Goal: Task Accomplishment & Management: Complete application form

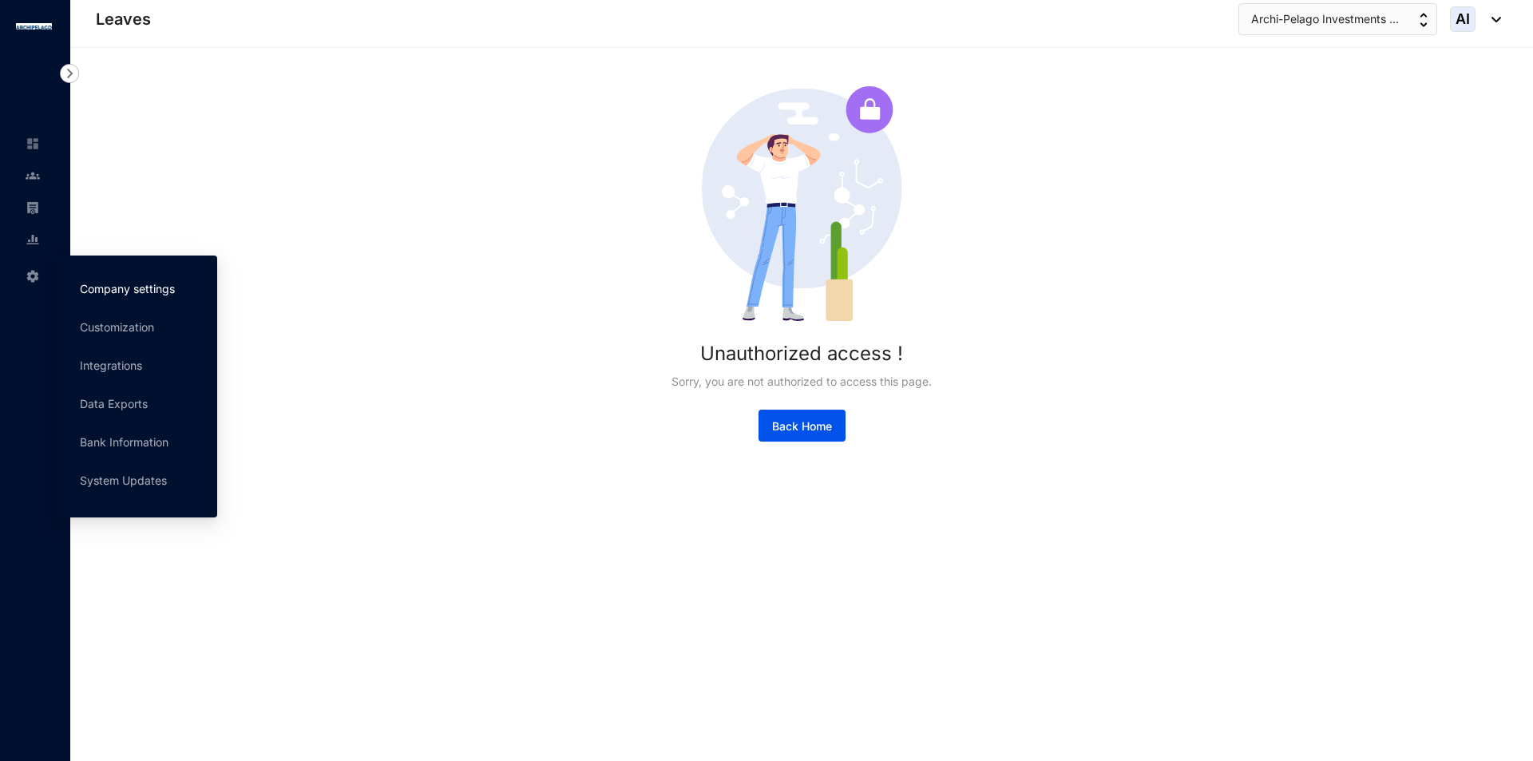
click at [172, 293] on link "Company settings" at bounding box center [127, 289] width 95 height 14
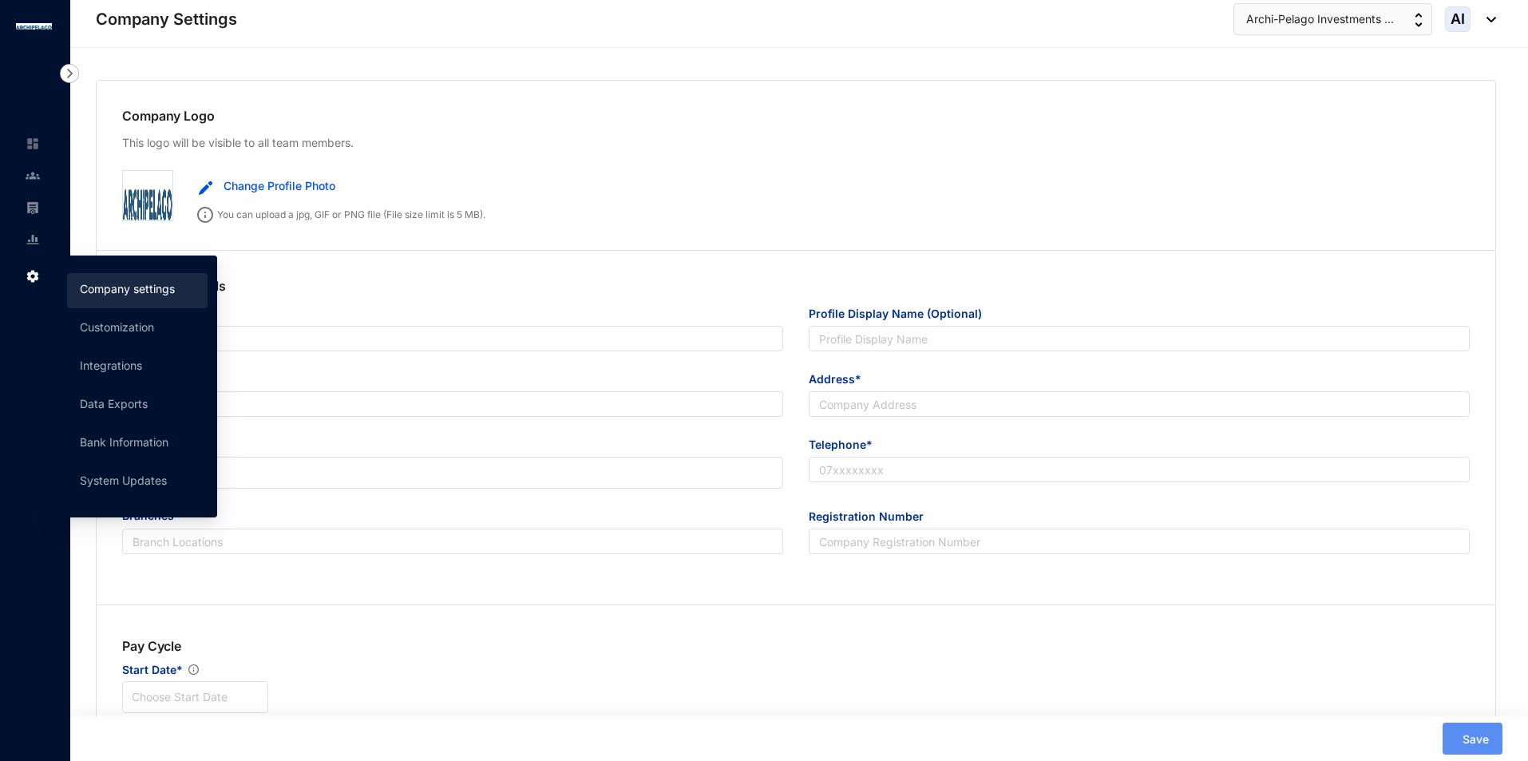
click at [703, 190] on div "Change Profile Photo" at bounding box center [828, 186] width 1284 height 32
type input "Archi-Pelago Investments (Pvt) Ltd"
type input "[EMAIL_ADDRESS][DOMAIN_NAME]"
type input "[STREET_ADDRESS]"
type input "0773136128"
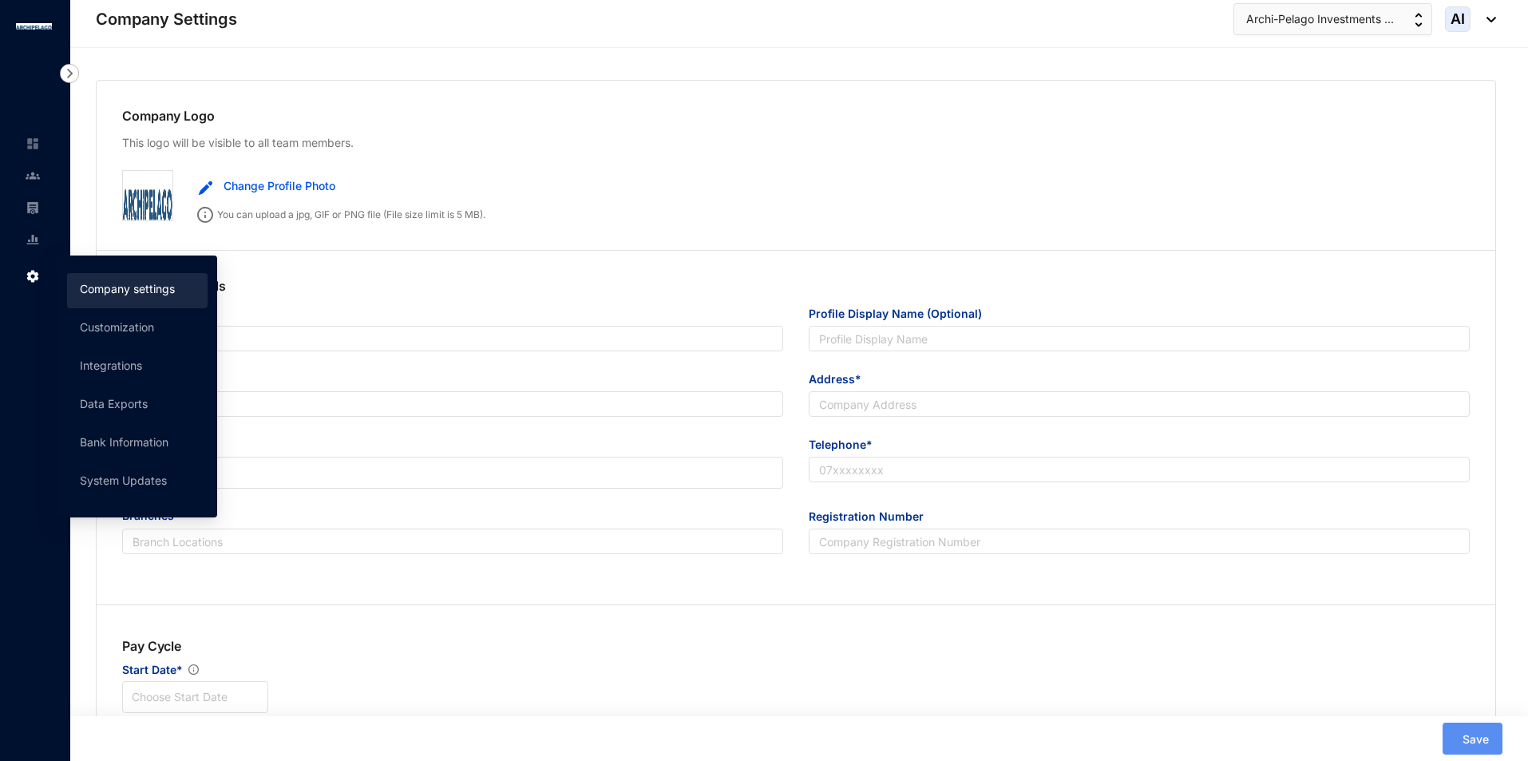
type input "A"
type input "56066"
type input "9"
radio input "true"
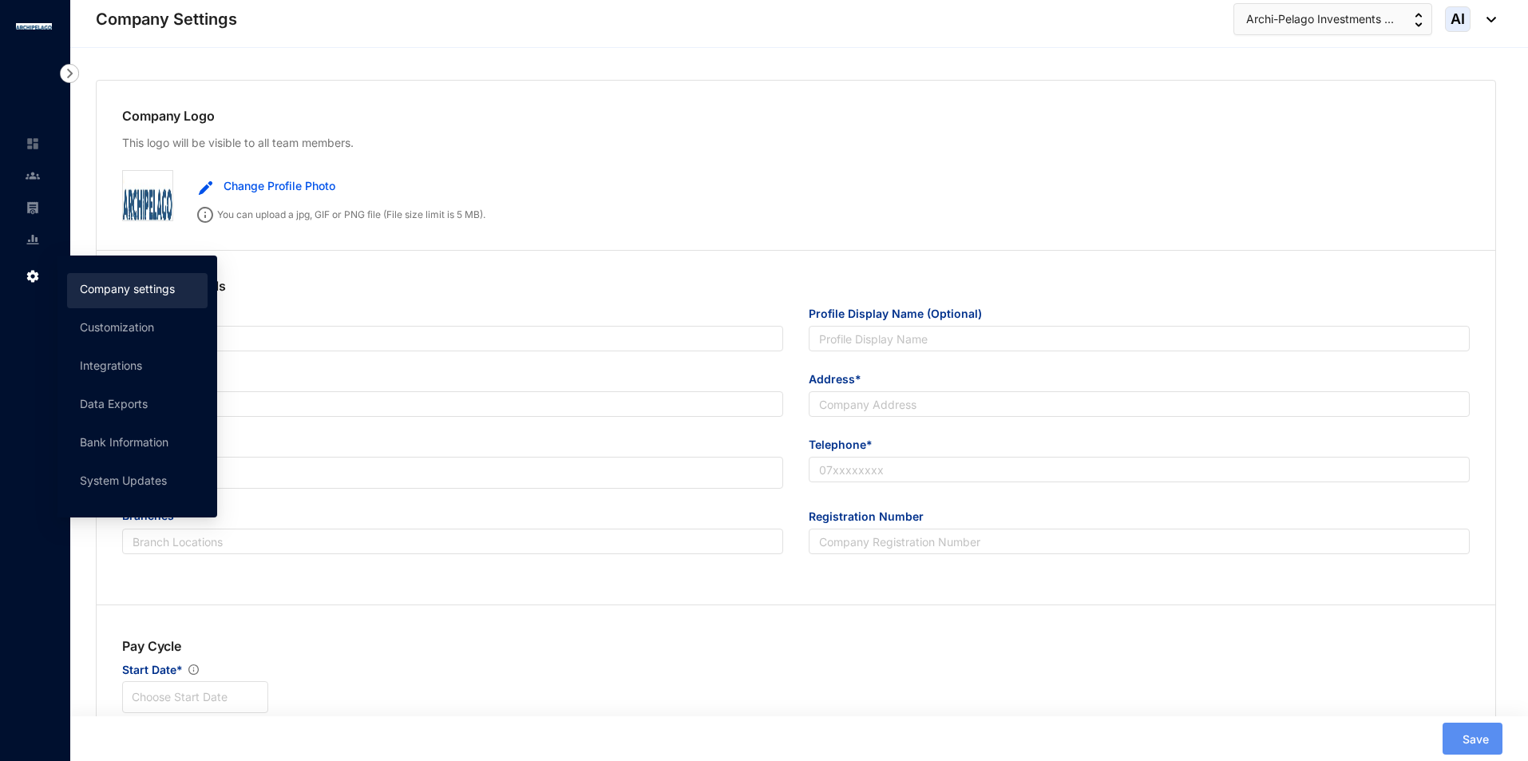
checkbox input "true"
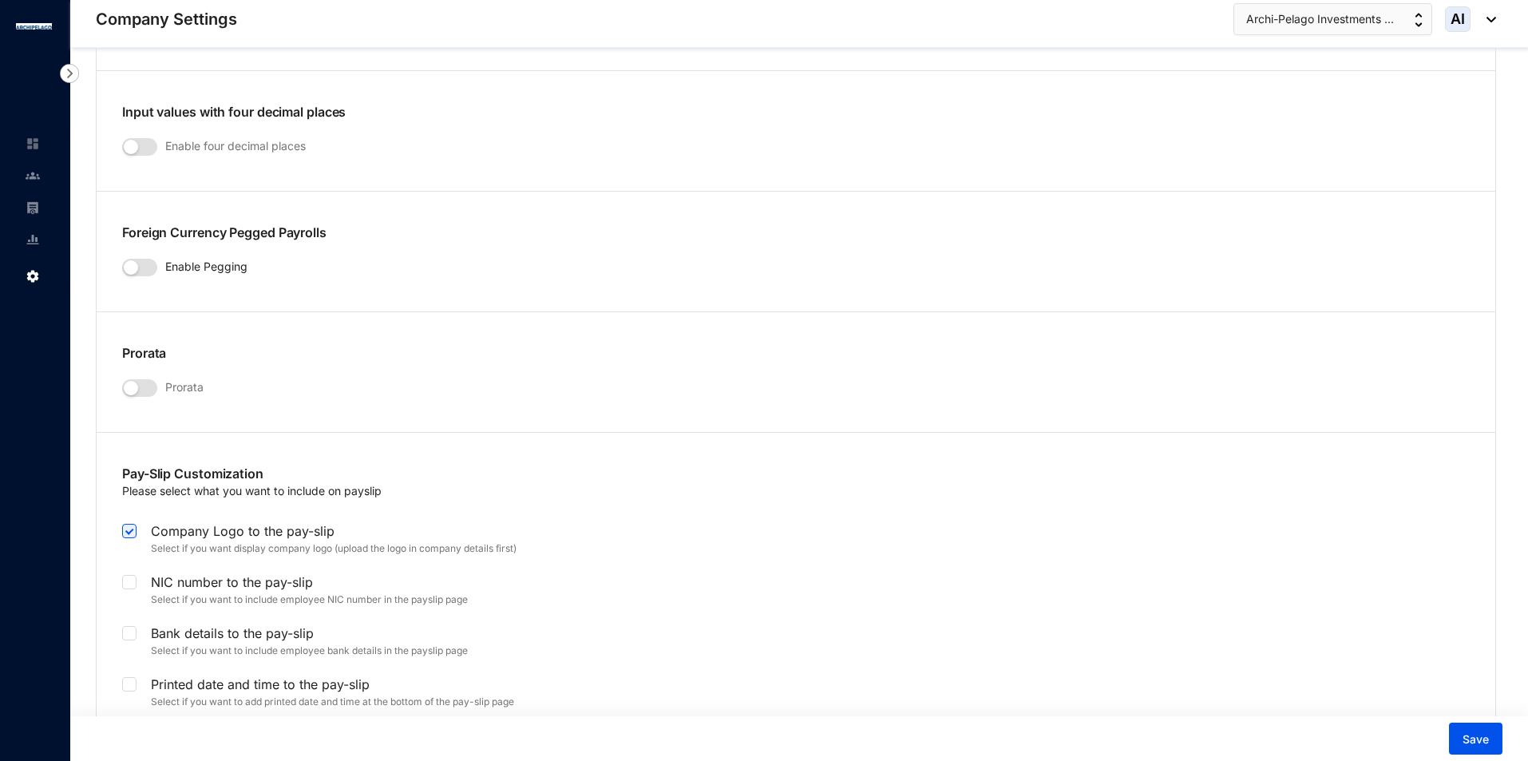
scroll to position [2421, 0]
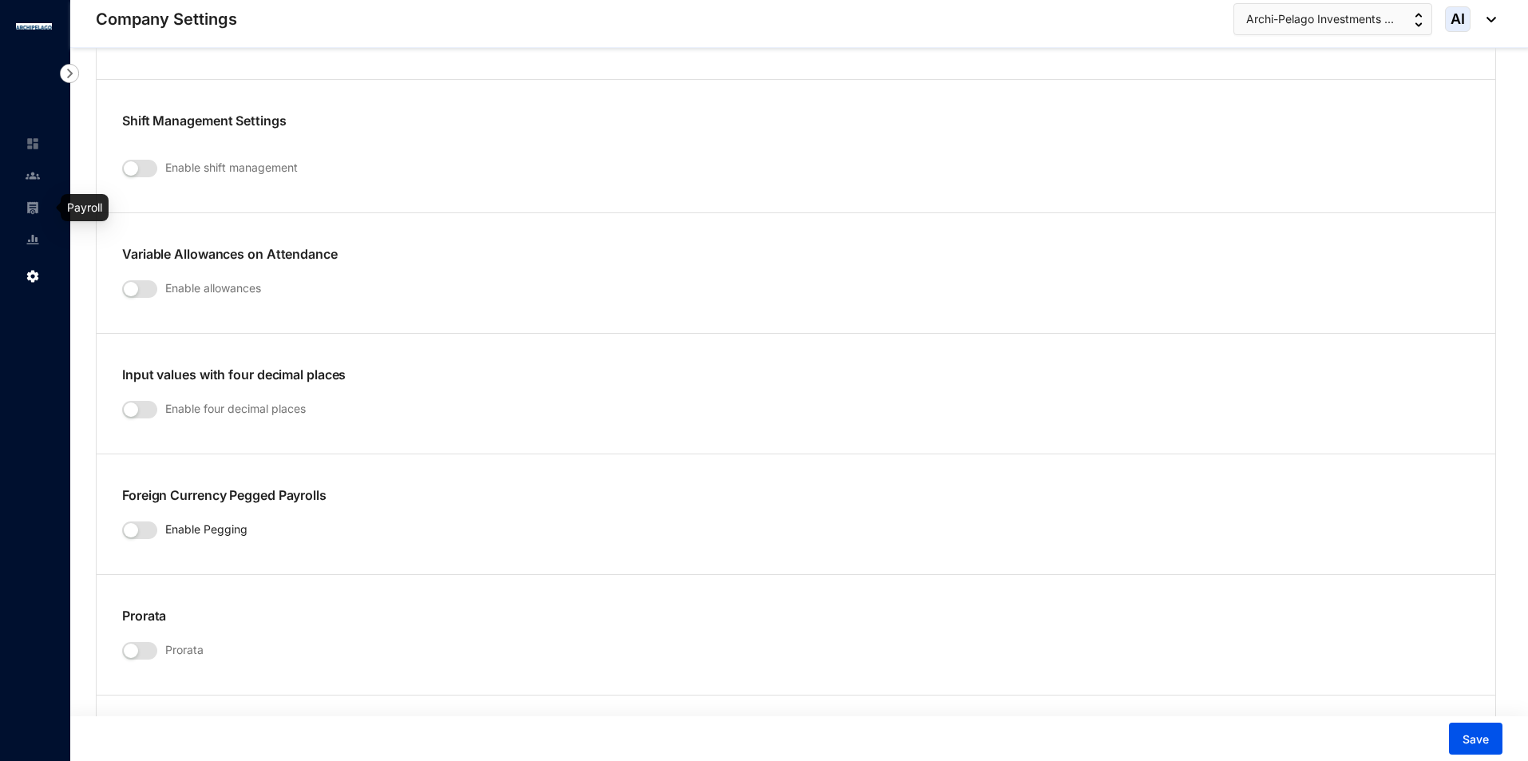
click at [37, 208] on img at bounding box center [33, 207] width 14 height 14
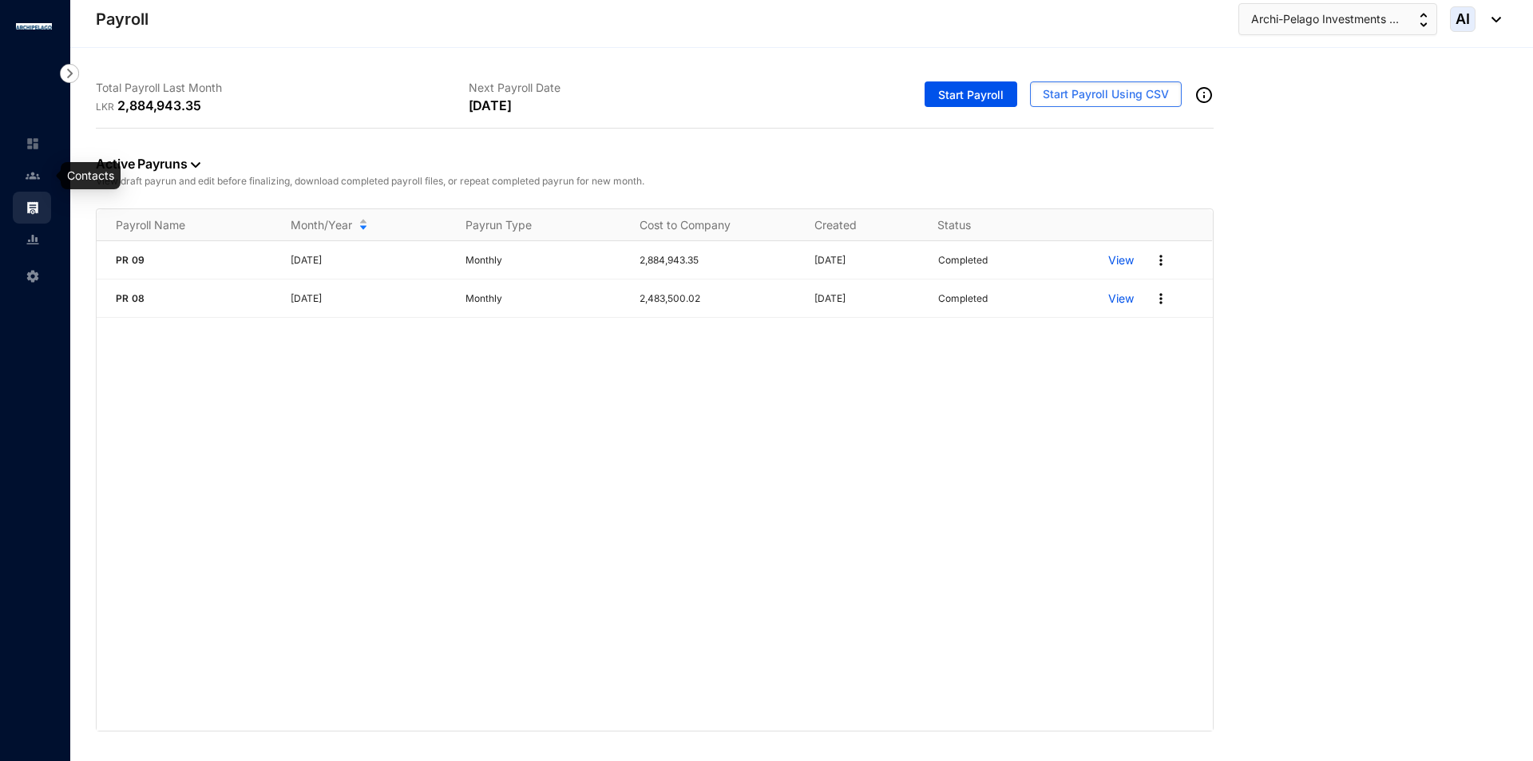
click at [45, 180] on link at bounding box center [46, 176] width 40 height 16
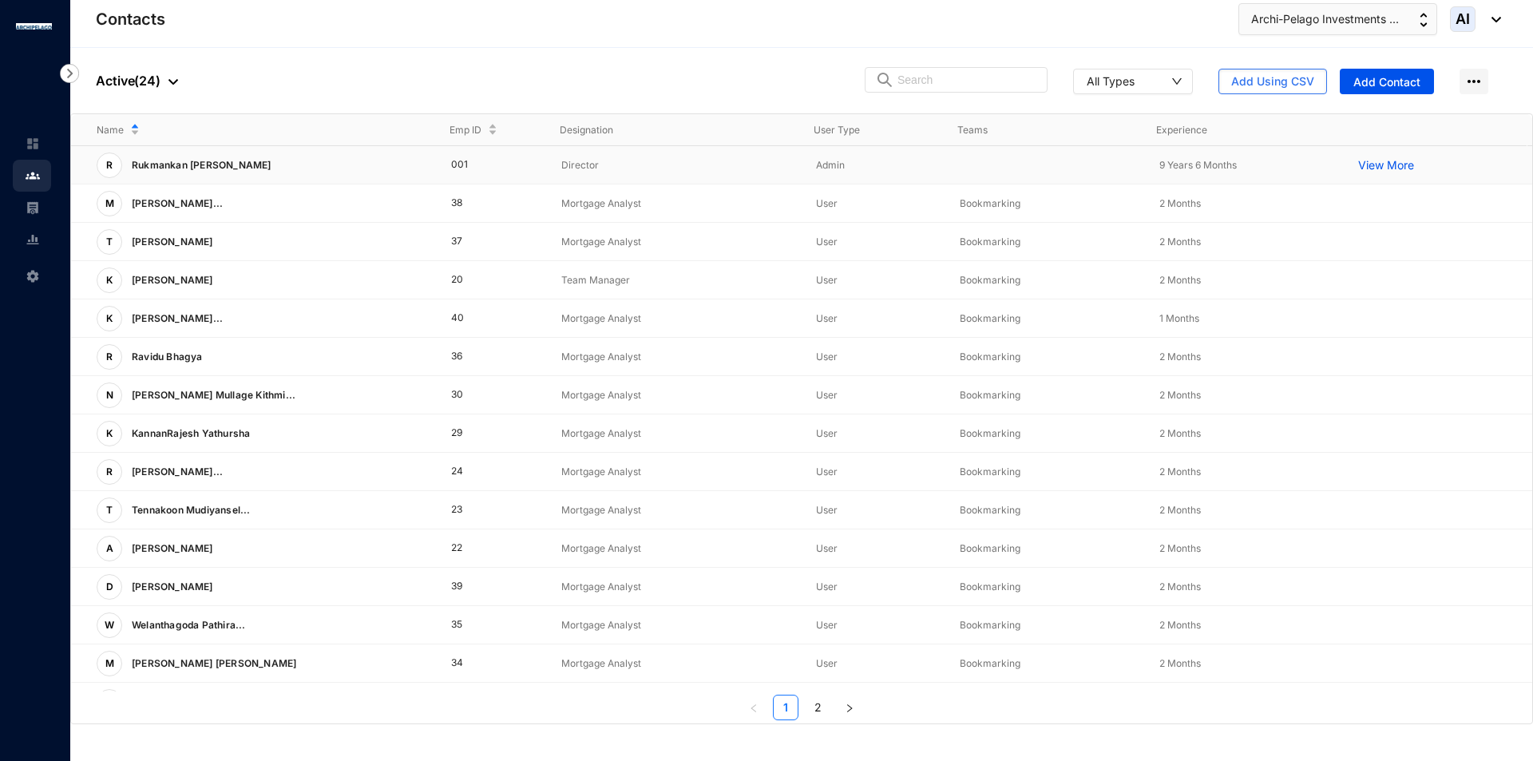
click at [1377, 163] on p "View More" at bounding box center [1390, 165] width 64 height 16
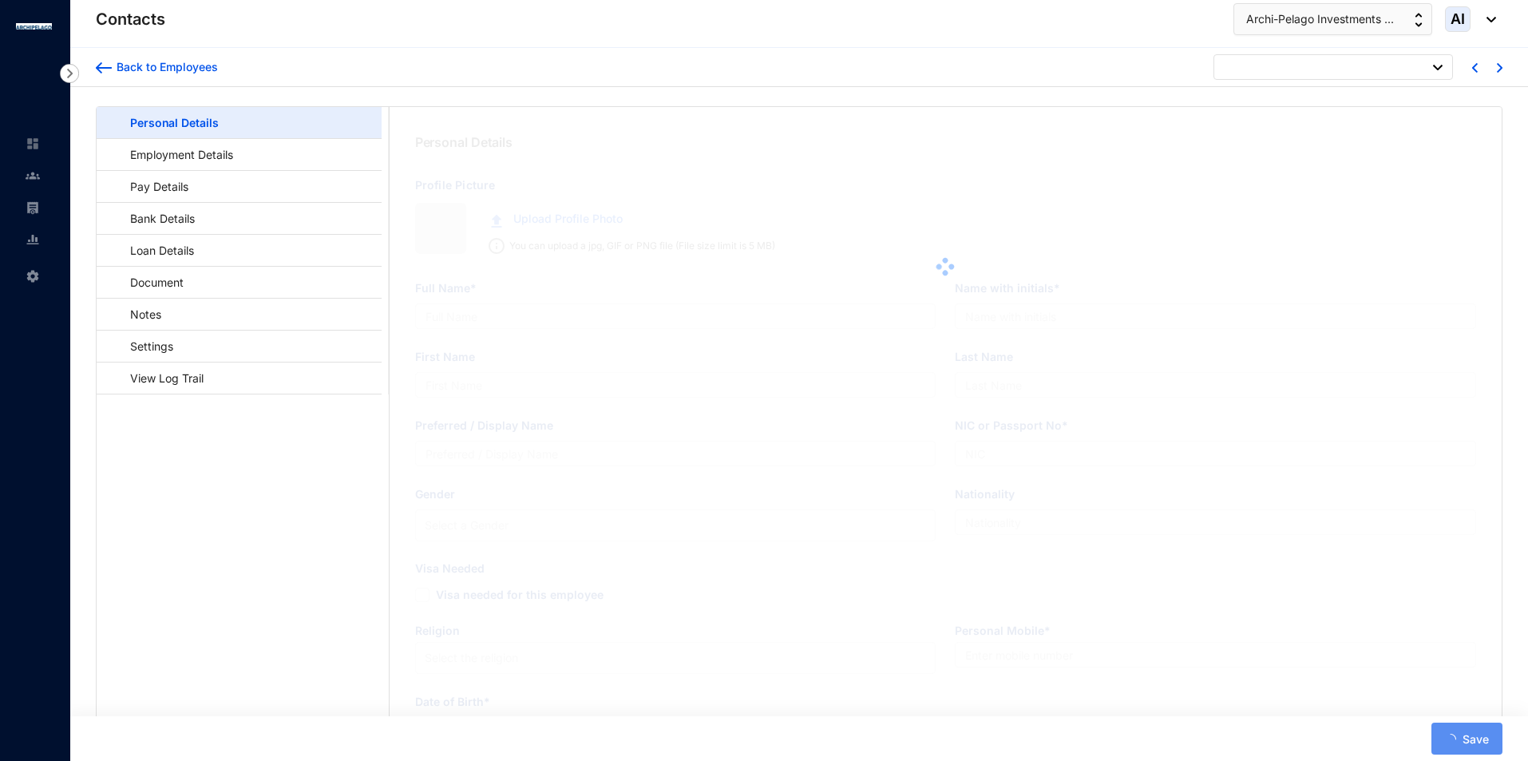
type input "Rukmankan [PERSON_NAME]"
type input "R [PERSON_NAME]"
type input "Rukmankan"
type input "198119301462"
type input "0773136128"
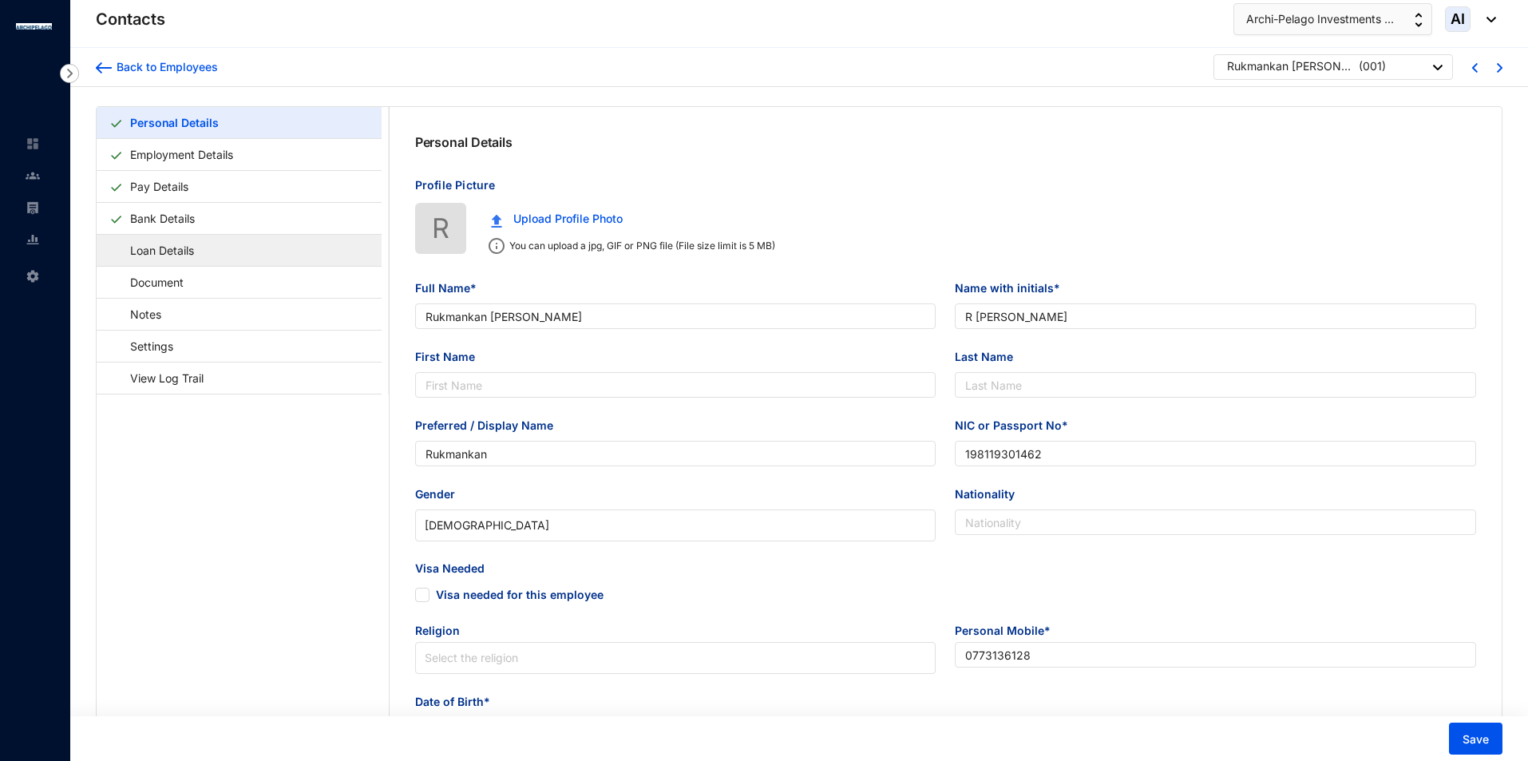
type input "[DATE]"
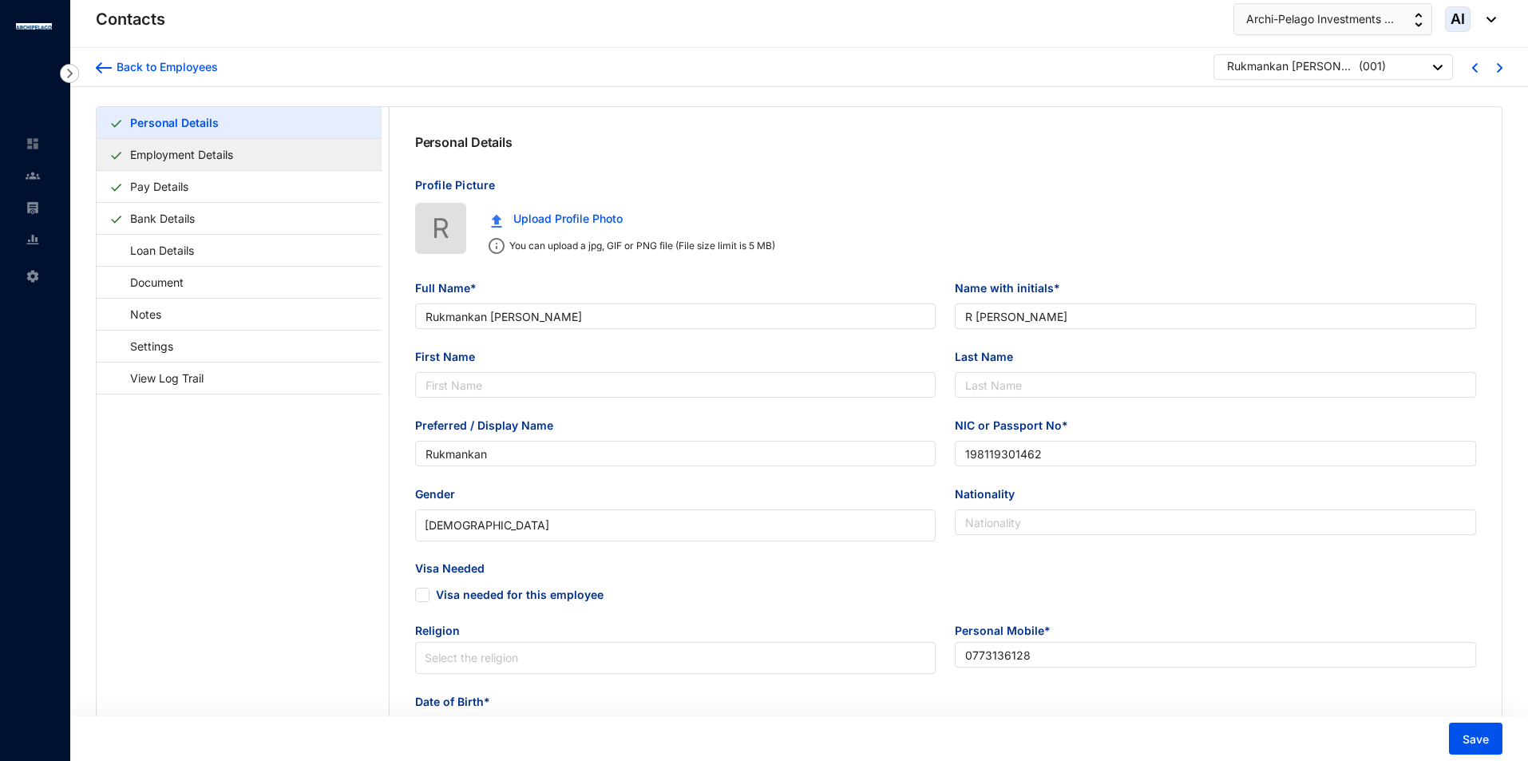
click at [211, 162] on link "Employment Details" at bounding box center [182, 154] width 116 height 33
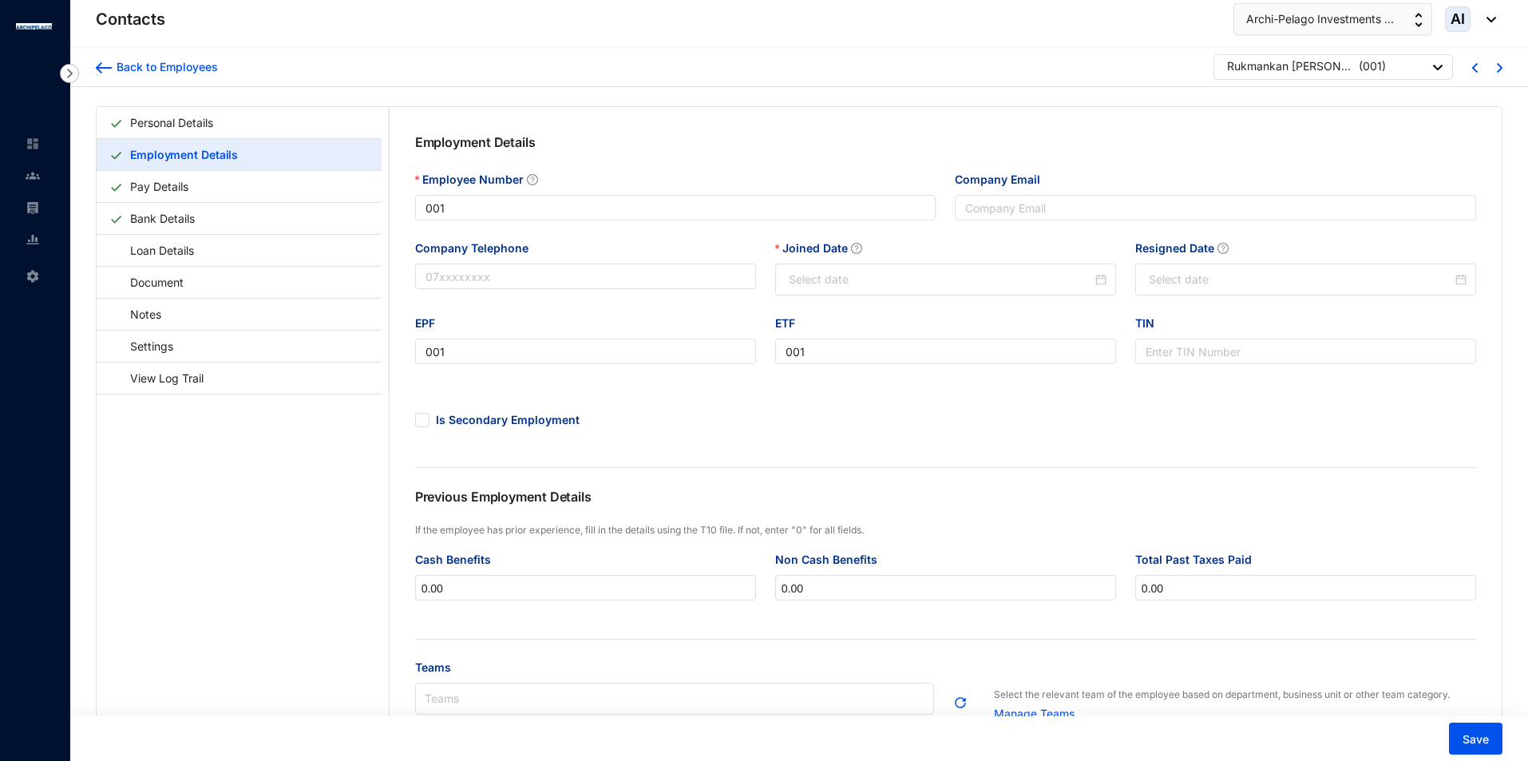
type input "[DATE]"
click at [1500, 70] on img at bounding box center [1500, 68] width 6 height 10
type input "38"
type input "[EMAIL_ADDRESS][DOMAIN_NAME]"
type input "38"
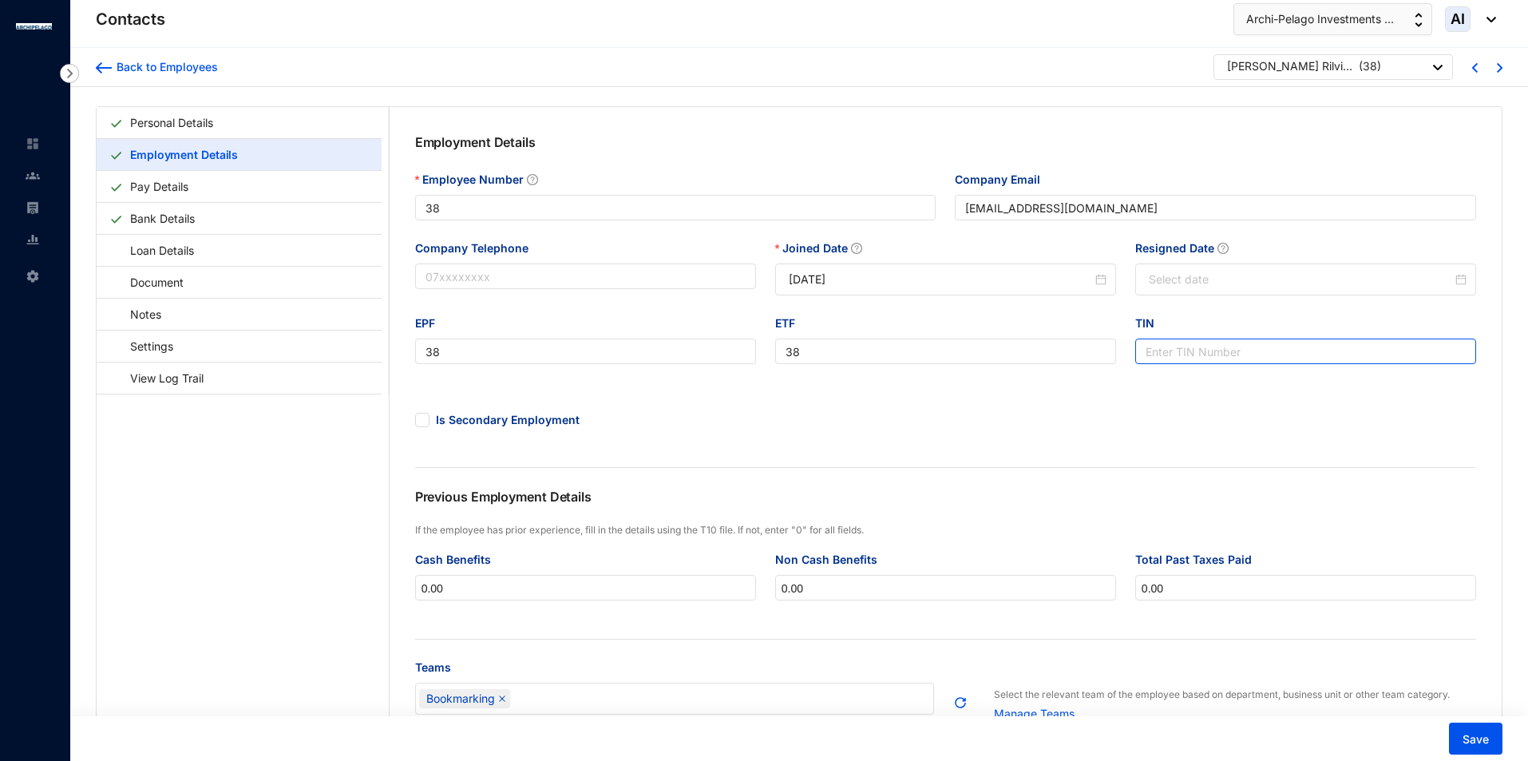
type input "38"
type input "[DATE]"
click at [1502, 74] on div at bounding box center [1500, 67] width 6 height 20
click at [1503, 68] on div "Back to Employees [PERSON_NAME] Rilvi [PERSON_NAME] Aashiq Umar ( 38 )" at bounding box center [799, 67] width 1458 height 39
click at [1499, 65] on img at bounding box center [1500, 68] width 6 height 10
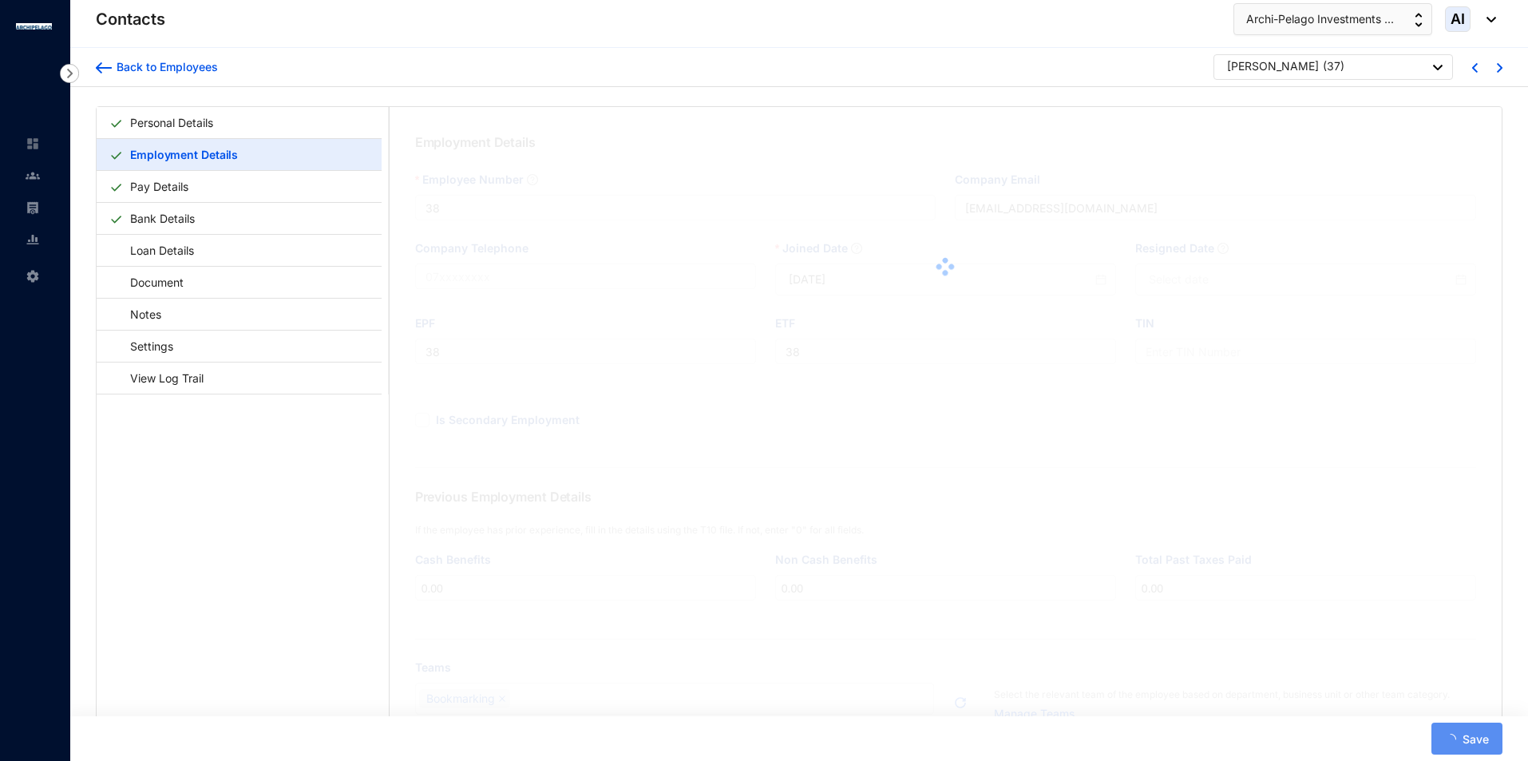
type input "37"
type input "[EMAIL_ADDRESS][DOMAIN_NAME]"
type input "37"
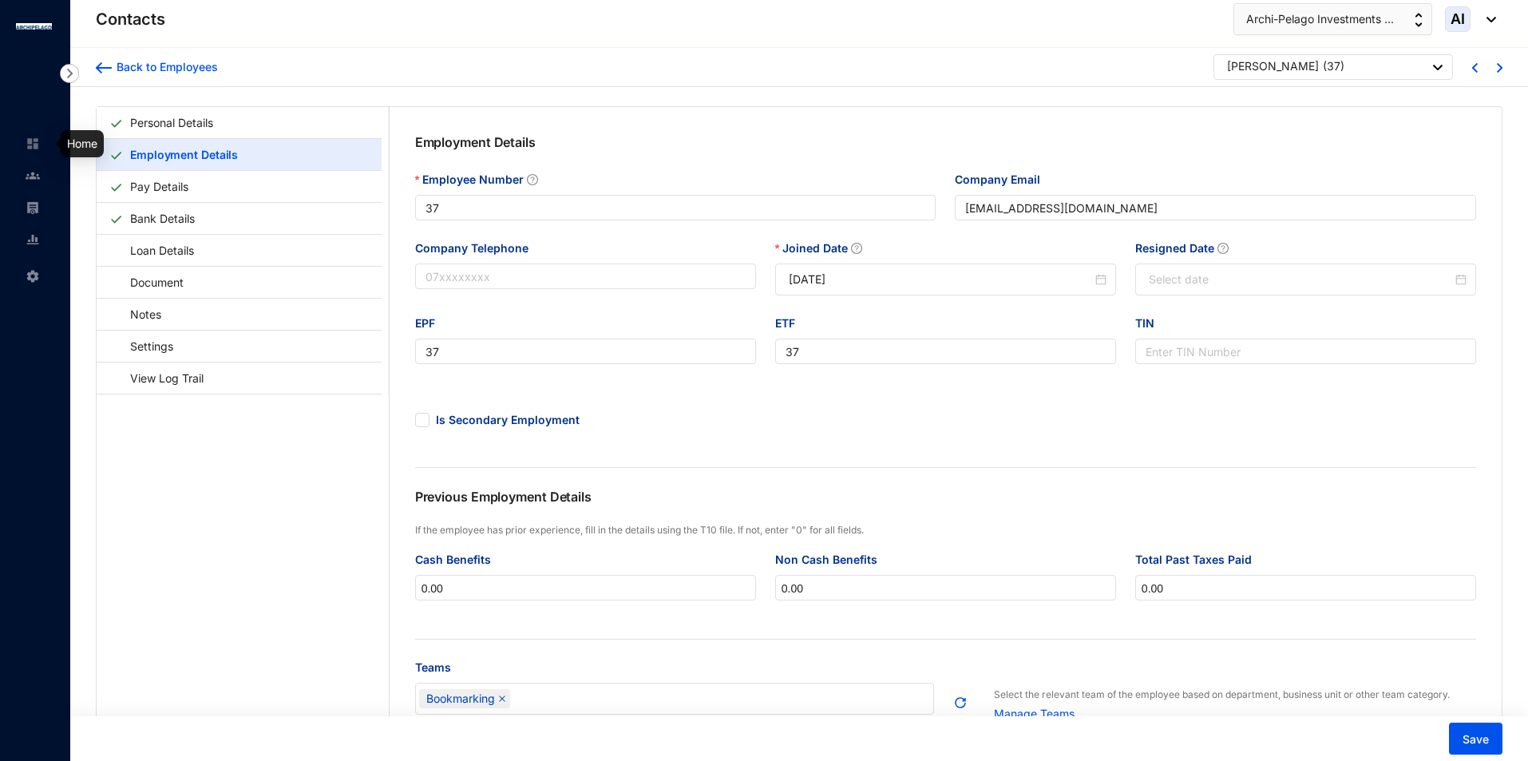
click at [29, 142] on img at bounding box center [33, 144] width 14 height 14
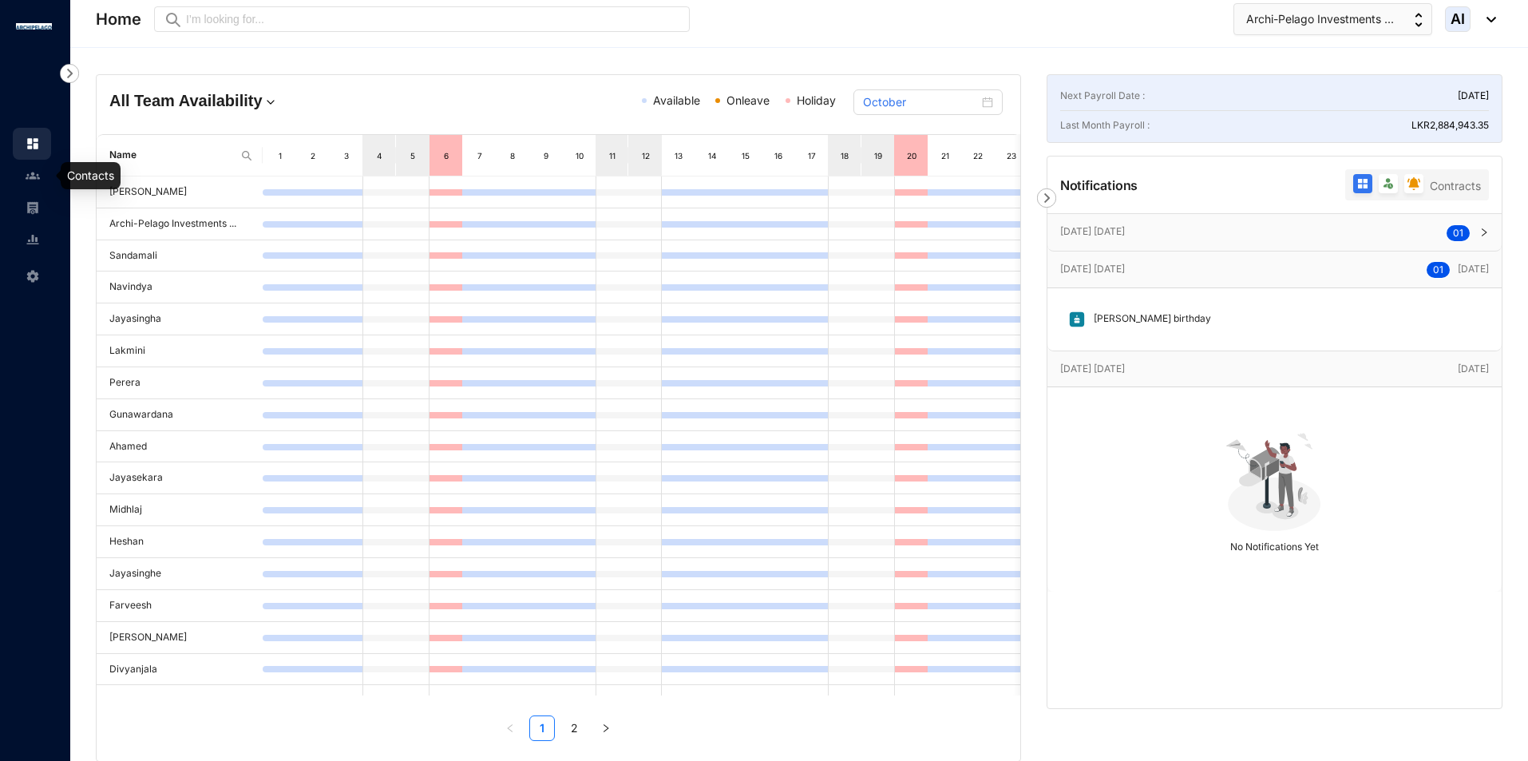
click at [27, 176] on img at bounding box center [33, 175] width 14 height 14
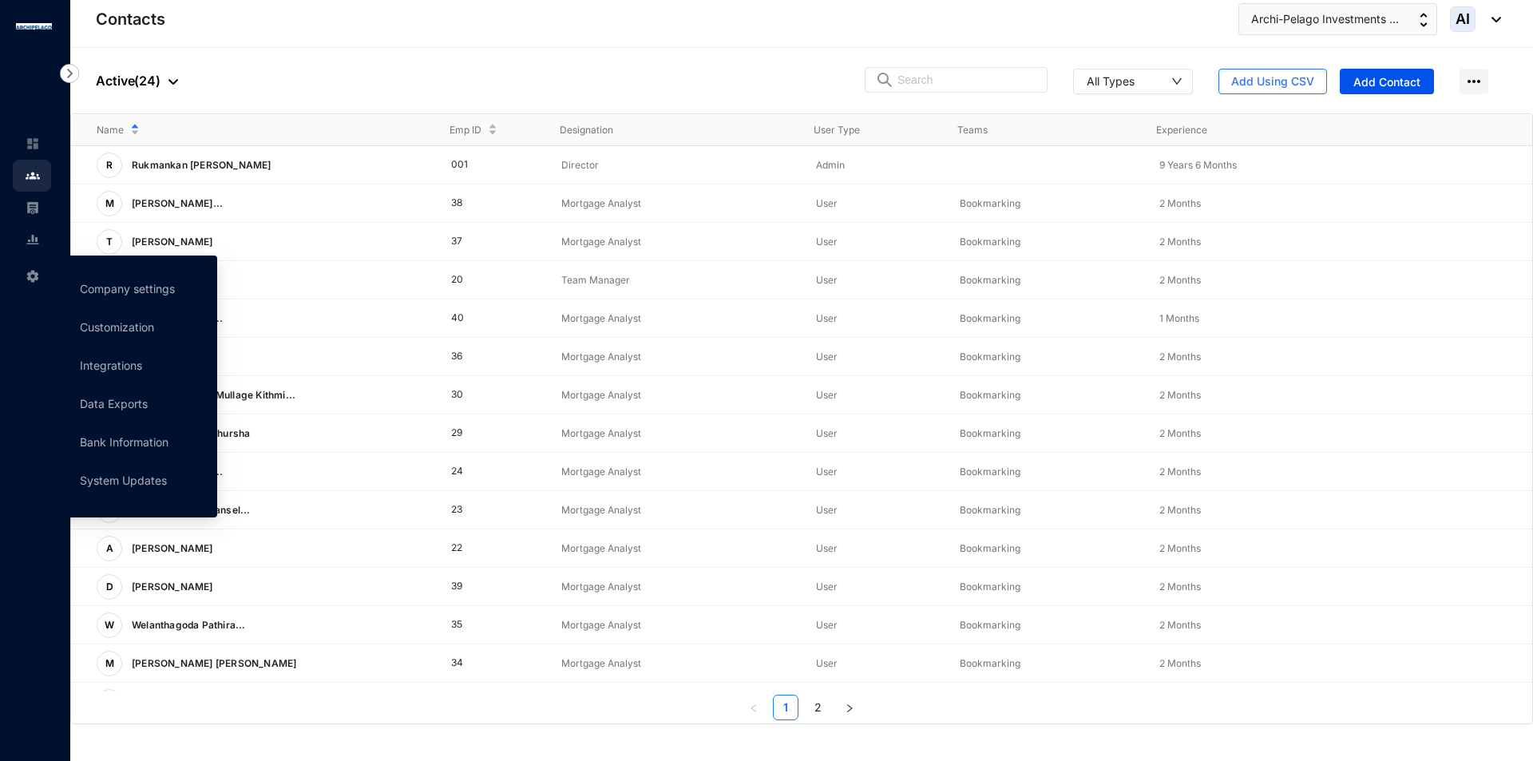
click at [38, 277] on img at bounding box center [33, 276] width 14 height 14
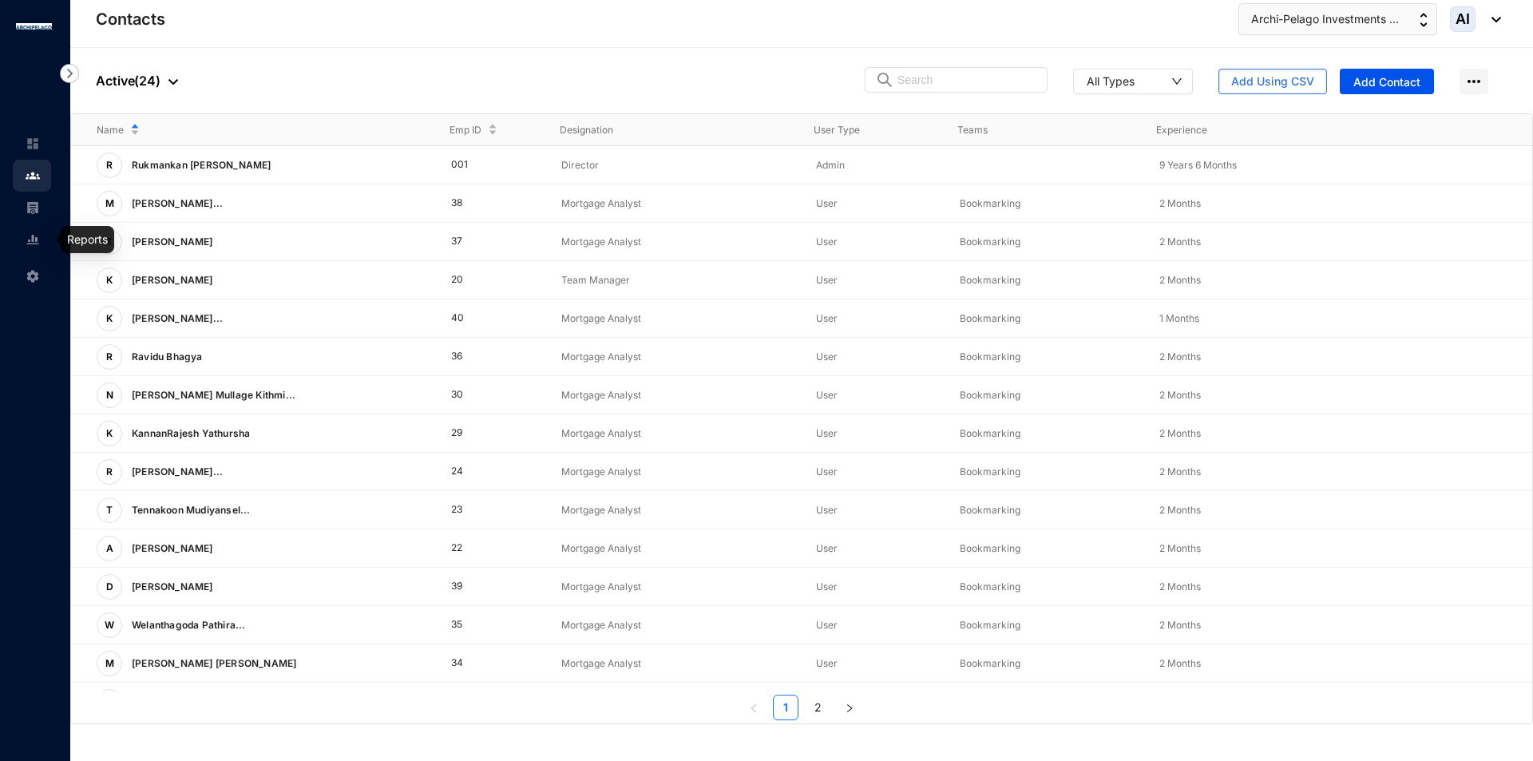
click at [35, 230] on div at bounding box center [33, 231] width 14 height 14
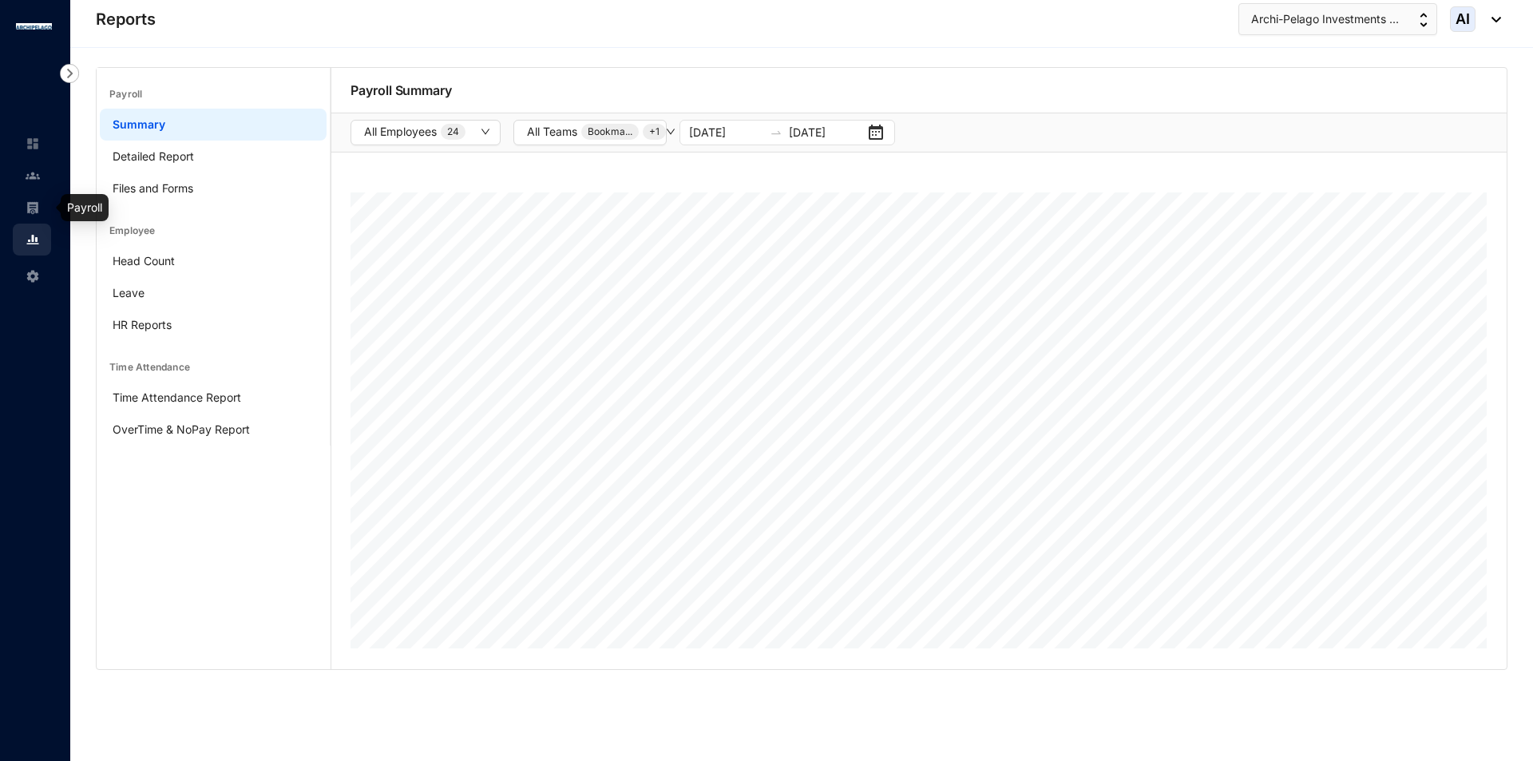
click at [36, 200] on div at bounding box center [33, 199] width 14 height 14
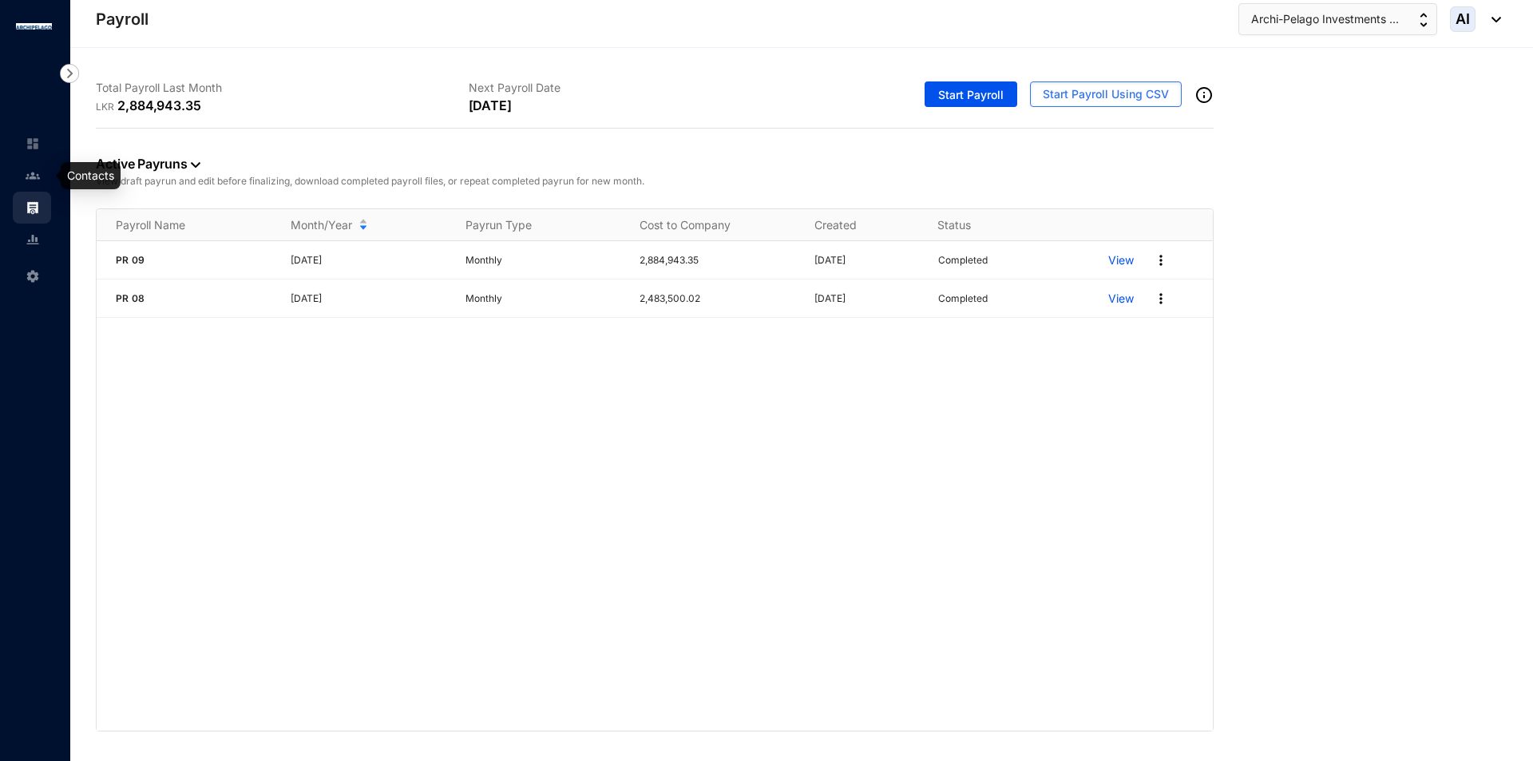
click at [31, 179] on img at bounding box center [33, 175] width 14 height 14
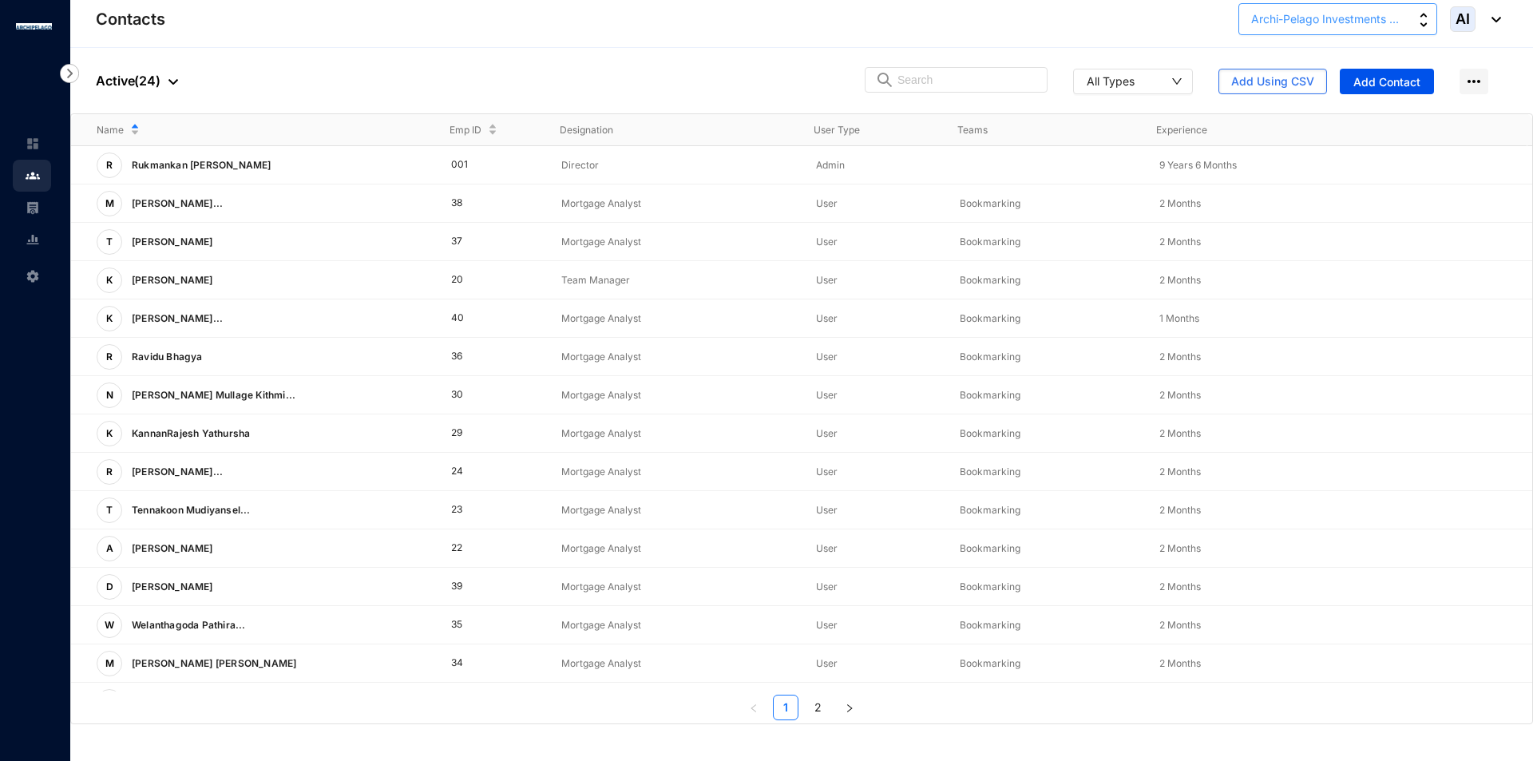
click at [1342, 17] on span "Archi-Pelago Investments ..." at bounding box center [1325, 19] width 148 height 18
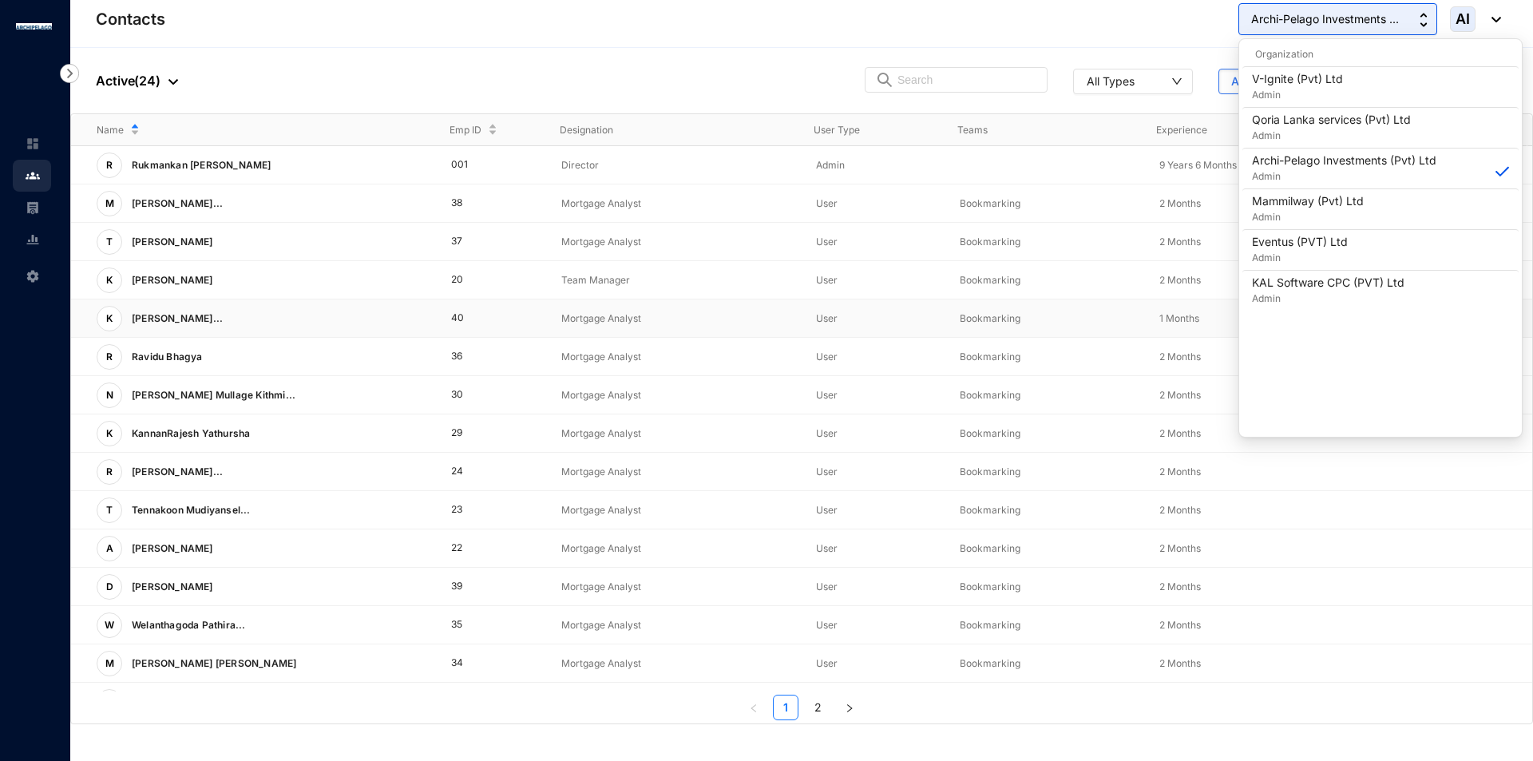
scroll to position [221, 0]
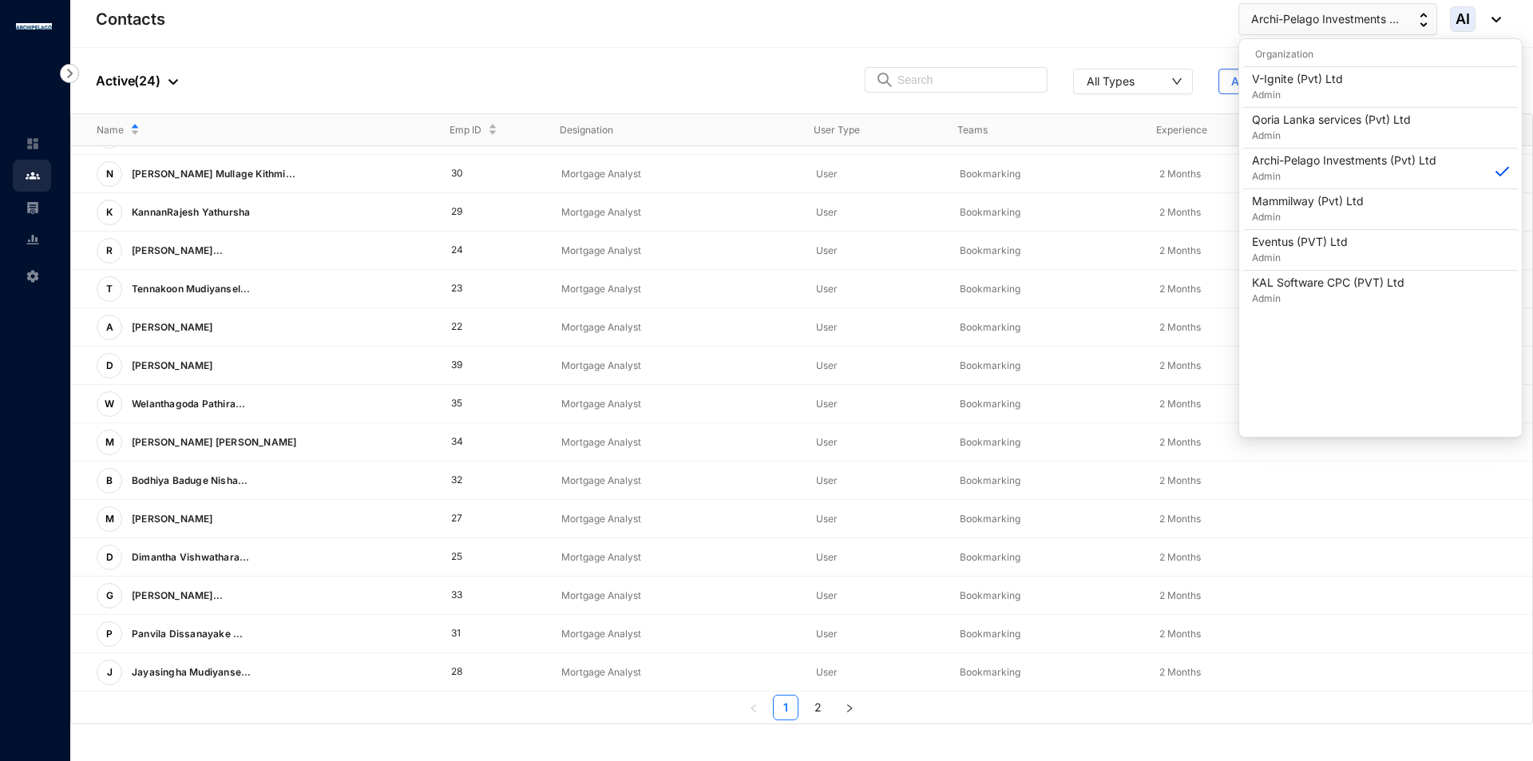
click at [894, 715] on ul "1 2" at bounding box center [801, 708] width 1461 height 26
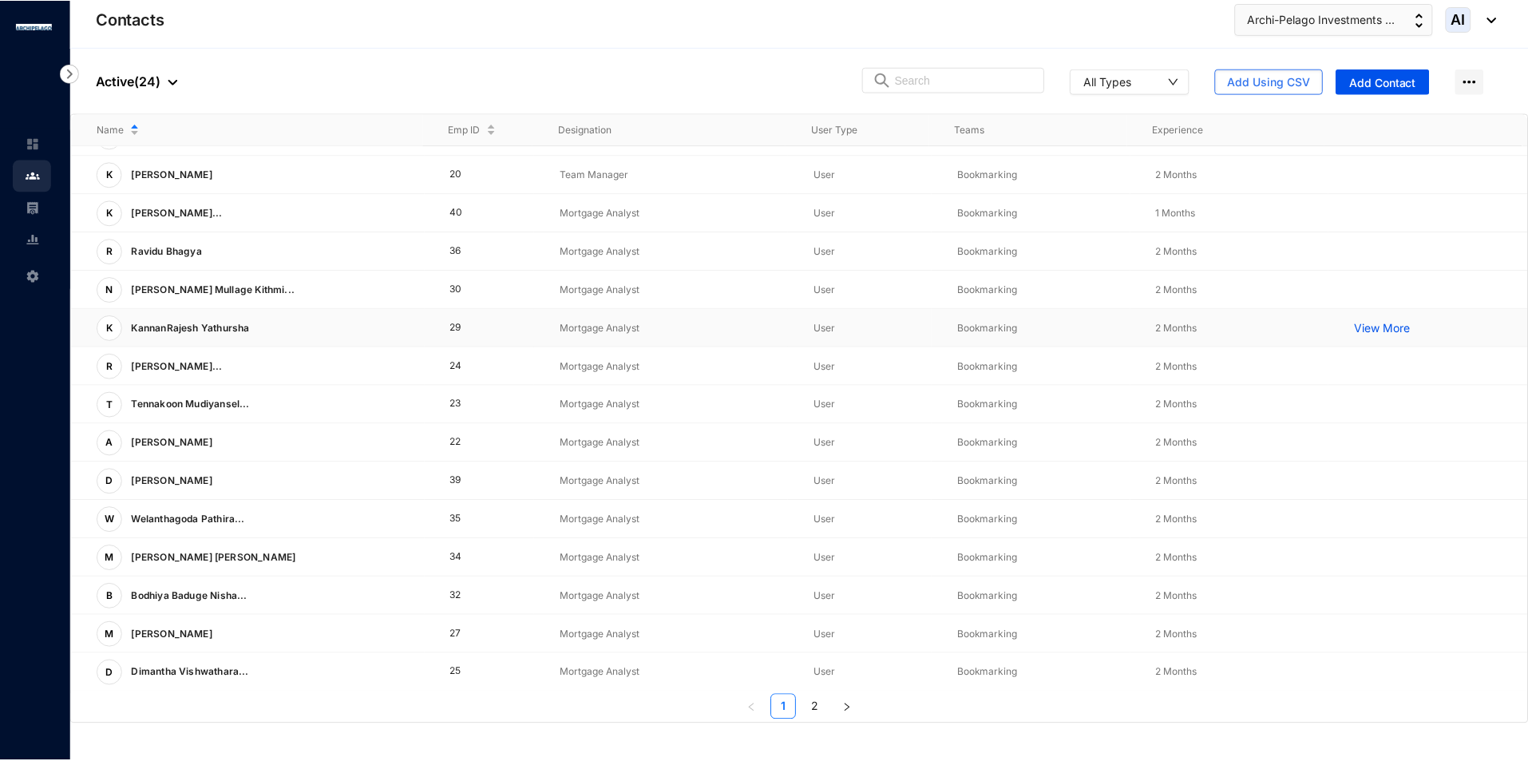
scroll to position [0, 0]
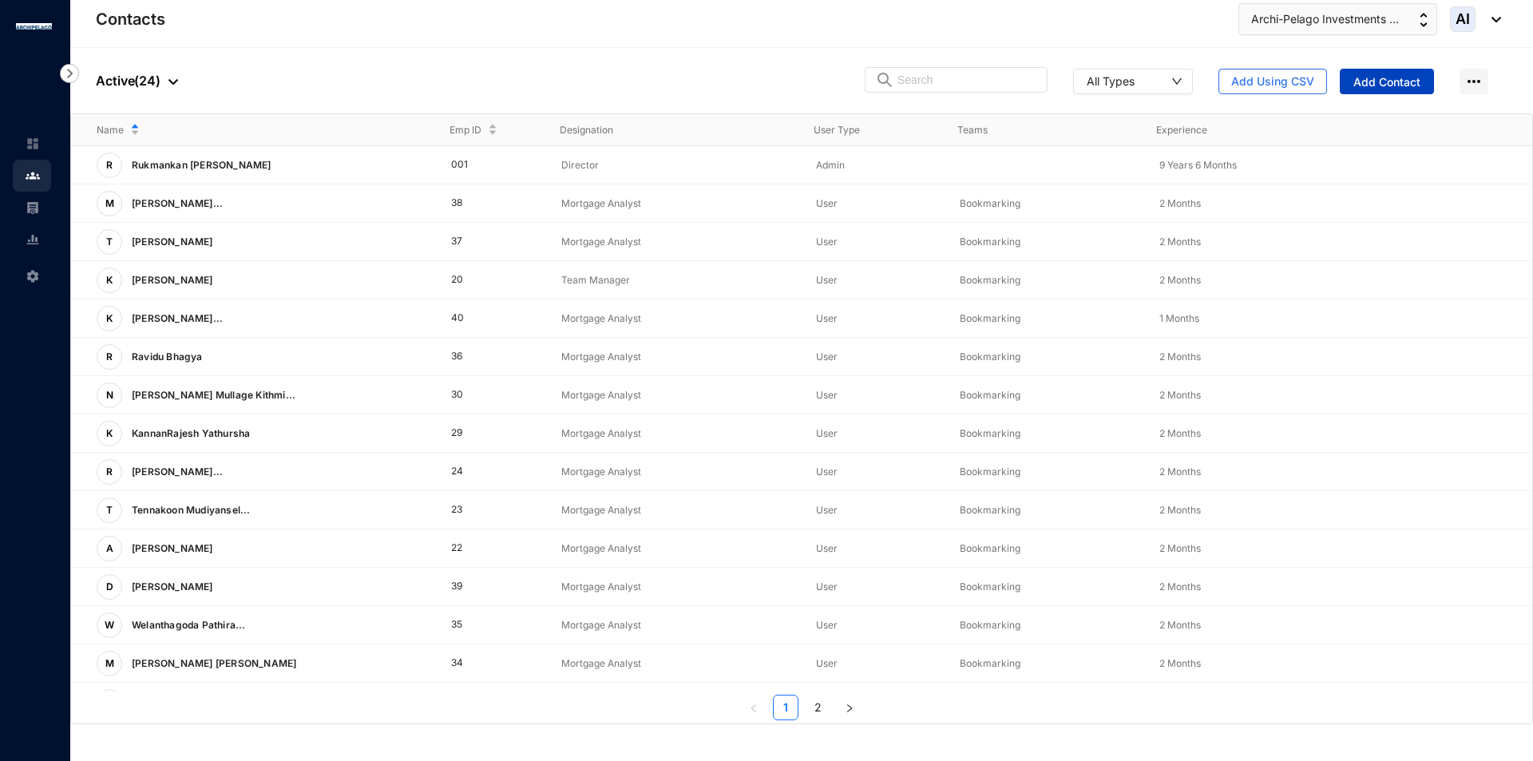
click at [1382, 81] on span "Add Contact" at bounding box center [1386, 82] width 67 height 16
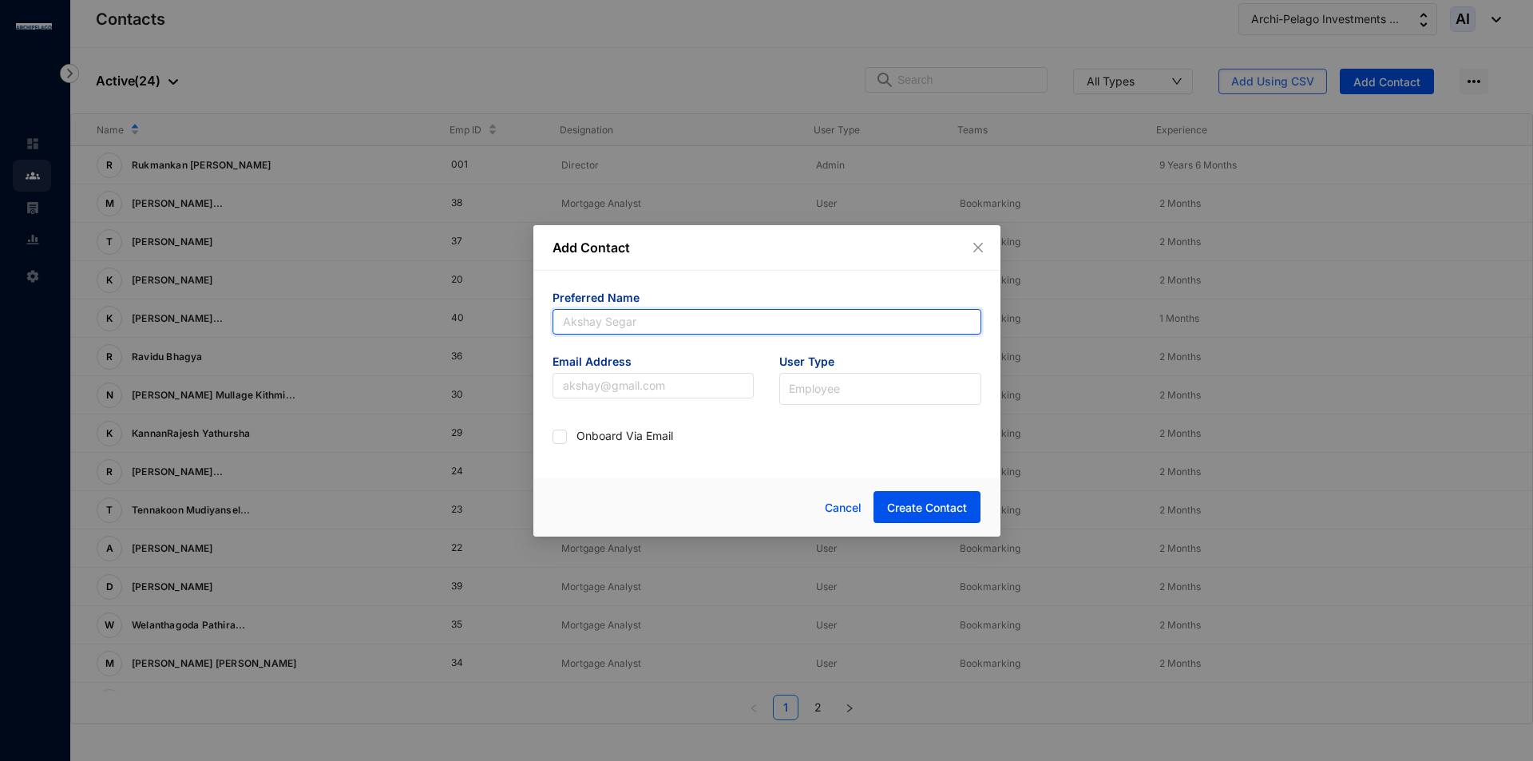
drag, startPoint x: 658, startPoint y: 324, endPoint x: 665, endPoint y: 333, distance: 11.3
click at [658, 324] on input "text" at bounding box center [767, 322] width 429 height 26
type input "HR"
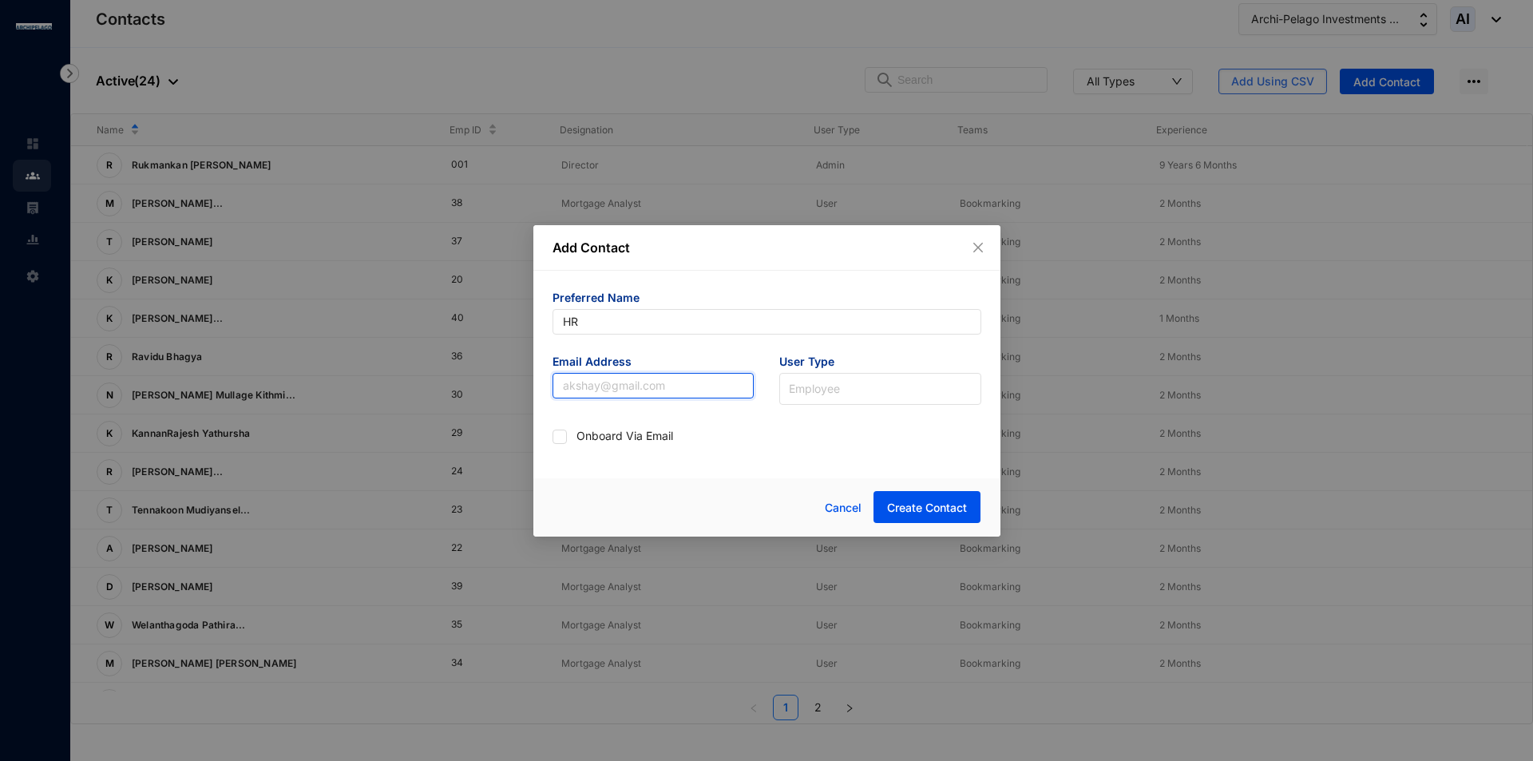
click at [655, 377] on input "text" at bounding box center [654, 386] width 202 height 26
type input "A"
type input "[EMAIL_ADDRESS][DOMAIN_NAME]"
click at [824, 394] on input "search" at bounding box center [880, 386] width 183 height 24
click at [839, 476] on div "HR Admin" at bounding box center [880, 475] width 176 height 18
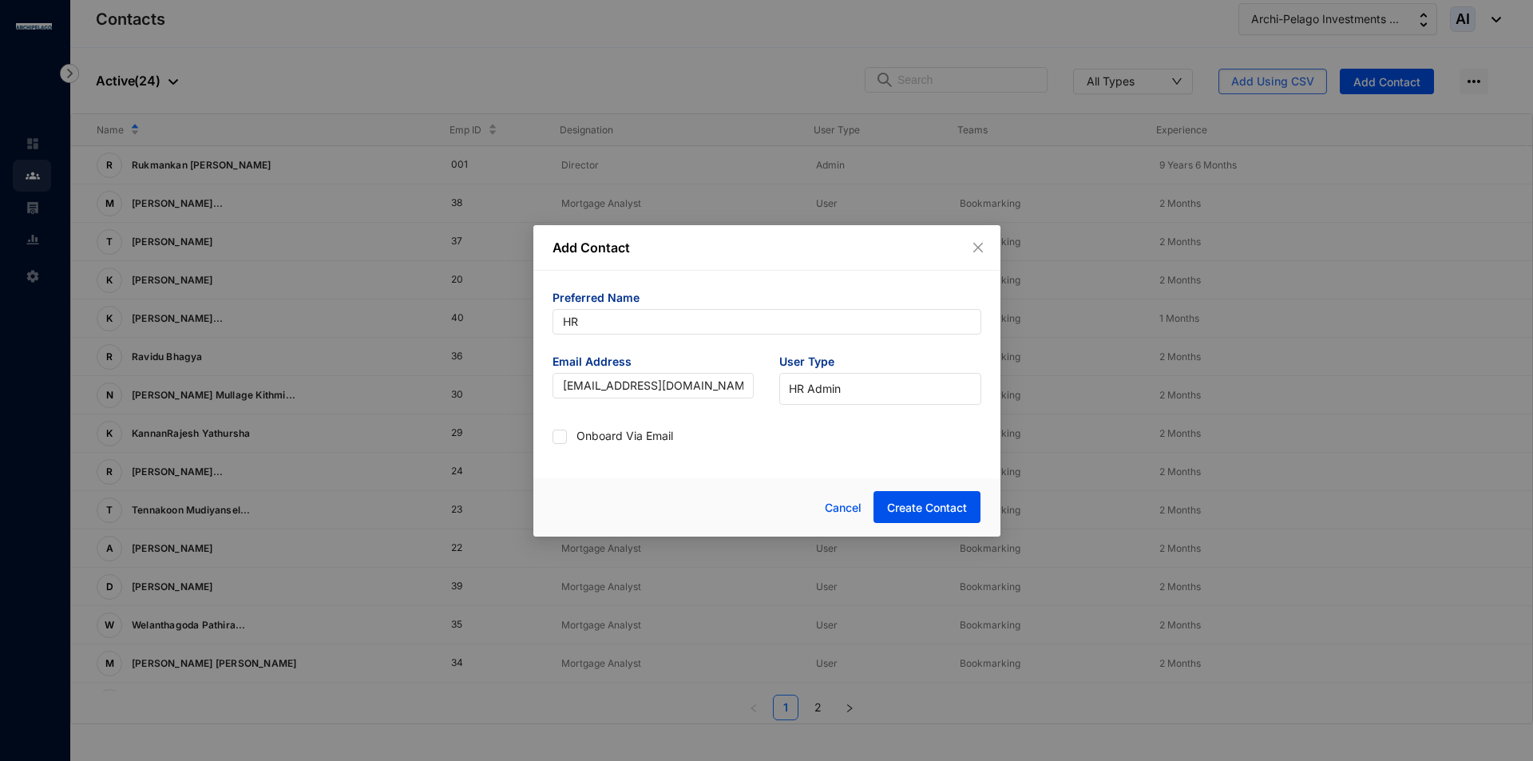
click at [605, 459] on div "Preferred Name HR Email Address [EMAIL_ADDRESS][DOMAIN_NAME] User Type HR Admin…" at bounding box center [766, 370] width 467 height 198
click at [941, 513] on span "Create Contact" at bounding box center [927, 508] width 80 height 16
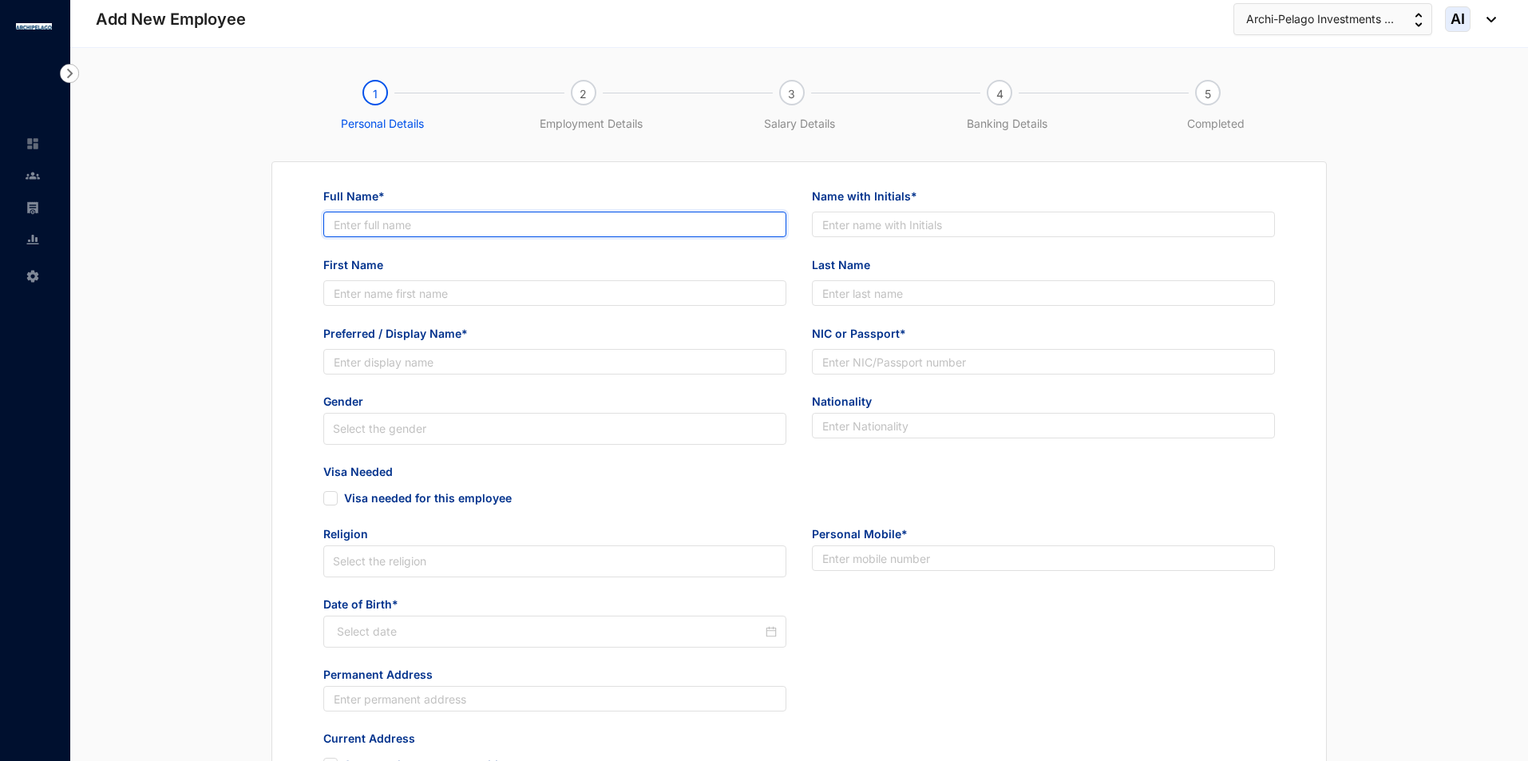
click at [551, 231] on input "Full Name*" at bounding box center [554, 225] width 463 height 26
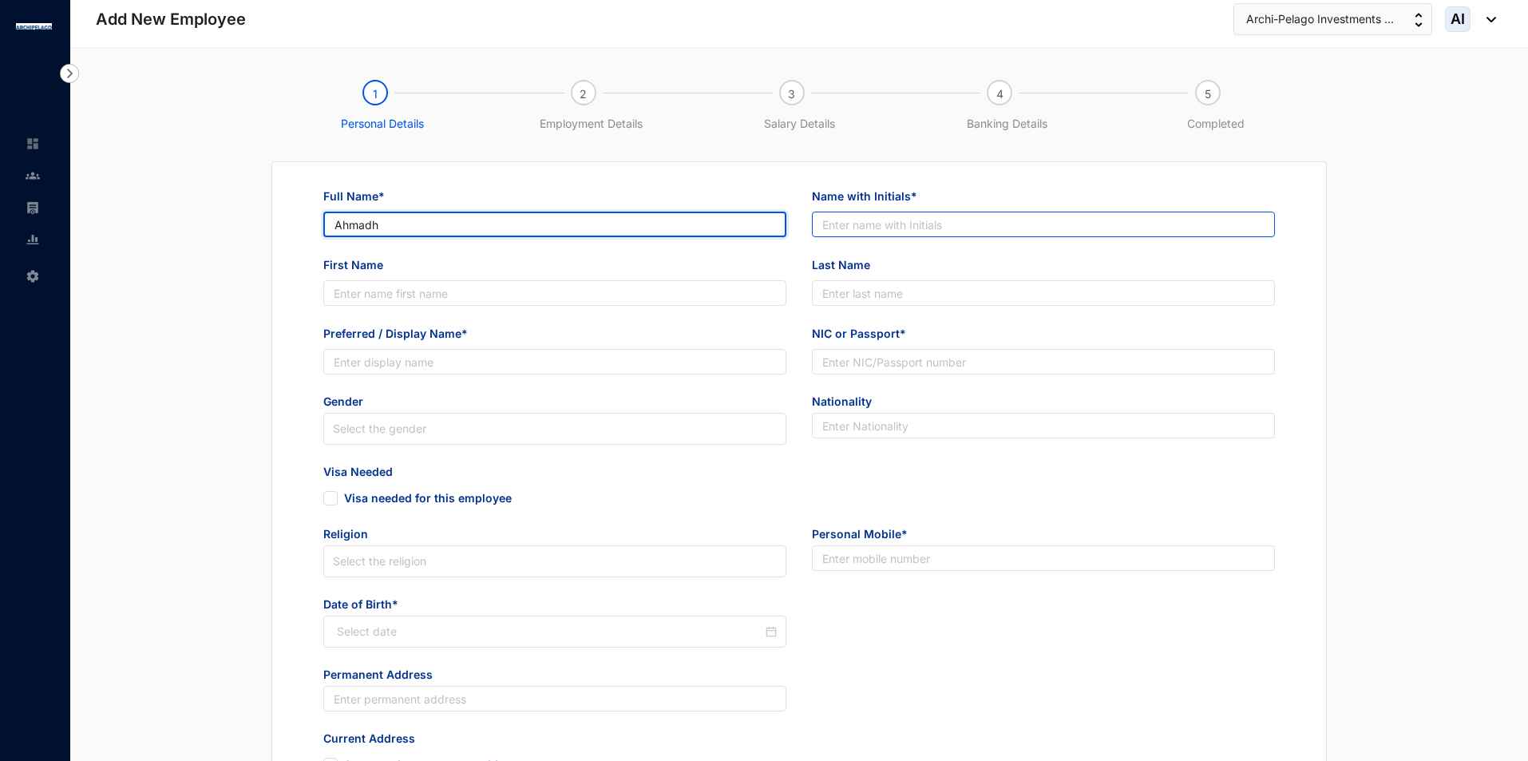
type input "Ahmadh"
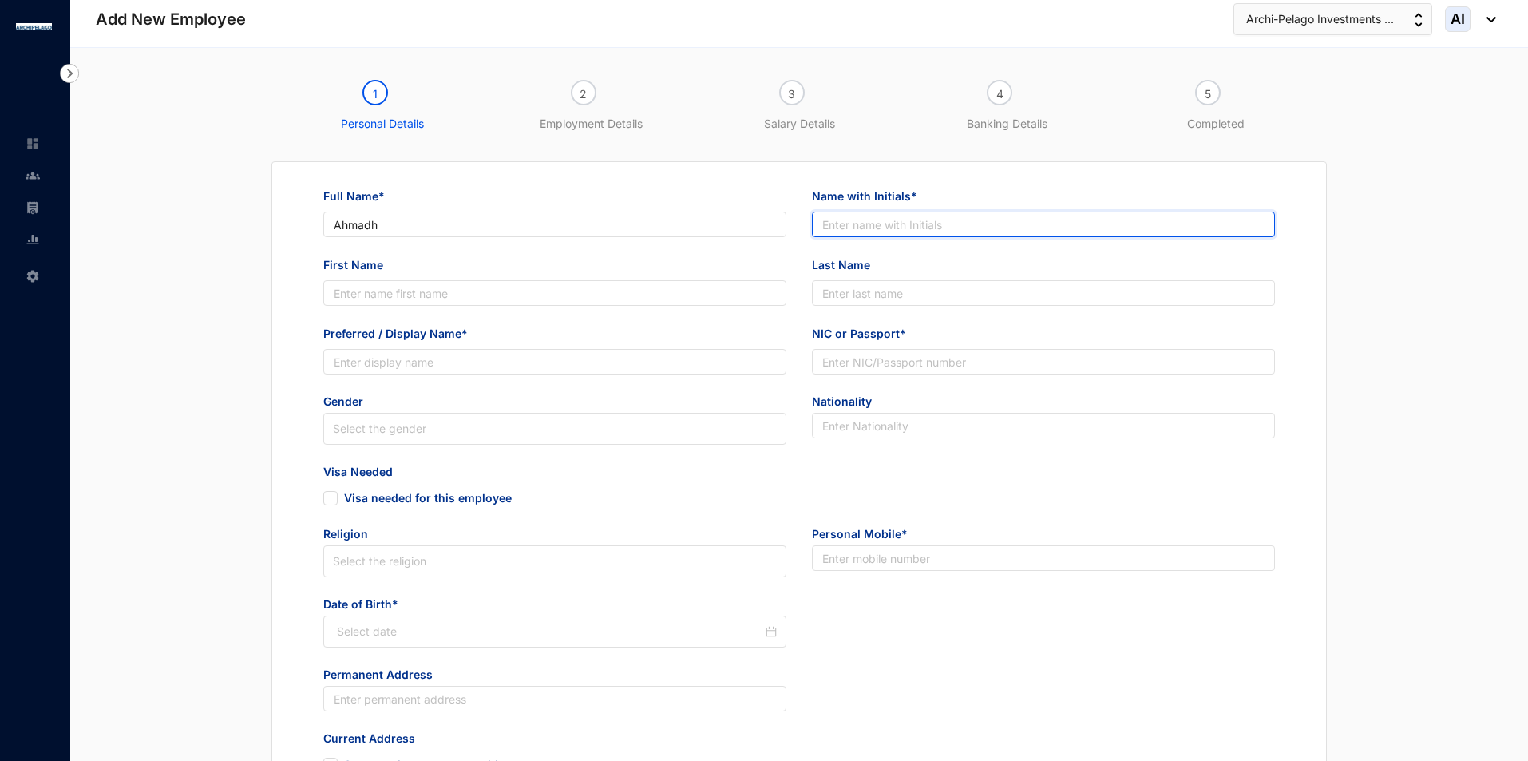
click at [901, 212] on input "Name with Initials*" at bounding box center [1043, 225] width 463 height 26
type input "HR [PERSON_NAME]"
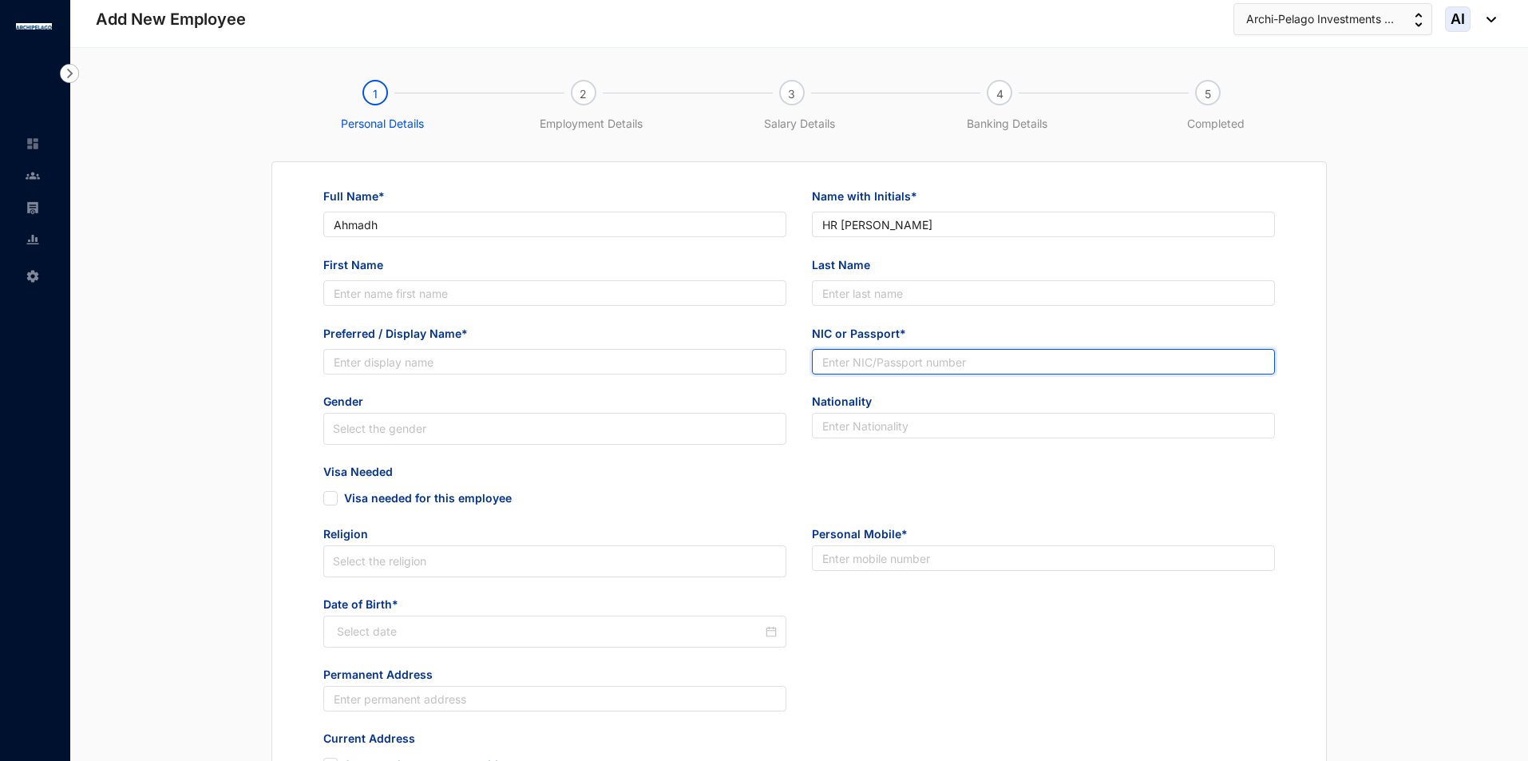
click at [870, 360] on input "NIC or Passport*" at bounding box center [1043, 362] width 463 height 26
type input "123156464"
click at [774, 442] on input "search" at bounding box center [555, 429] width 444 height 30
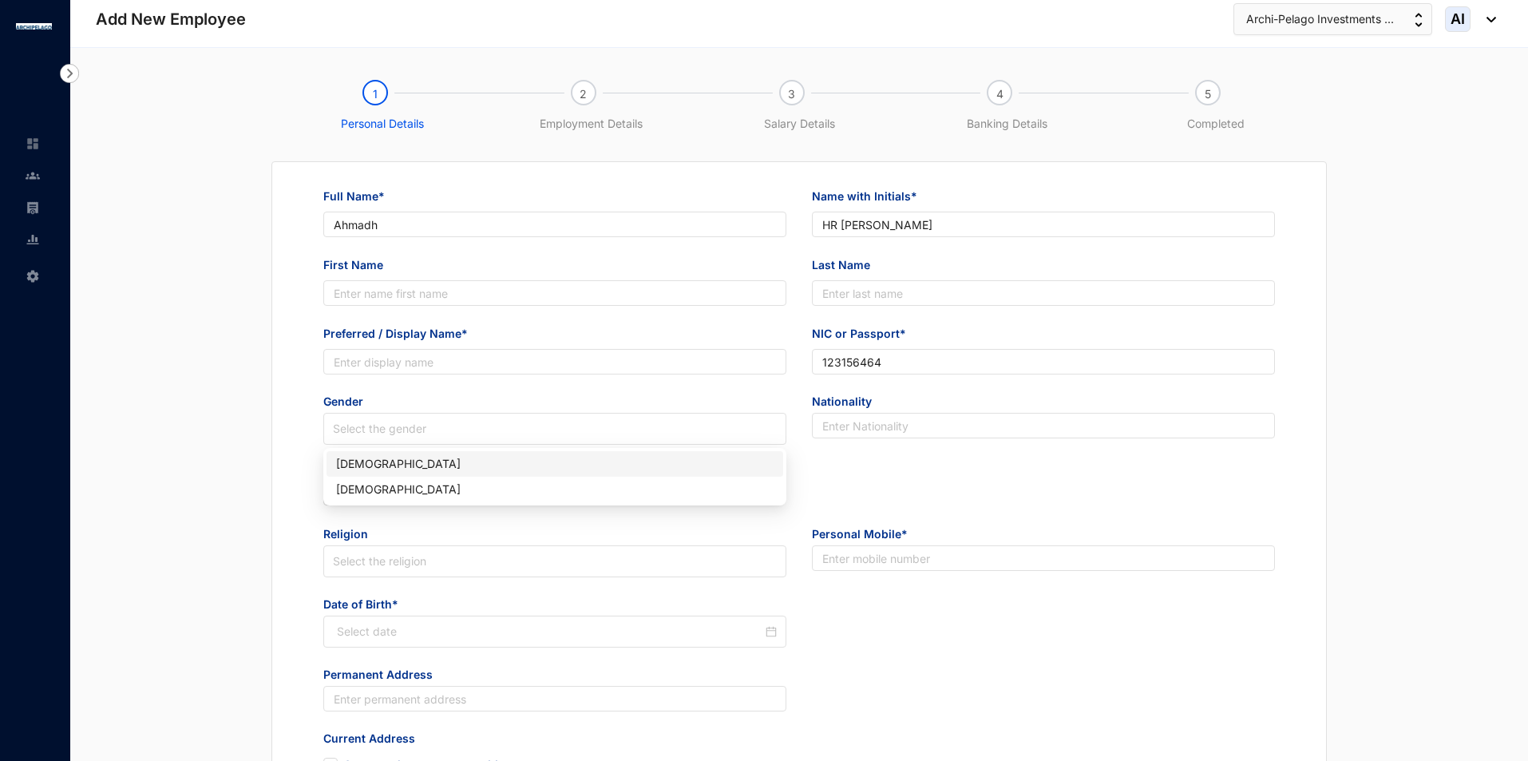
click at [471, 463] on div "[DEMOGRAPHIC_DATA]" at bounding box center [555, 464] width 438 height 18
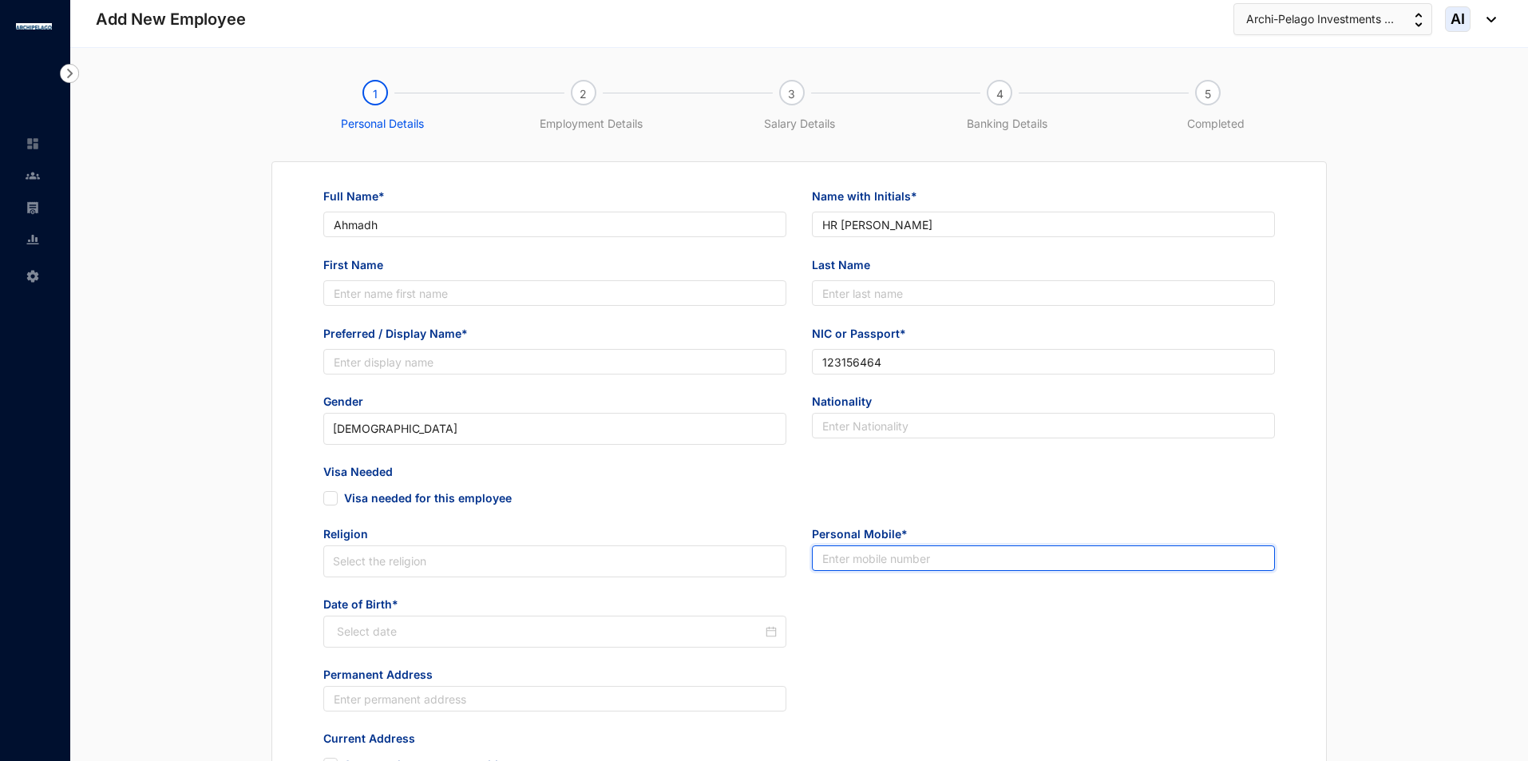
click at [938, 550] on input "text" at bounding box center [1043, 558] width 463 height 26
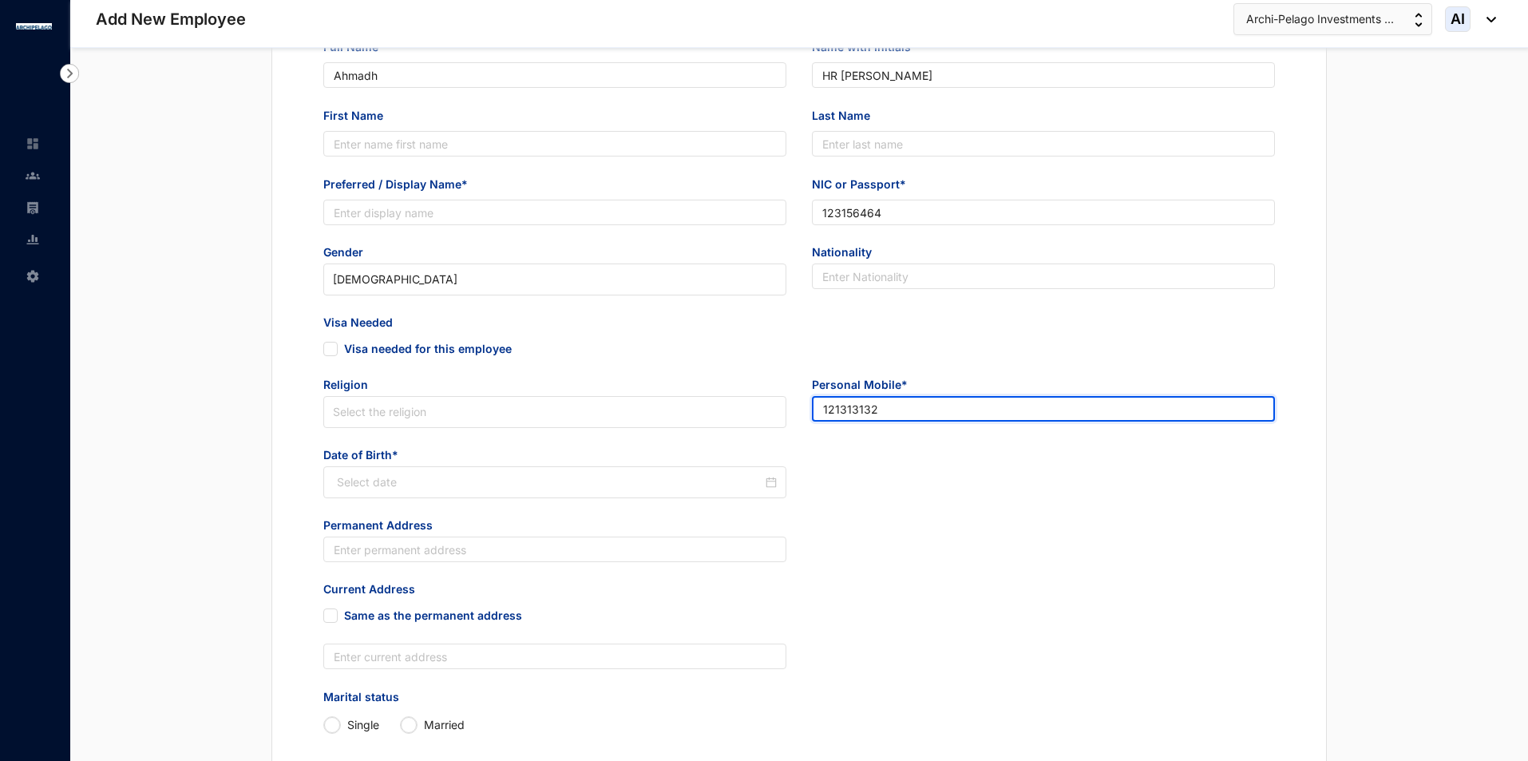
scroll to position [160, 0]
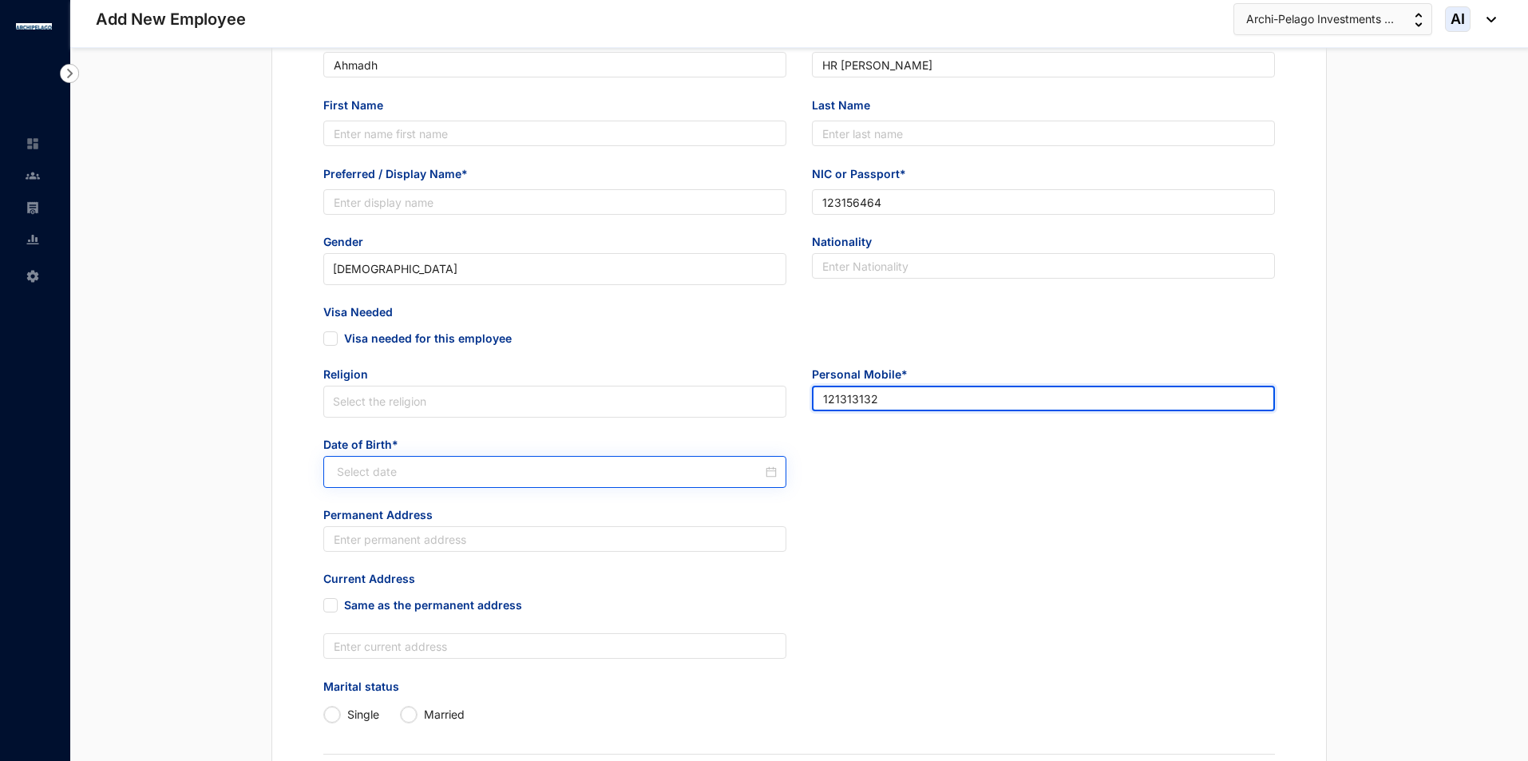
type input "121313132"
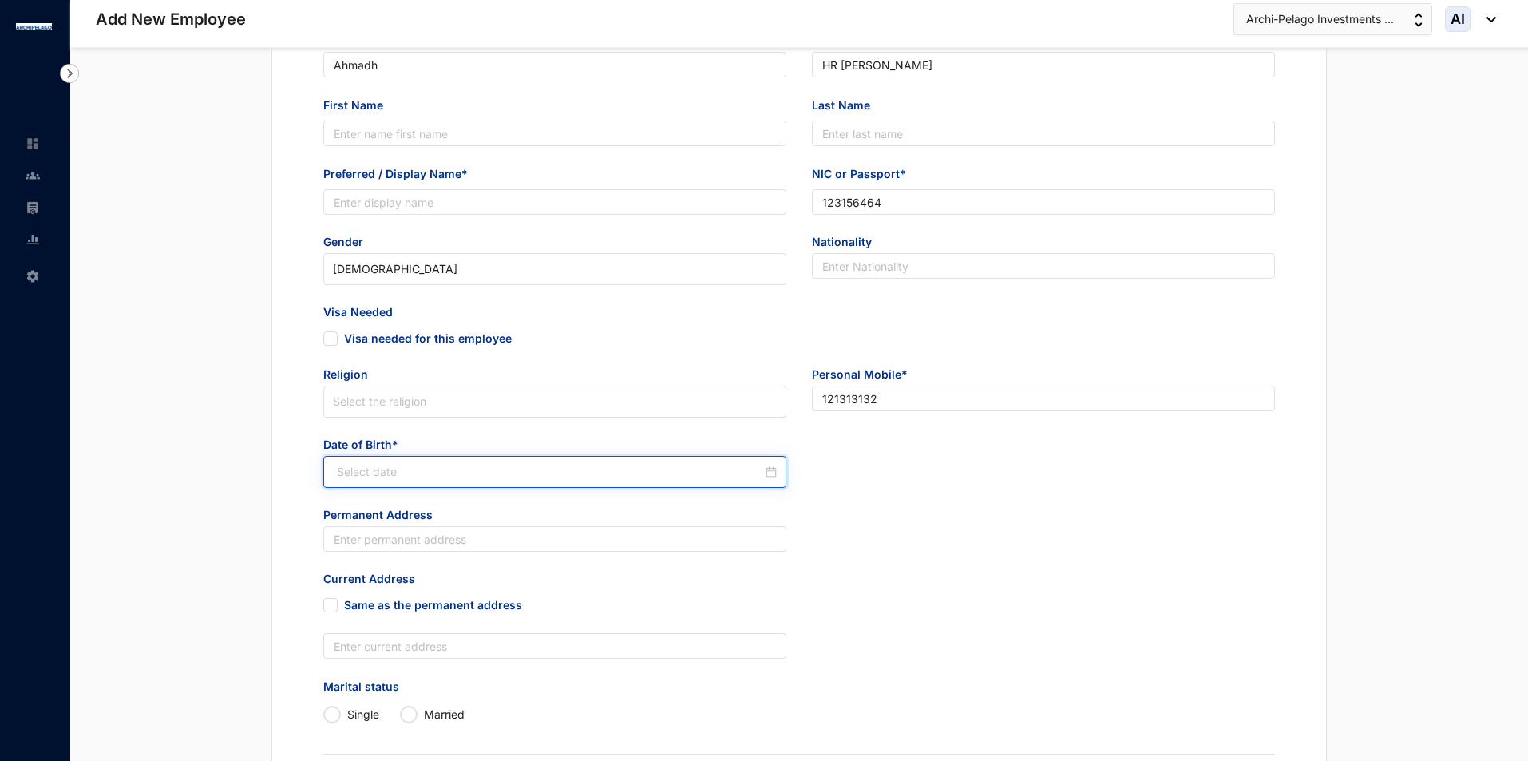
click at [613, 469] on input at bounding box center [550, 472] width 426 height 18
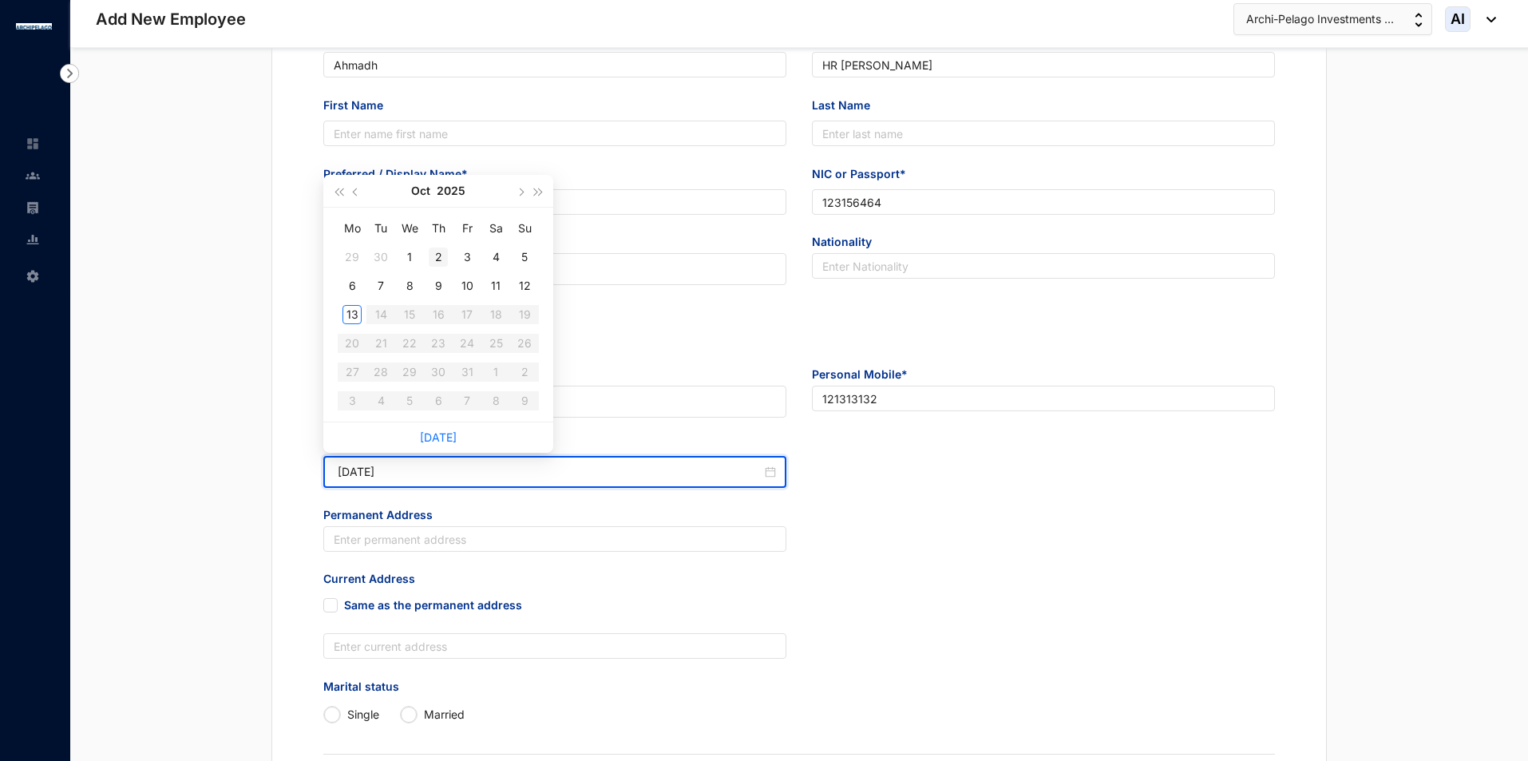
type input "[DATE]"
click at [446, 191] on button "2025" at bounding box center [451, 191] width 29 height 32
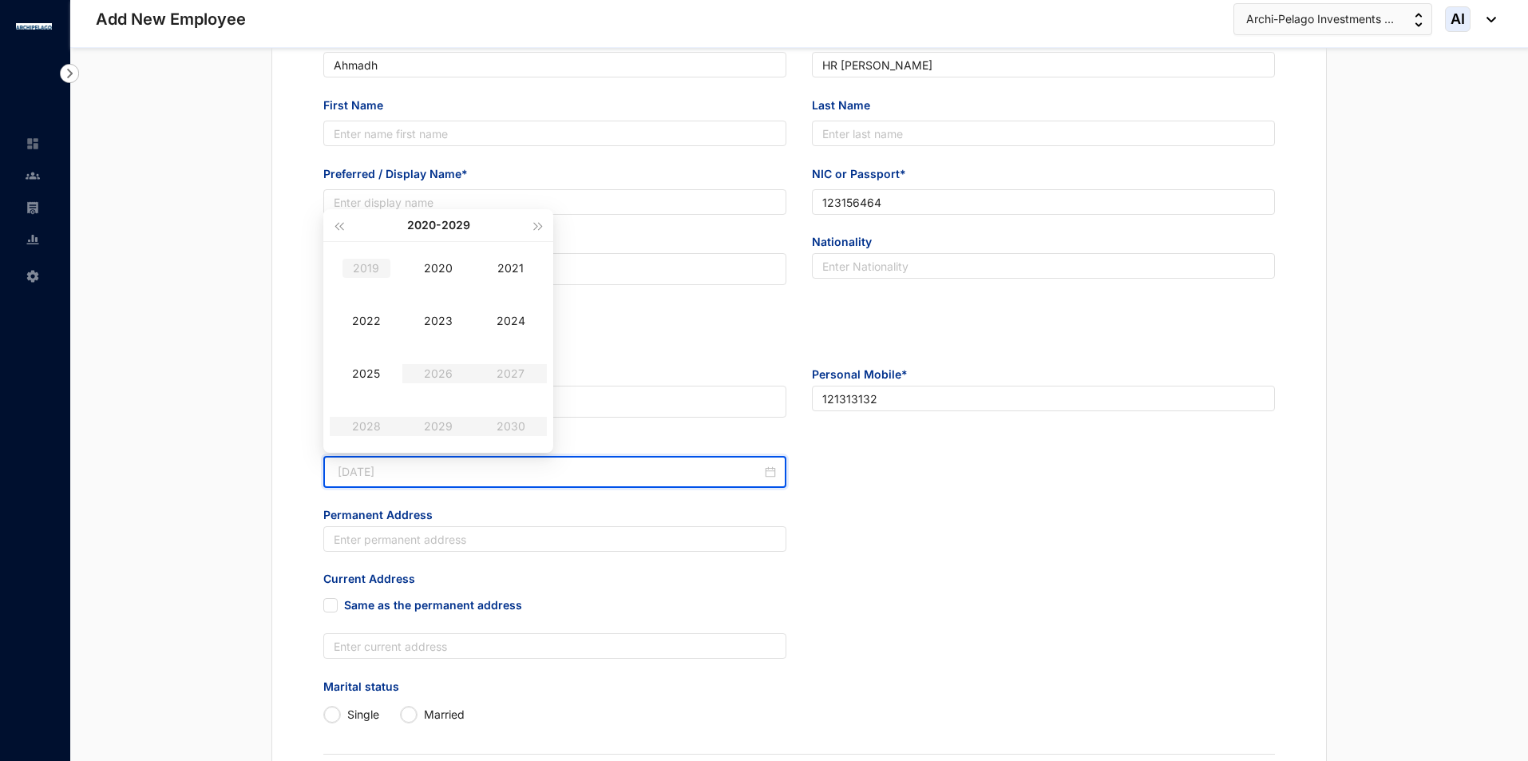
type input "[DATE]"
click at [407, 228] on div "[DATE] - [DATE]" at bounding box center [438, 225] width 181 height 32
click at [416, 225] on button "[DATE] - [DATE]" at bounding box center [438, 225] width 63 height 32
click at [378, 269] on div "[DATE]-[DATE]" at bounding box center [361, 259] width 77 height 19
click at [432, 312] on div "1993" at bounding box center [438, 320] width 48 height 19
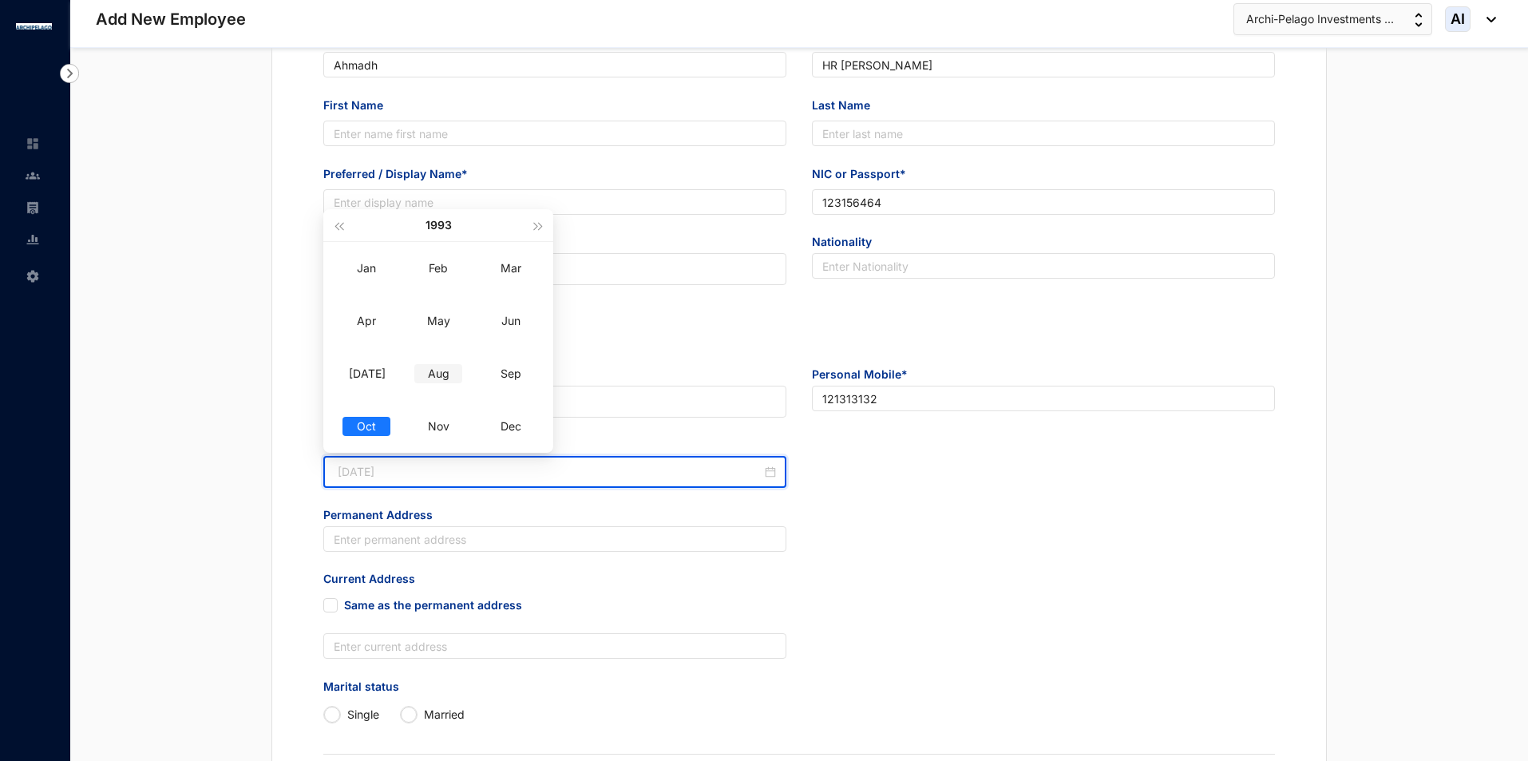
click at [462, 359] on td "Aug" at bounding box center [438, 373] width 73 height 53
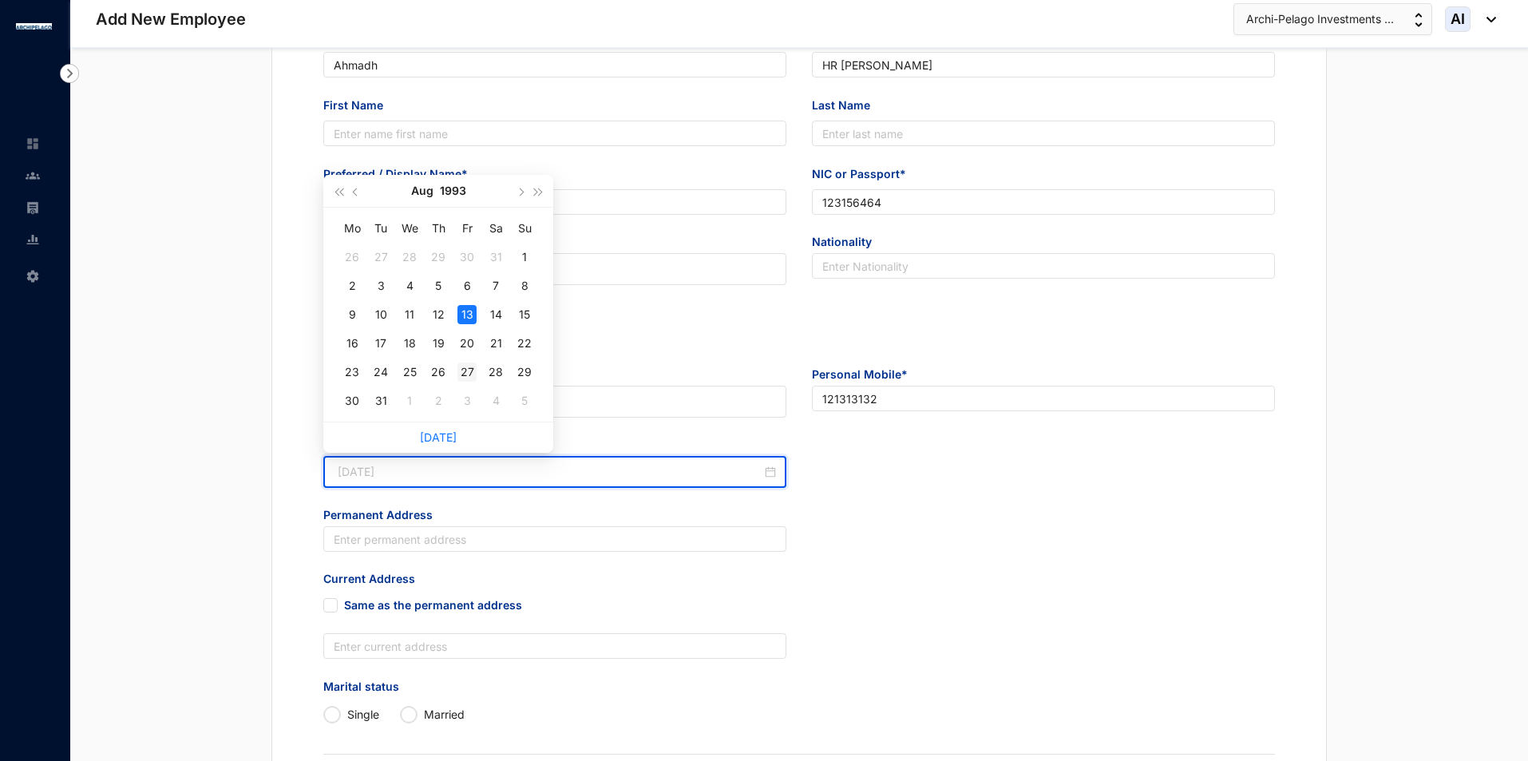
click at [460, 374] on div "27" at bounding box center [467, 372] width 19 height 19
type input "[DATE]"
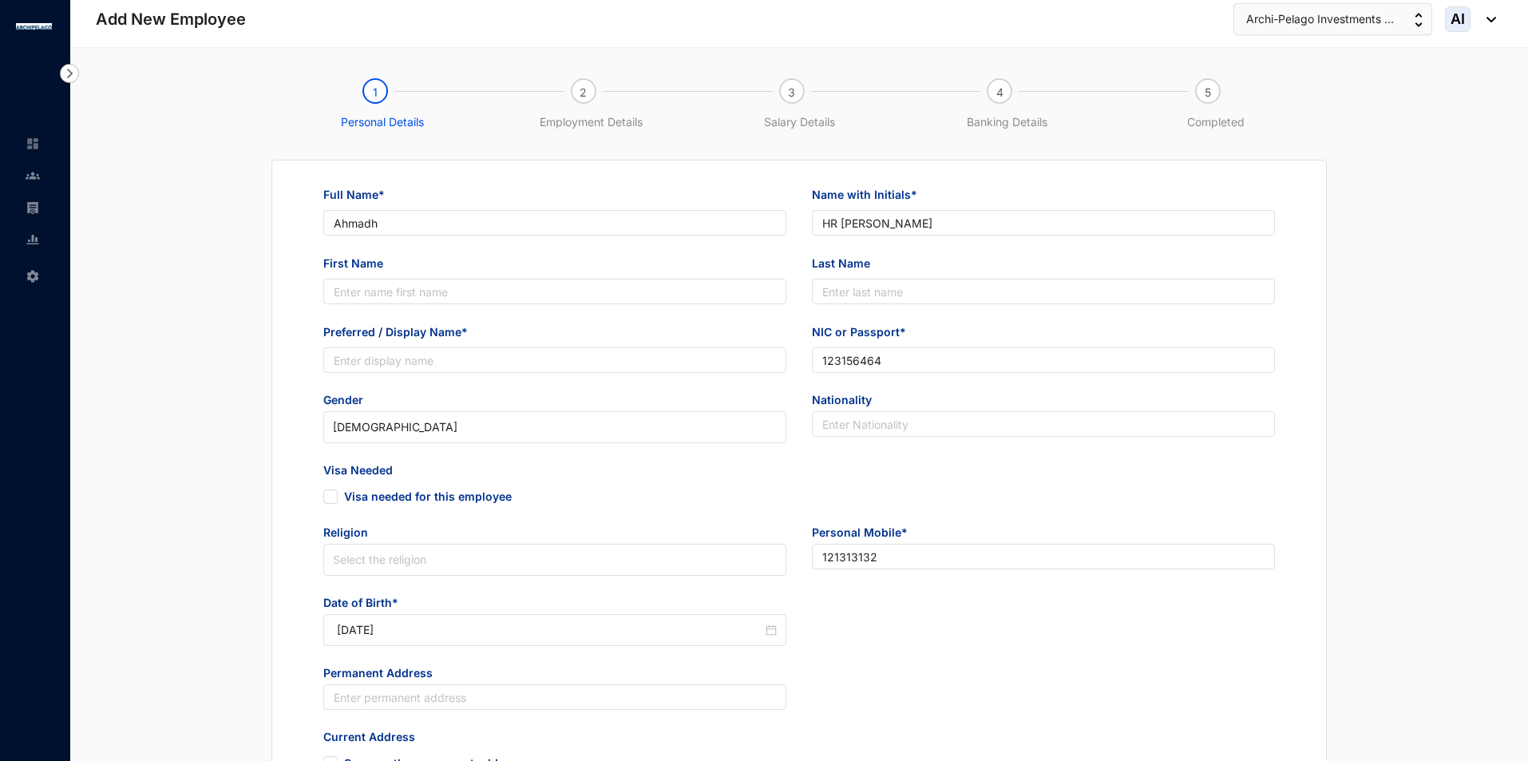
scroll to position [0, 0]
click at [561, 362] on input "Preferred / Display Name*" at bounding box center [554, 362] width 463 height 26
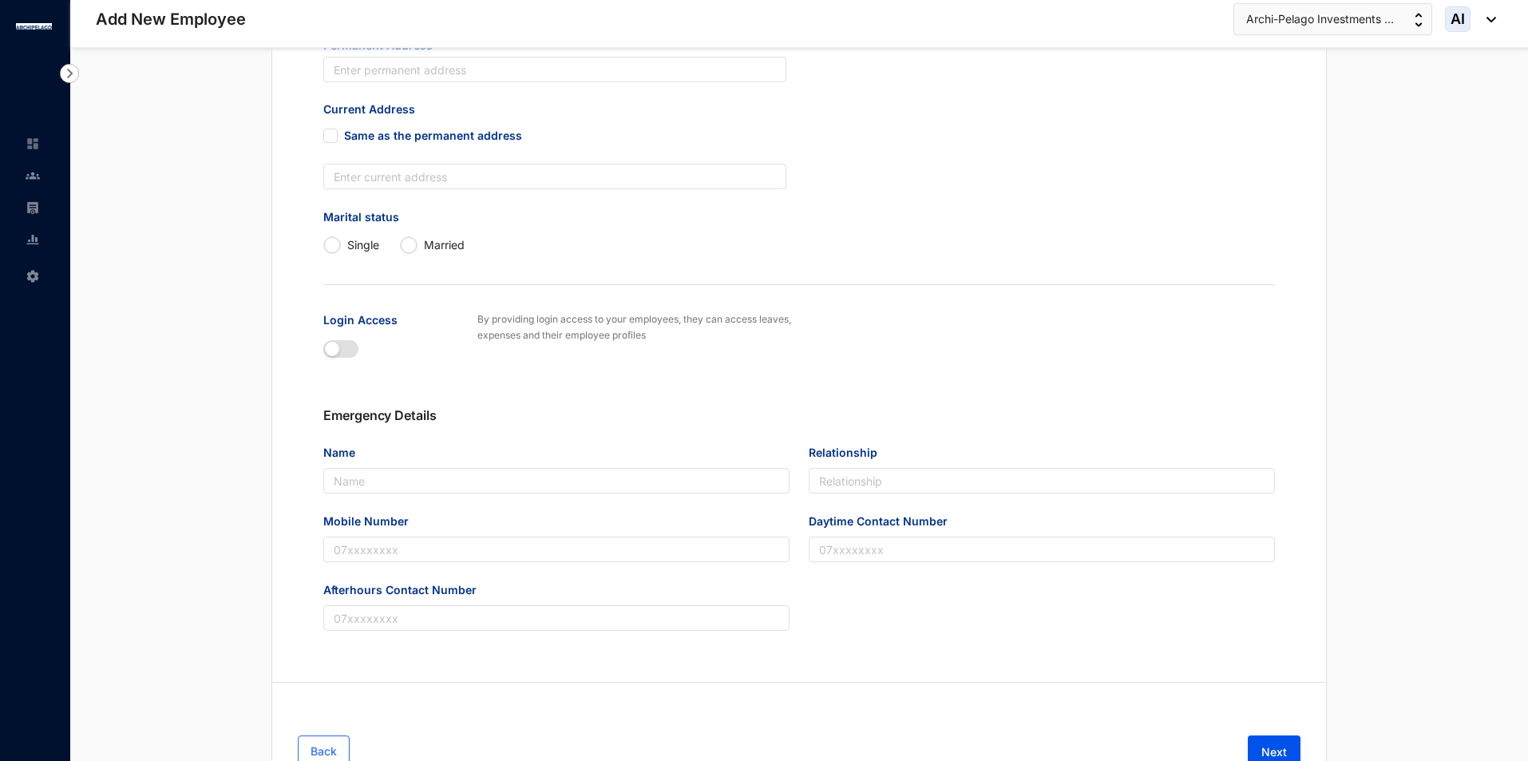
scroll to position [697, 0]
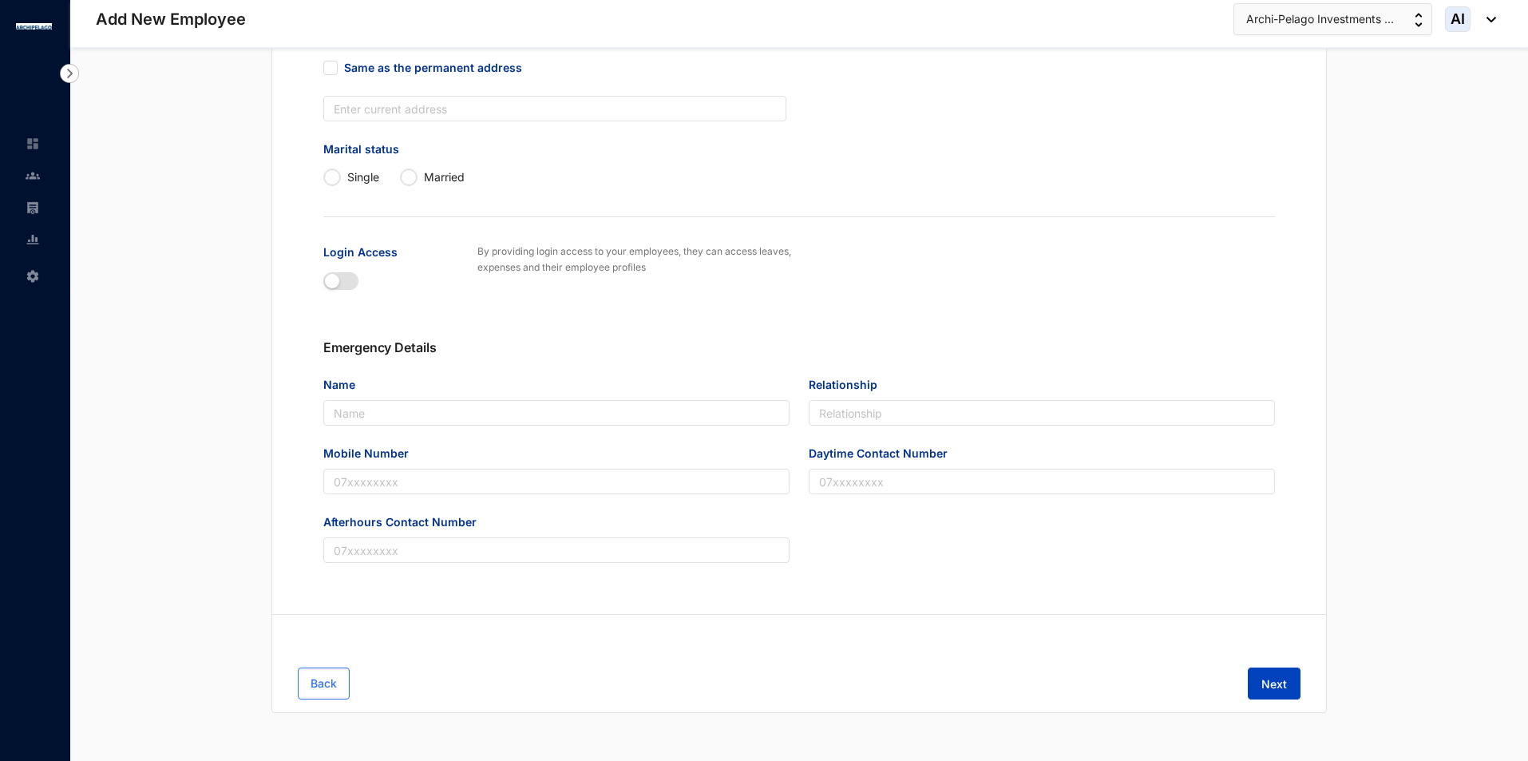
type input "HR"
click at [1262, 678] on span "Next" at bounding box center [1275, 684] width 26 height 16
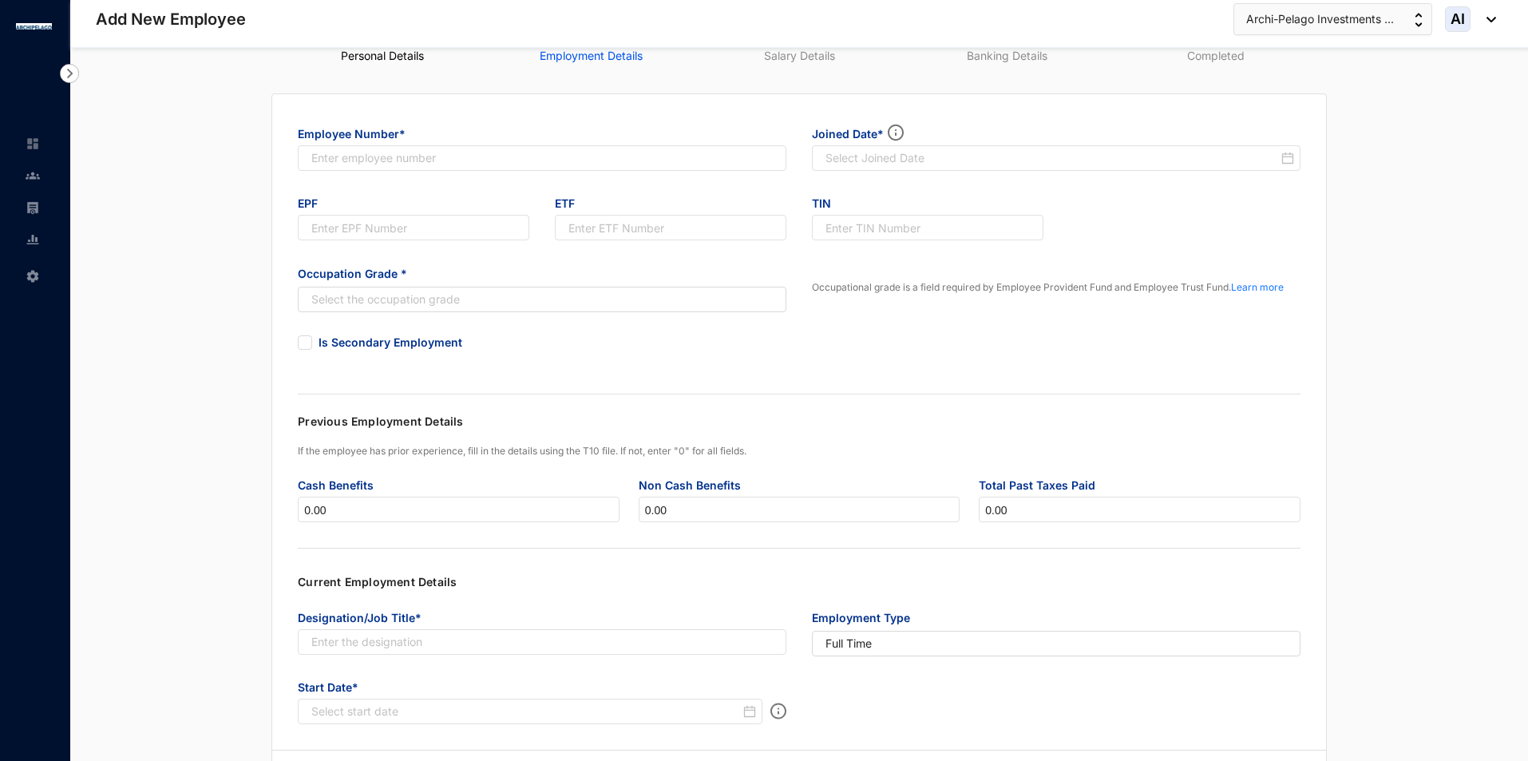
scroll to position [0, 0]
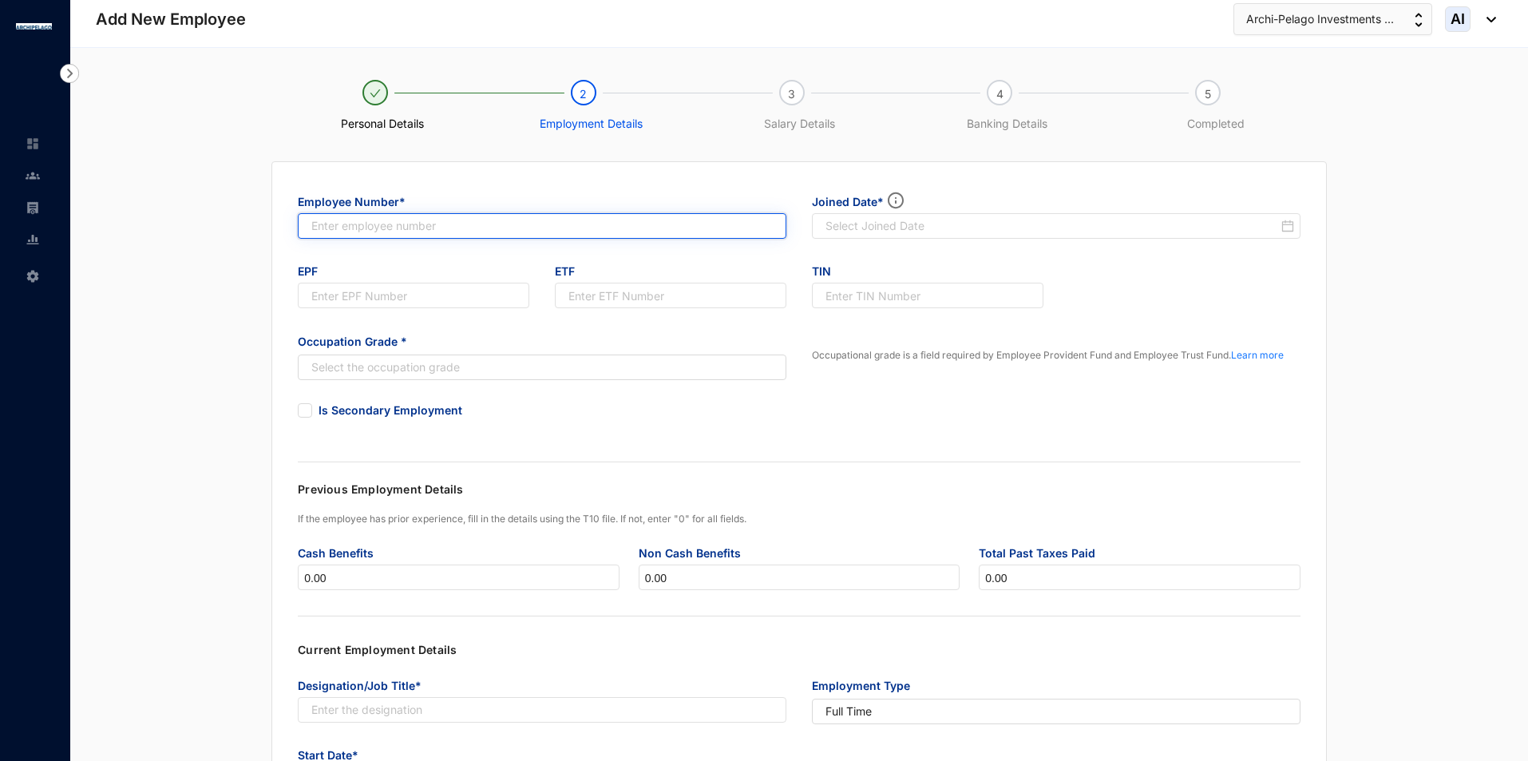
click at [509, 231] on input "text" at bounding box center [542, 226] width 489 height 26
type input "00"
click at [964, 213] on div at bounding box center [1056, 226] width 489 height 26
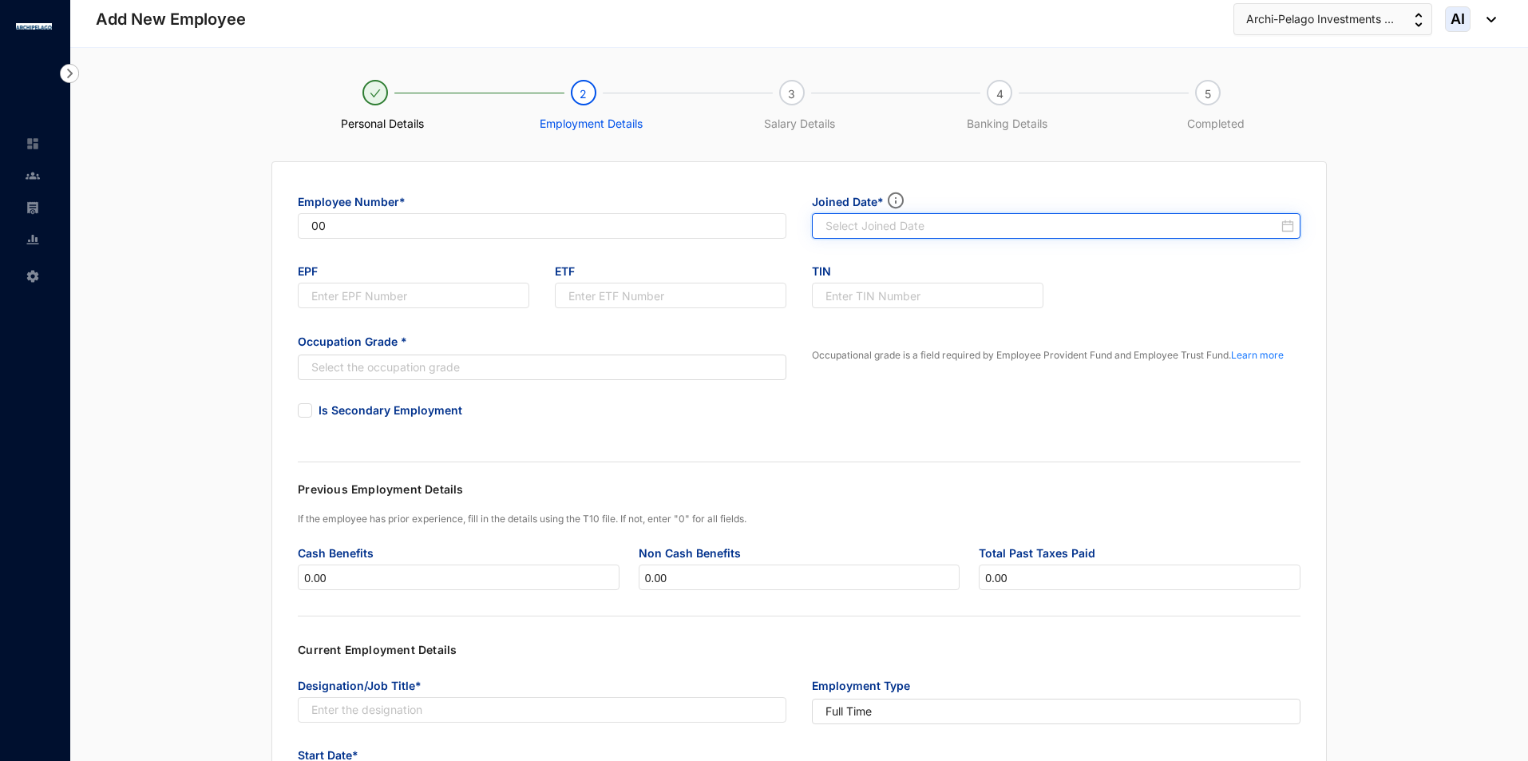
type input "00"
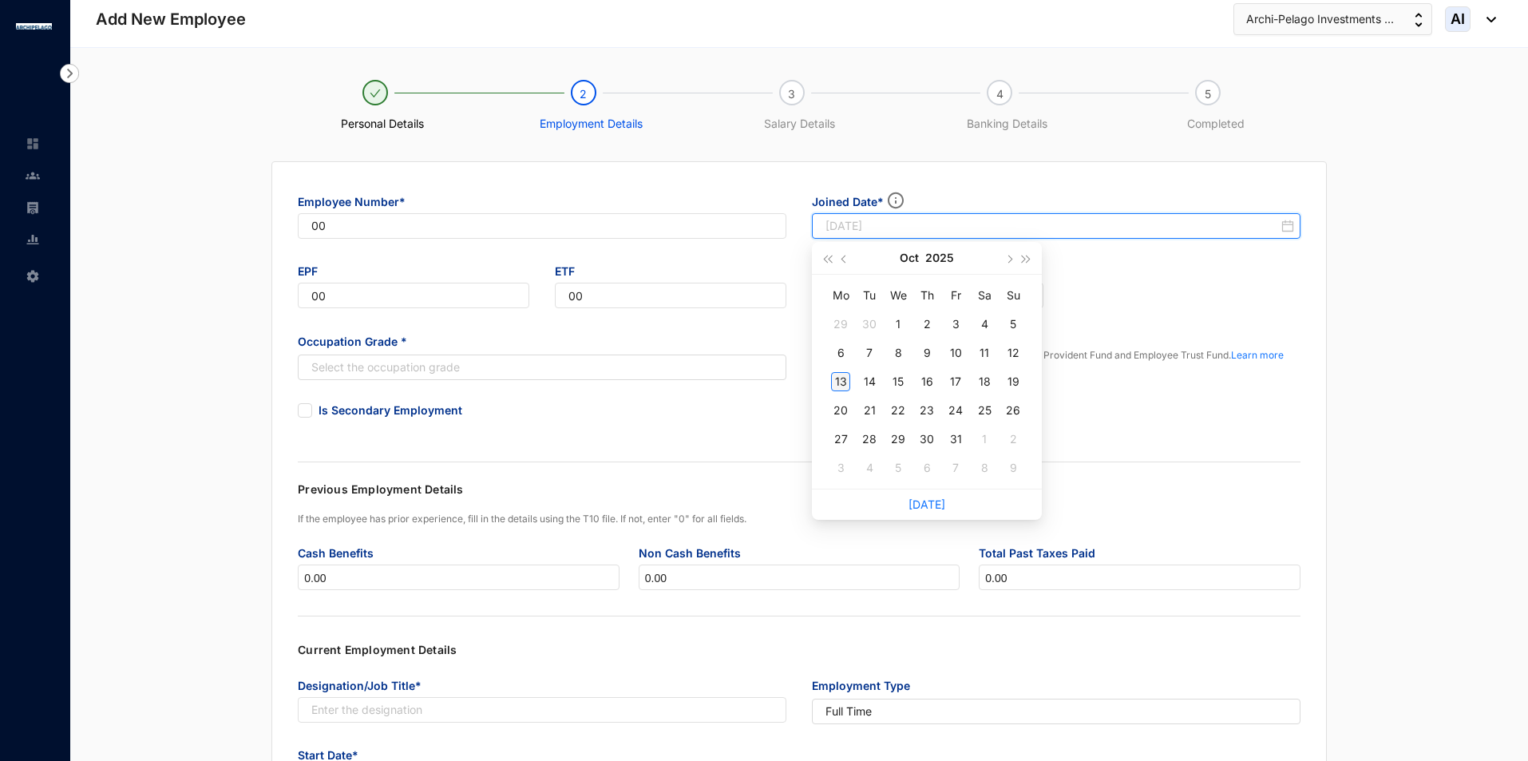
type input "[DATE]"
click at [838, 382] on div "13" at bounding box center [840, 381] width 19 height 19
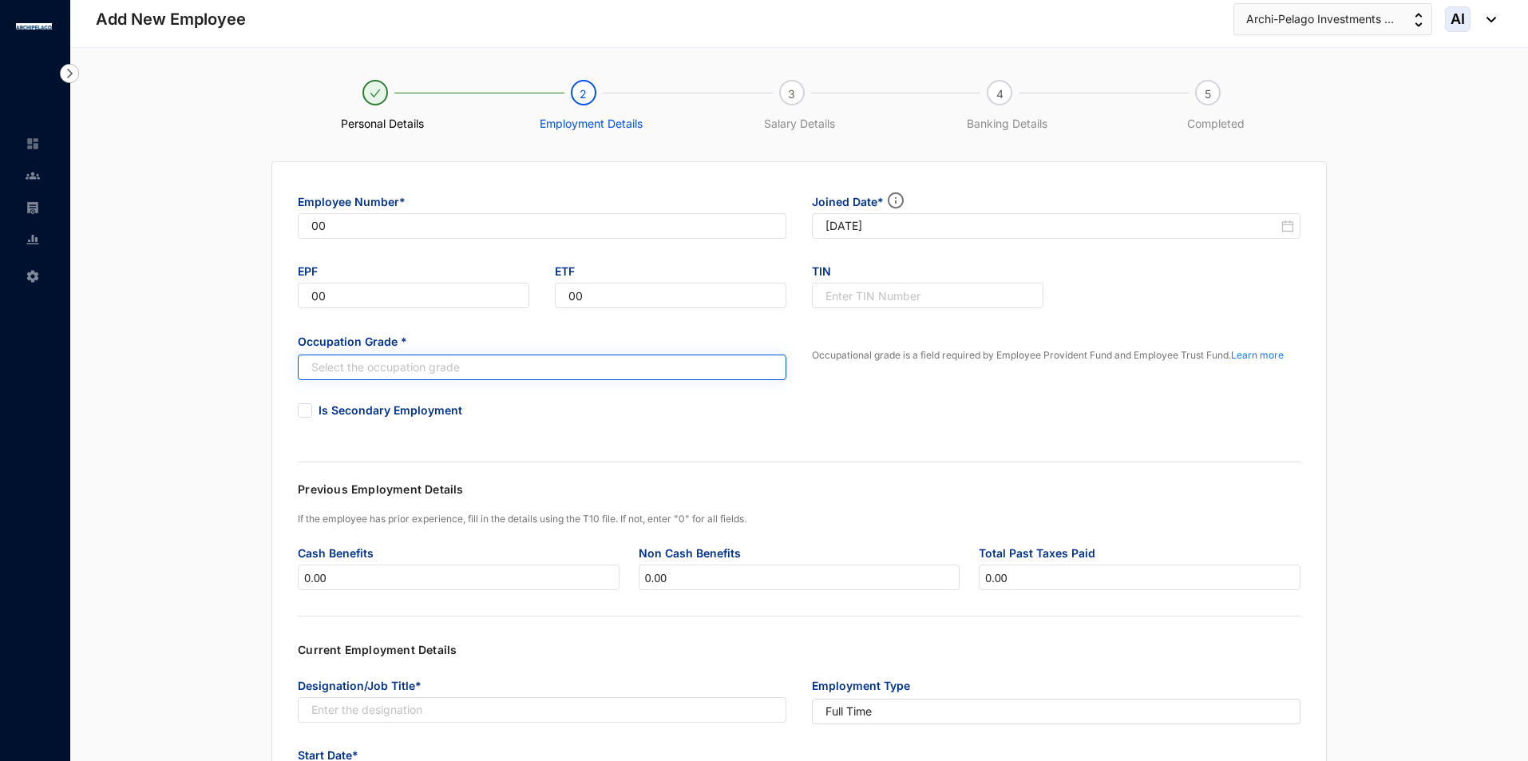
click at [430, 378] on input "search" at bounding box center [533, 367] width 459 height 24
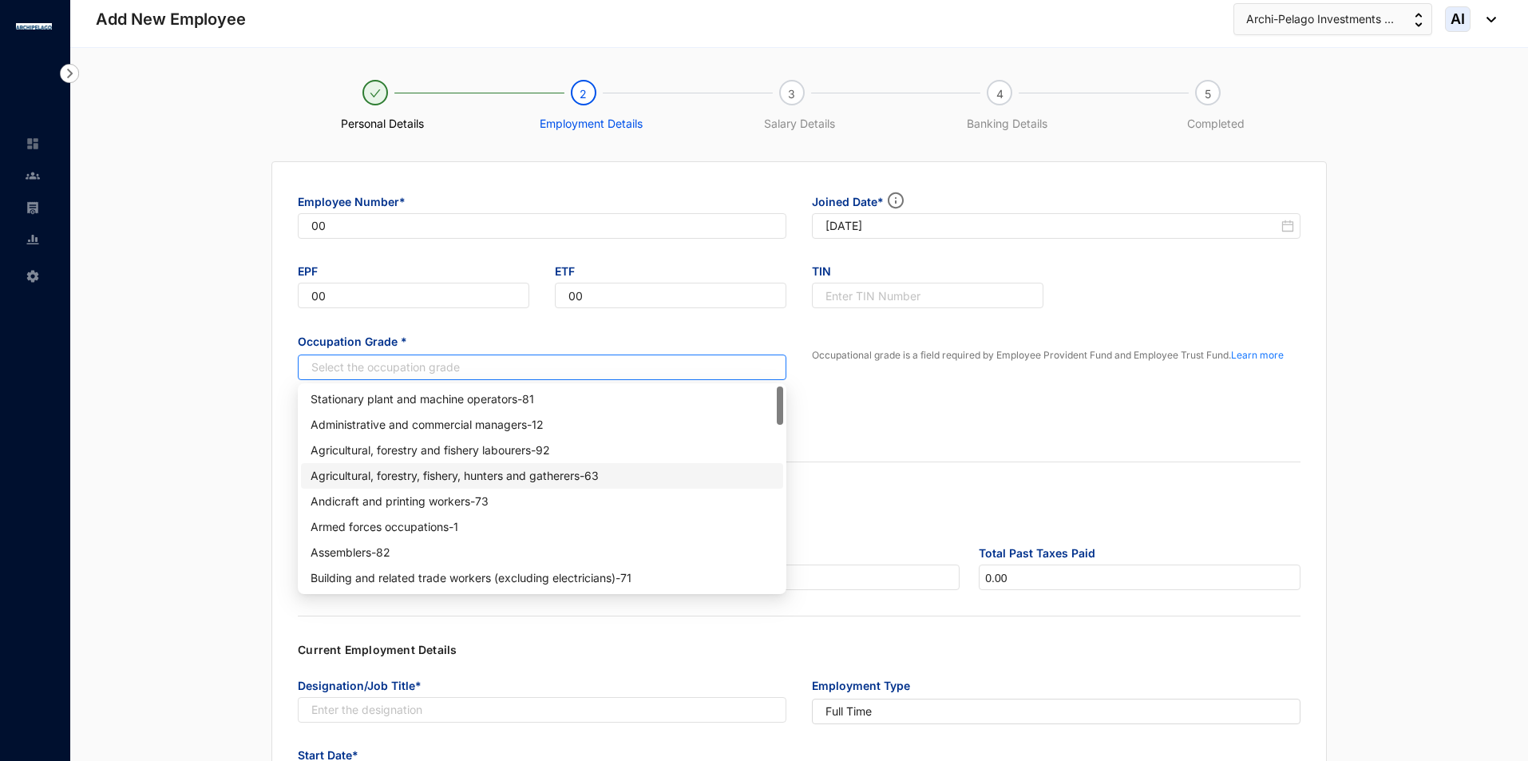
click at [443, 477] on div "Agricultural, forestry, fishery, hunters and gatherers - 63" at bounding box center [542, 476] width 463 height 18
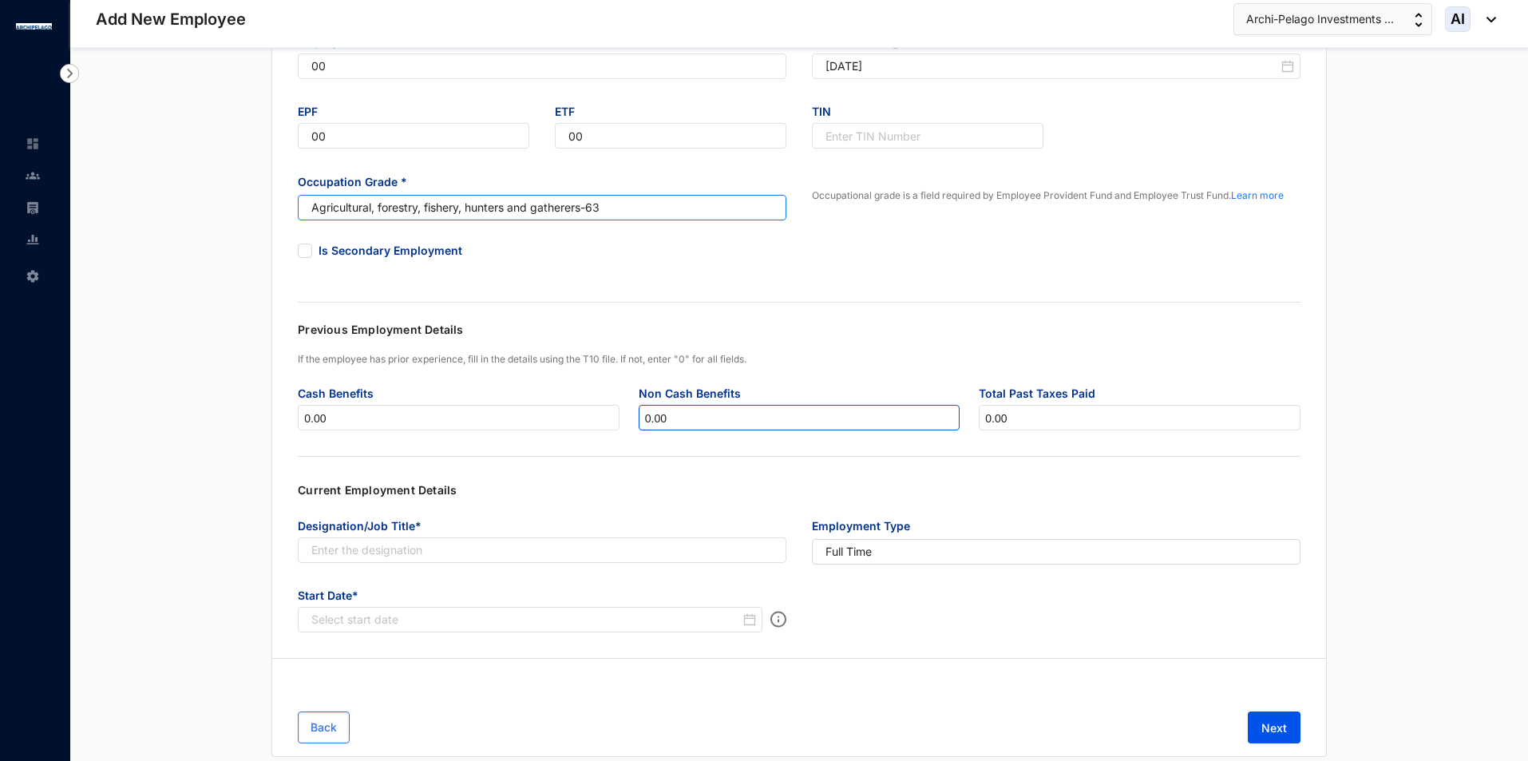
scroll to position [204, 0]
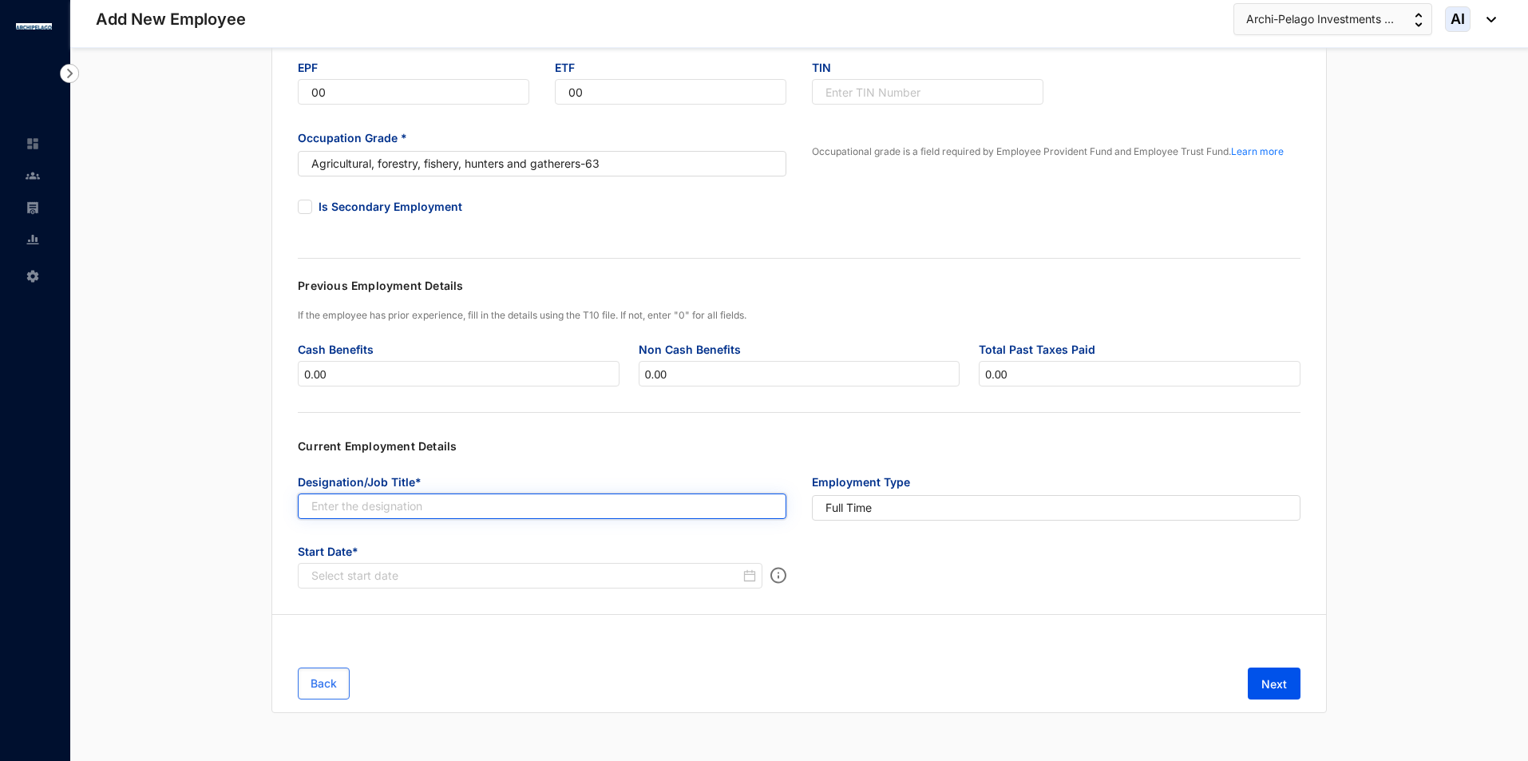
click at [584, 501] on input "text" at bounding box center [542, 506] width 489 height 26
type input "h"
type input "HR"
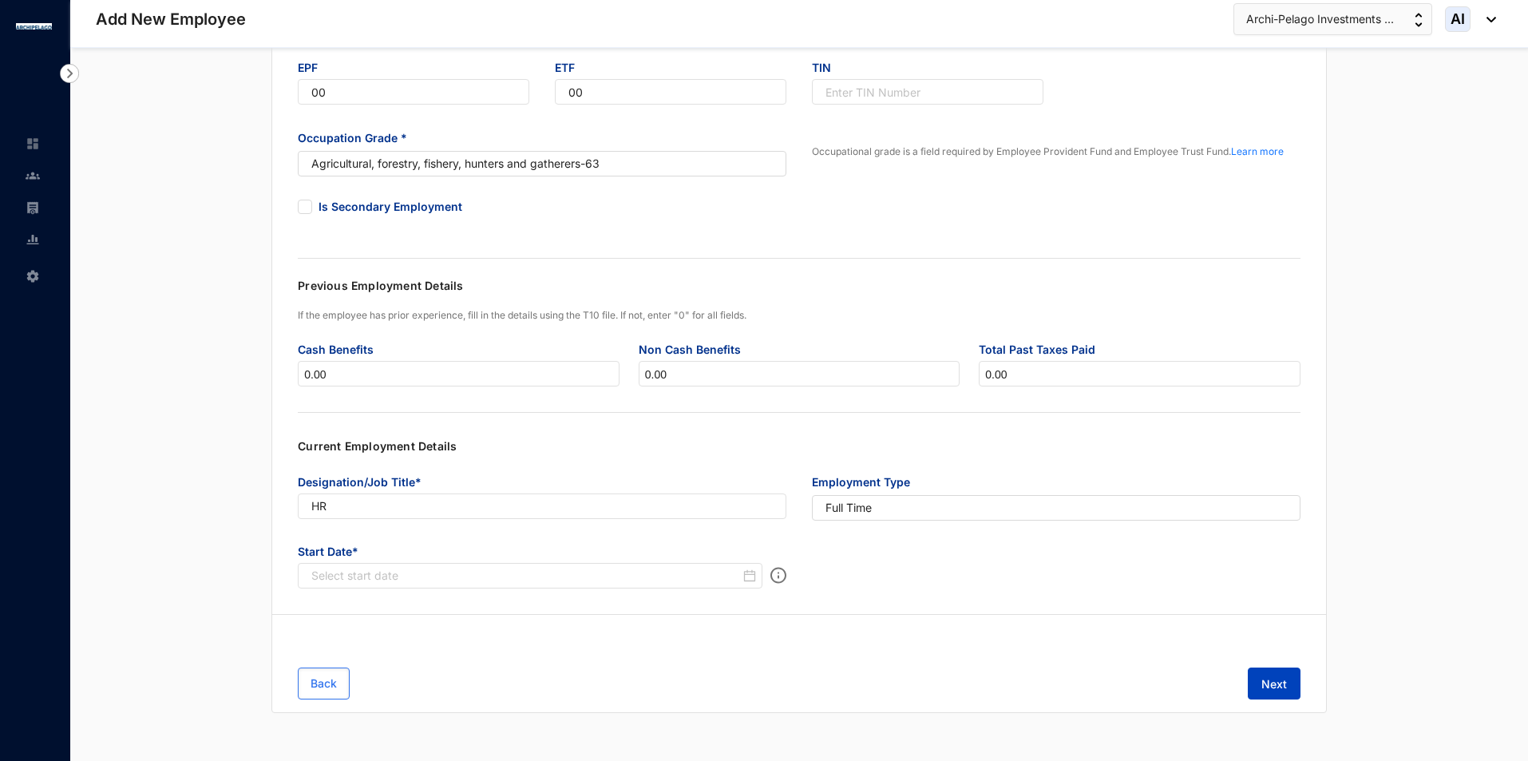
click at [1275, 673] on button "Next" at bounding box center [1274, 684] width 53 height 32
click at [543, 561] on span "Start Date*" at bounding box center [542, 551] width 489 height 26
click at [514, 590] on div "Select start date" at bounding box center [530, 597] width 465 height 18
click at [518, 579] on input at bounding box center [525, 576] width 429 height 16
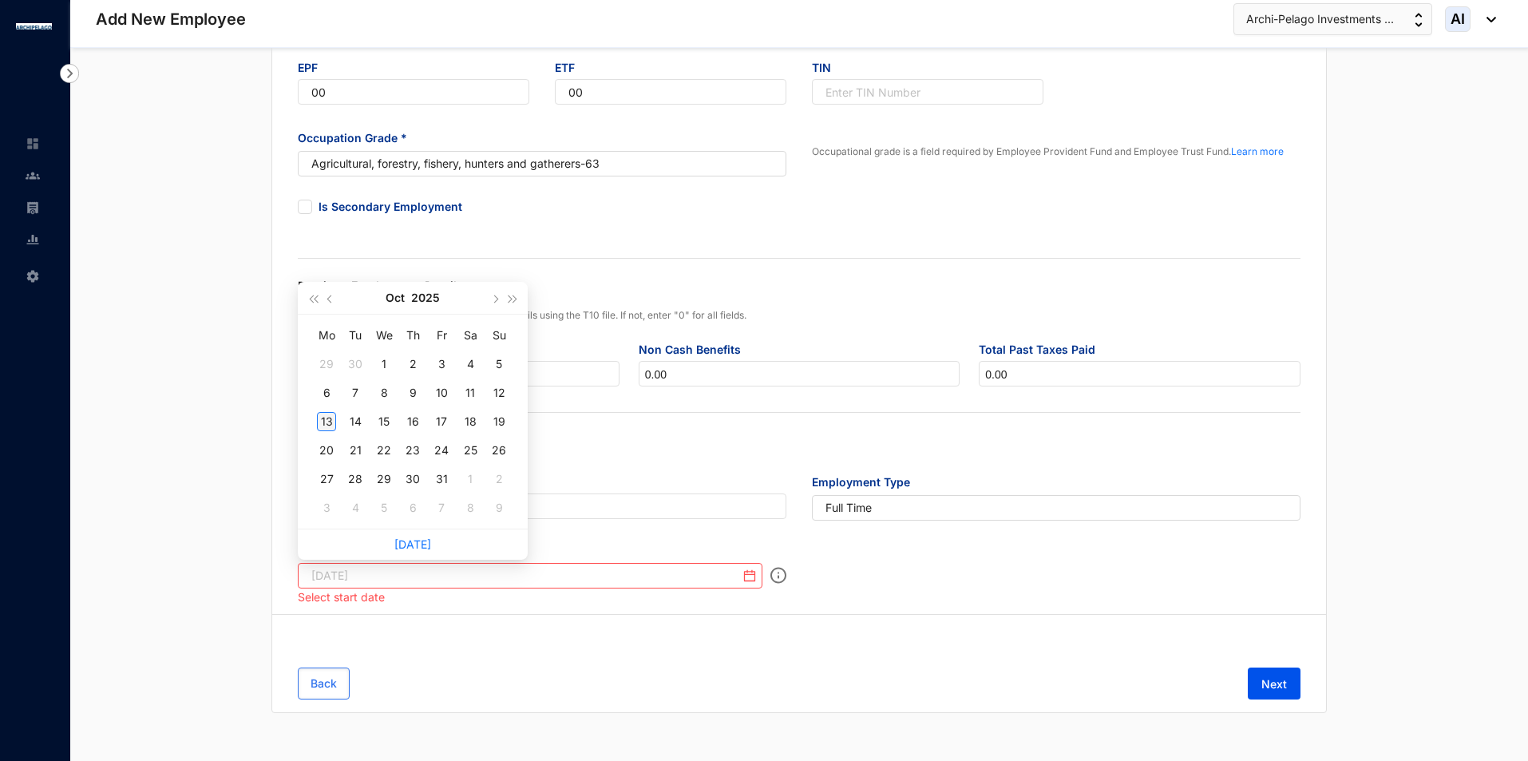
click at [324, 422] on div "13" at bounding box center [326, 421] width 19 height 19
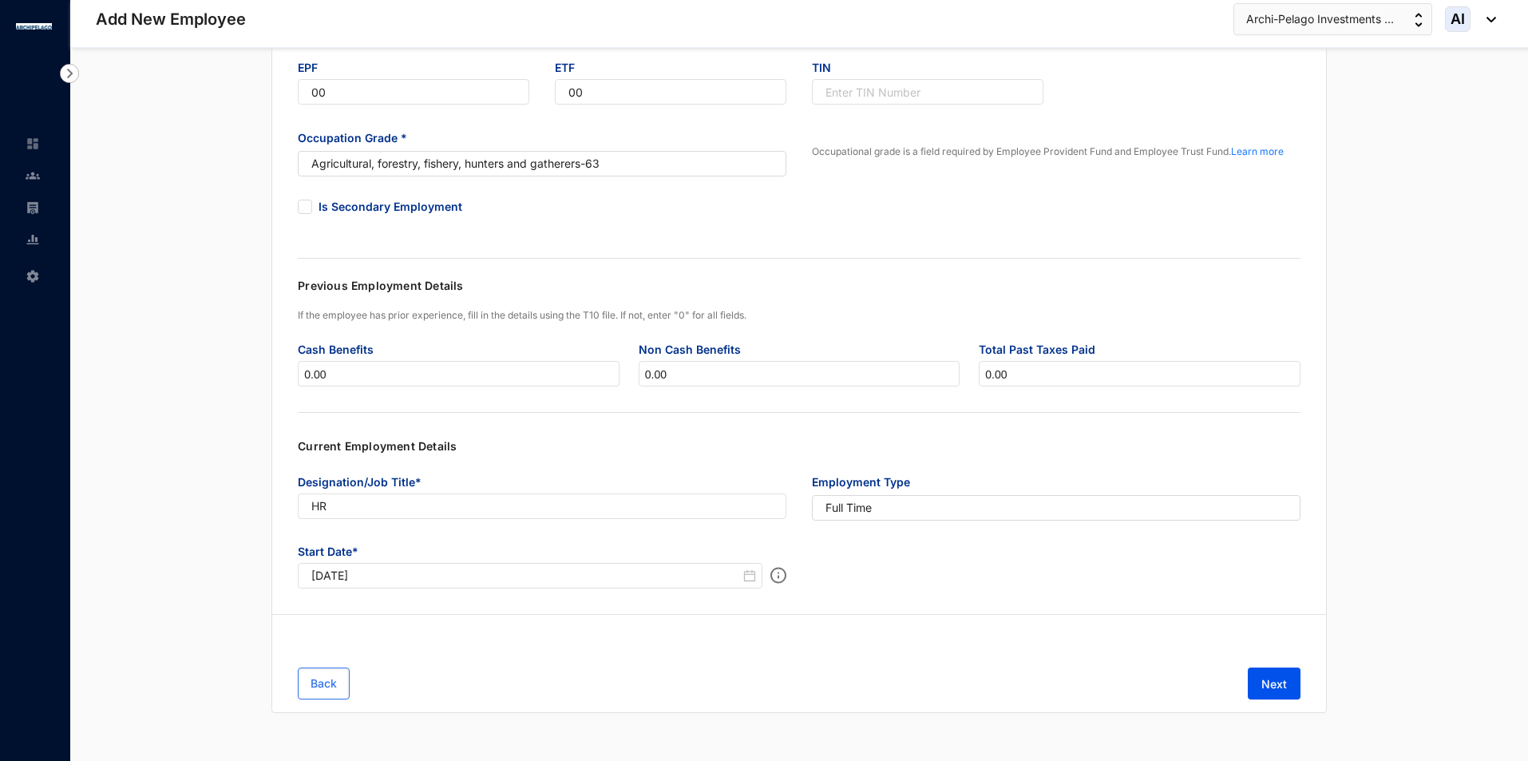
type input "[DATE]"
click at [1276, 690] on span "Next" at bounding box center [1275, 684] width 26 height 16
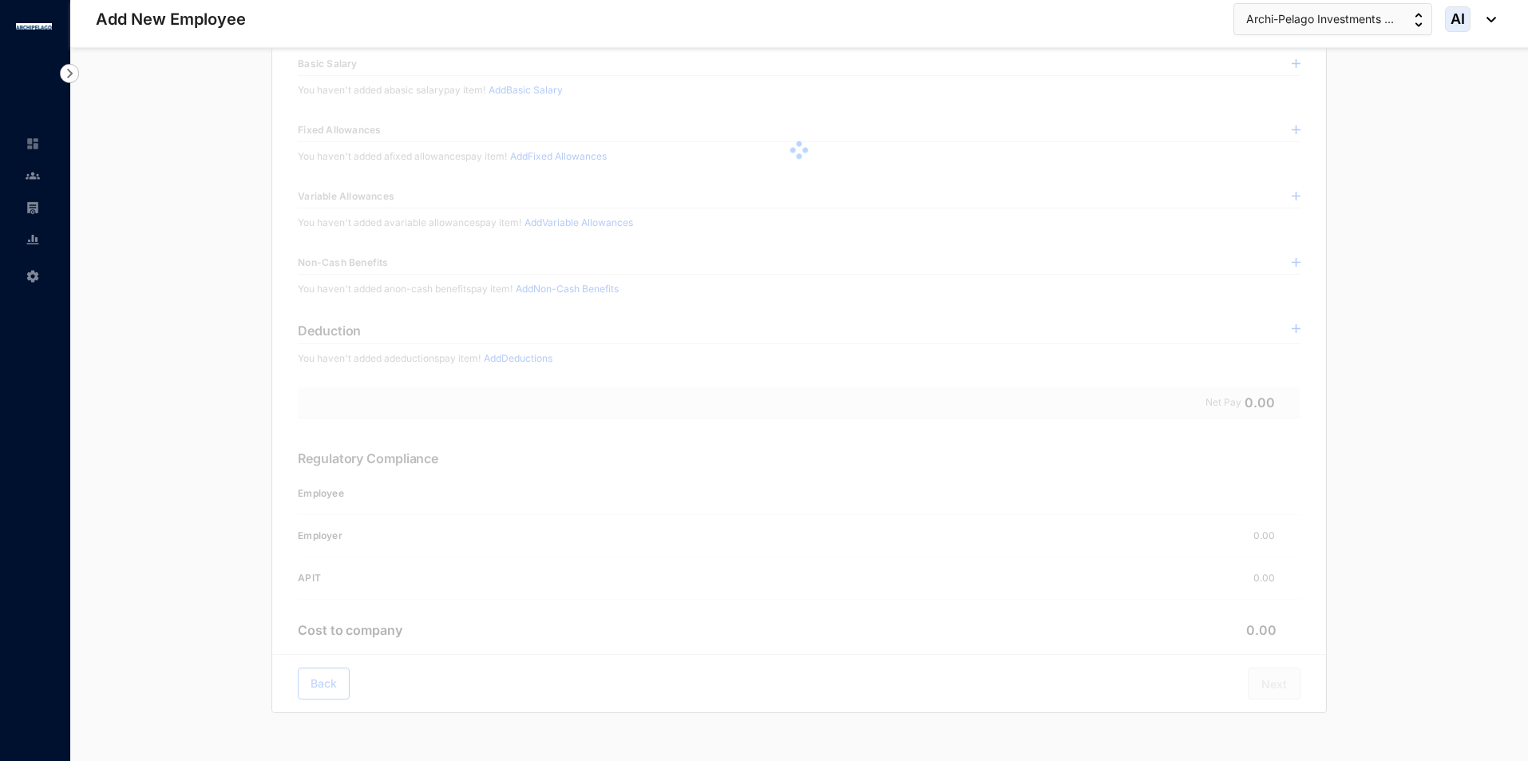
scroll to position [0, 0]
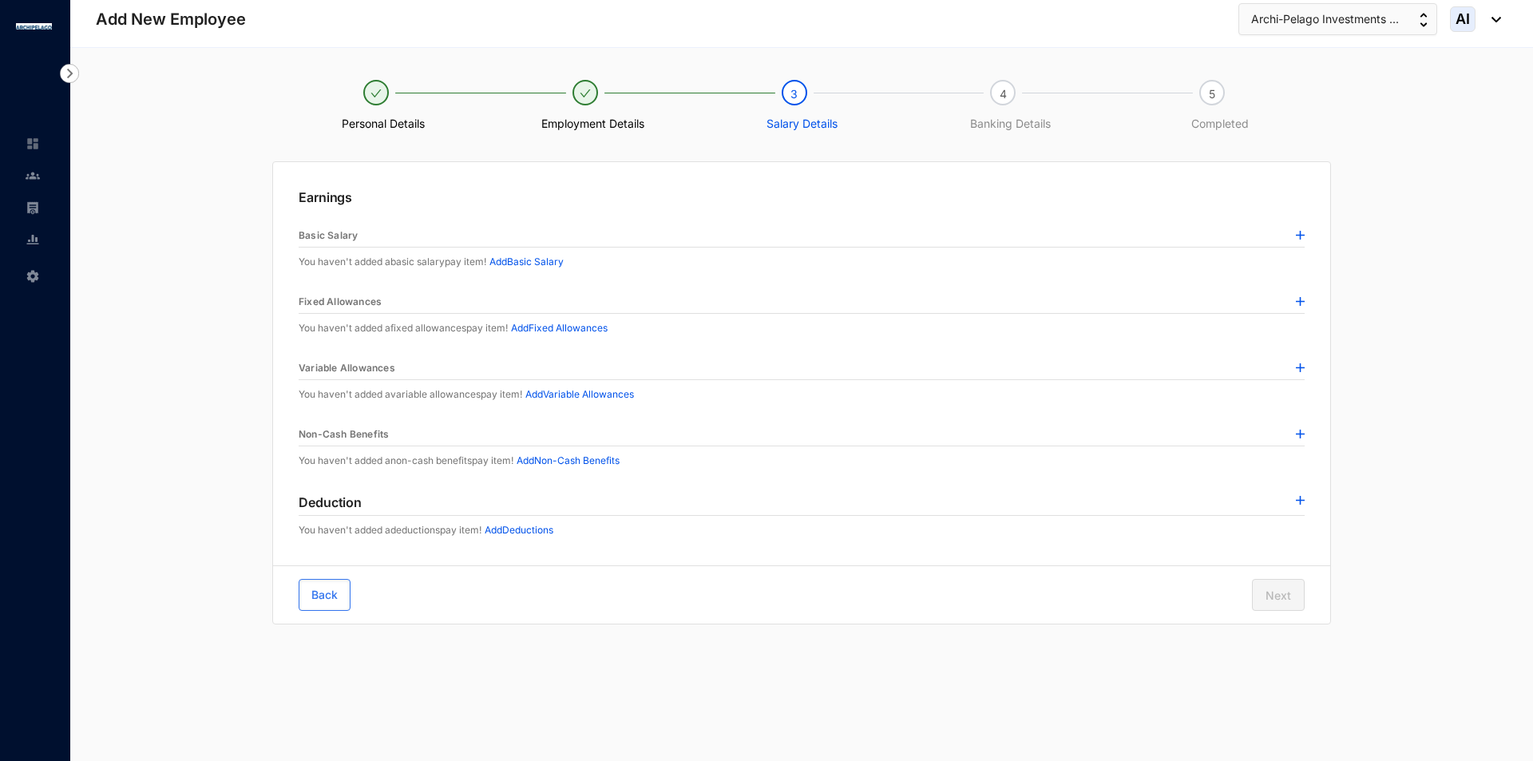
click at [1296, 234] on img at bounding box center [1300, 235] width 9 height 9
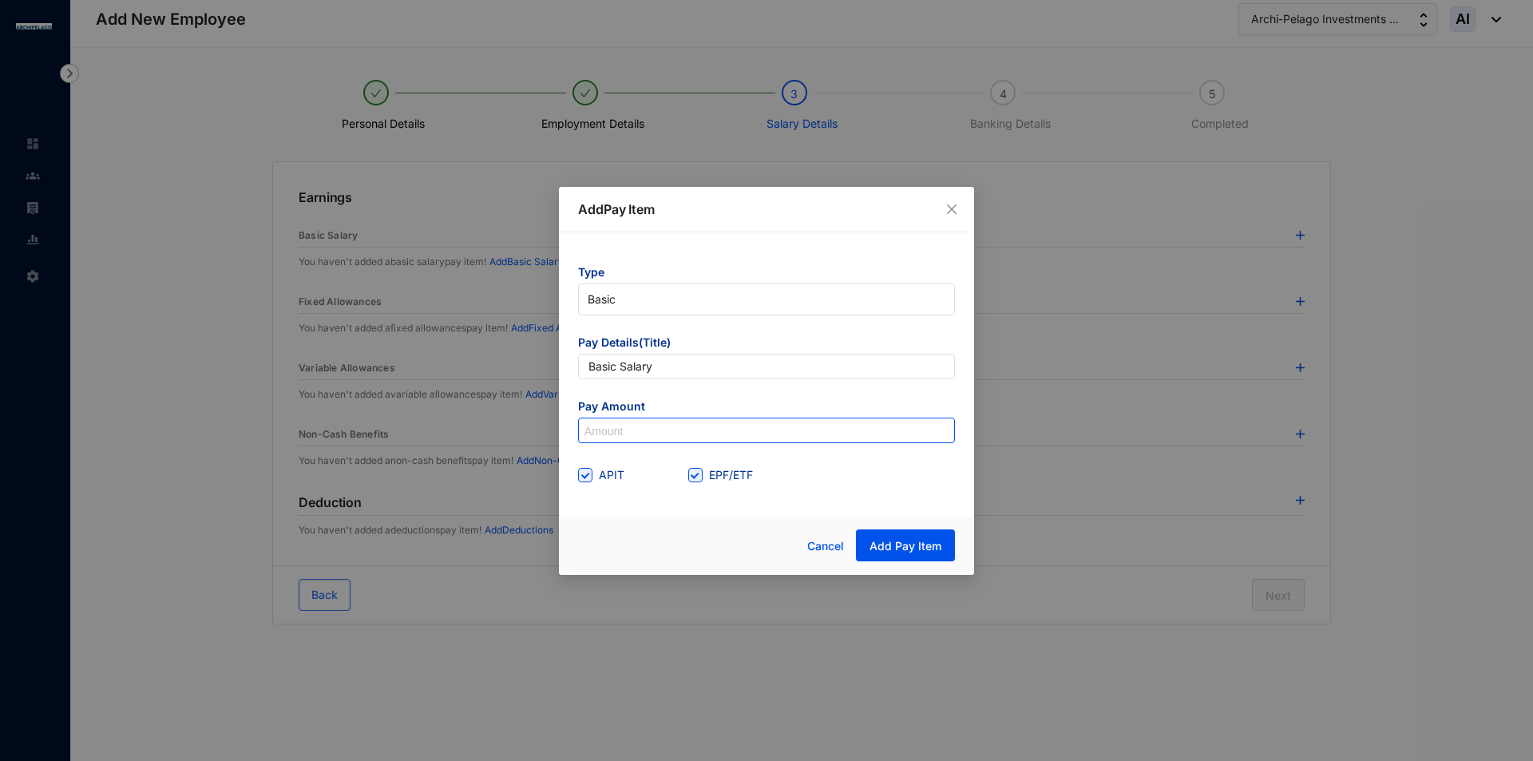
click at [636, 434] on input at bounding box center [766, 431] width 375 height 26
type input "456,456"
click at [880, 527] on div "Cancel Add Pay Item" at bounding box center [766, 546] width 415 height 58
click at [887, 538] on span "Add Pay Item" at bounding box center [906, 546] width 72 height 16
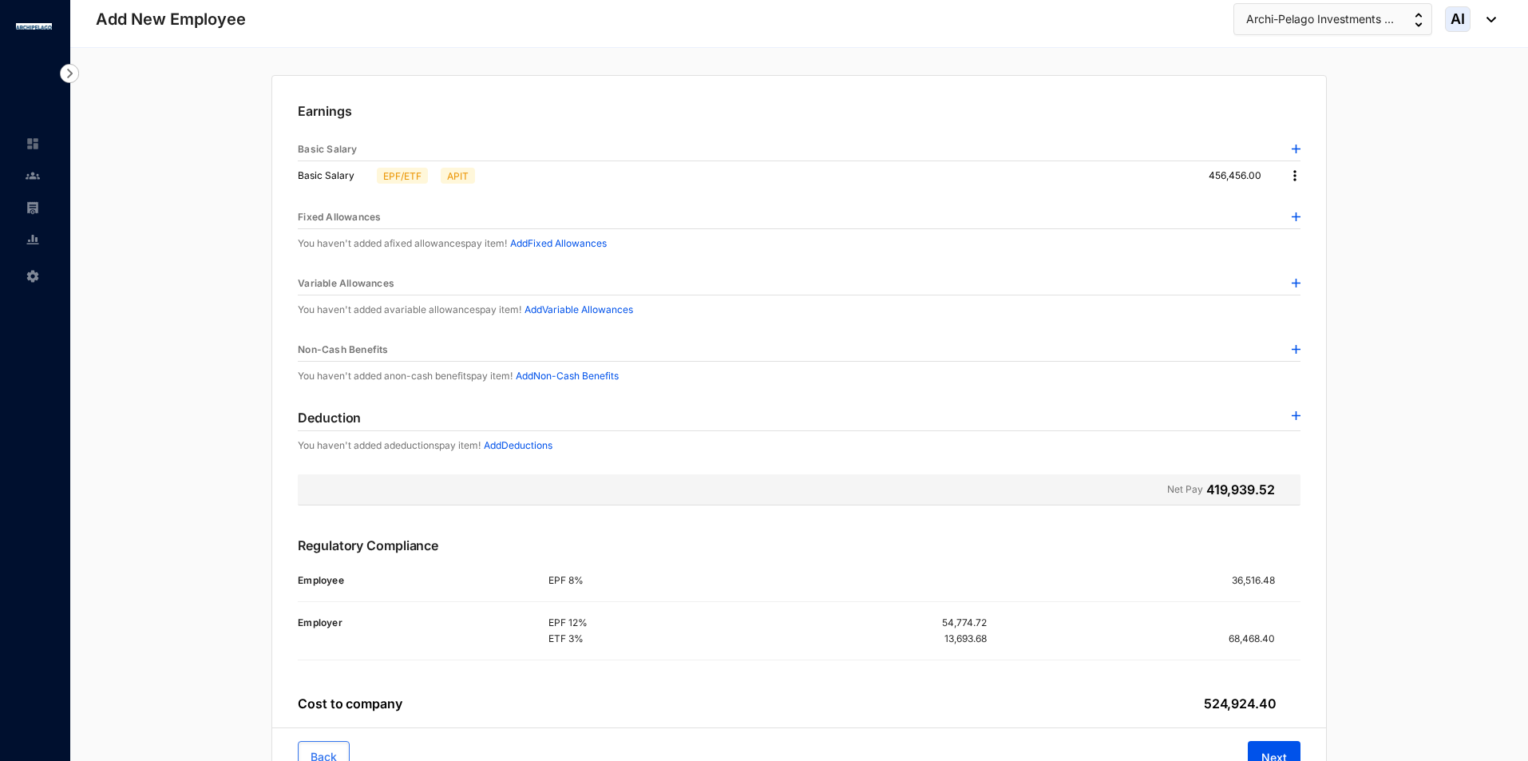
scroll to position [160, 0]
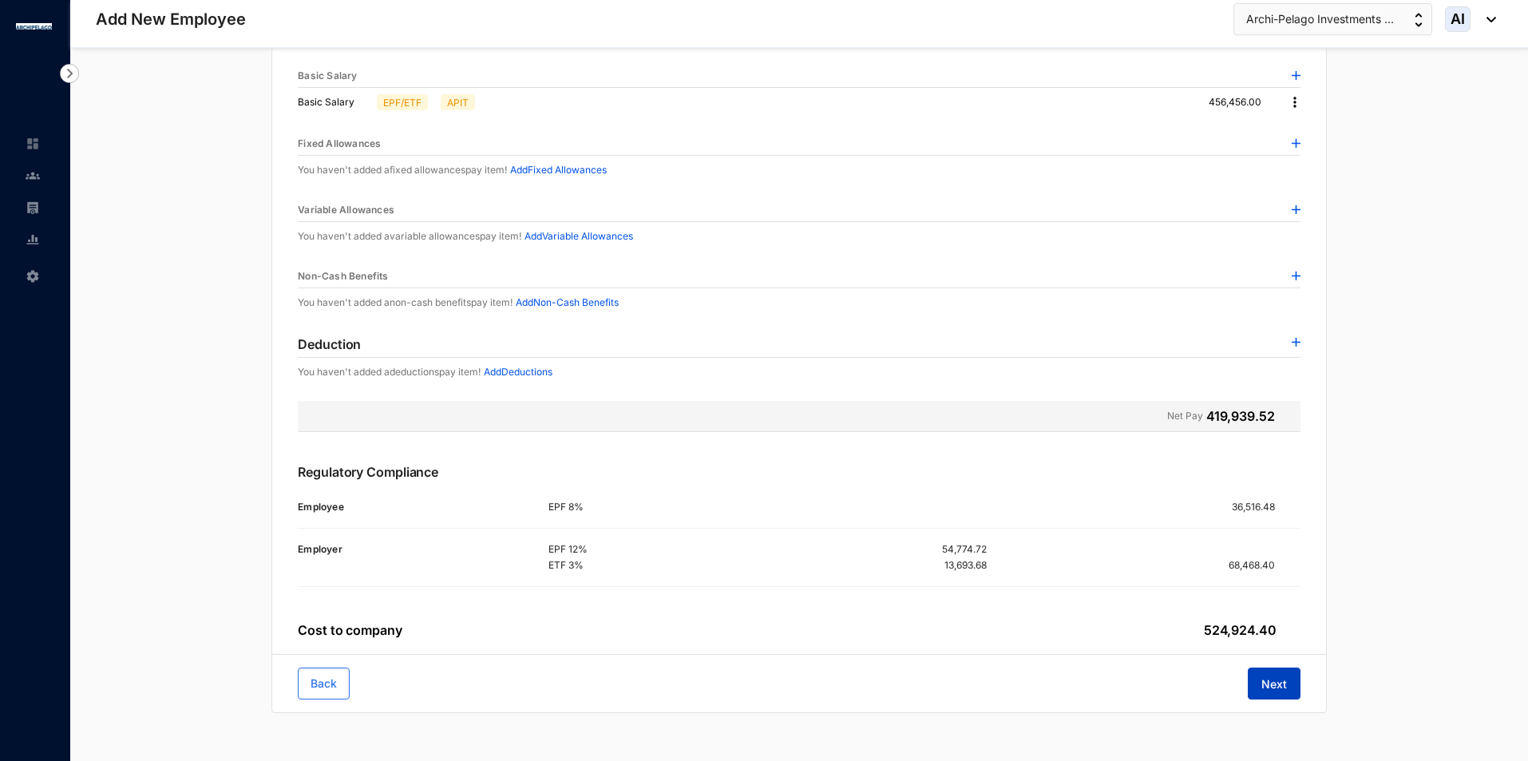
click at [1298, 683] on button "Next" at bounding box center [1274, 684] width 53 height 32
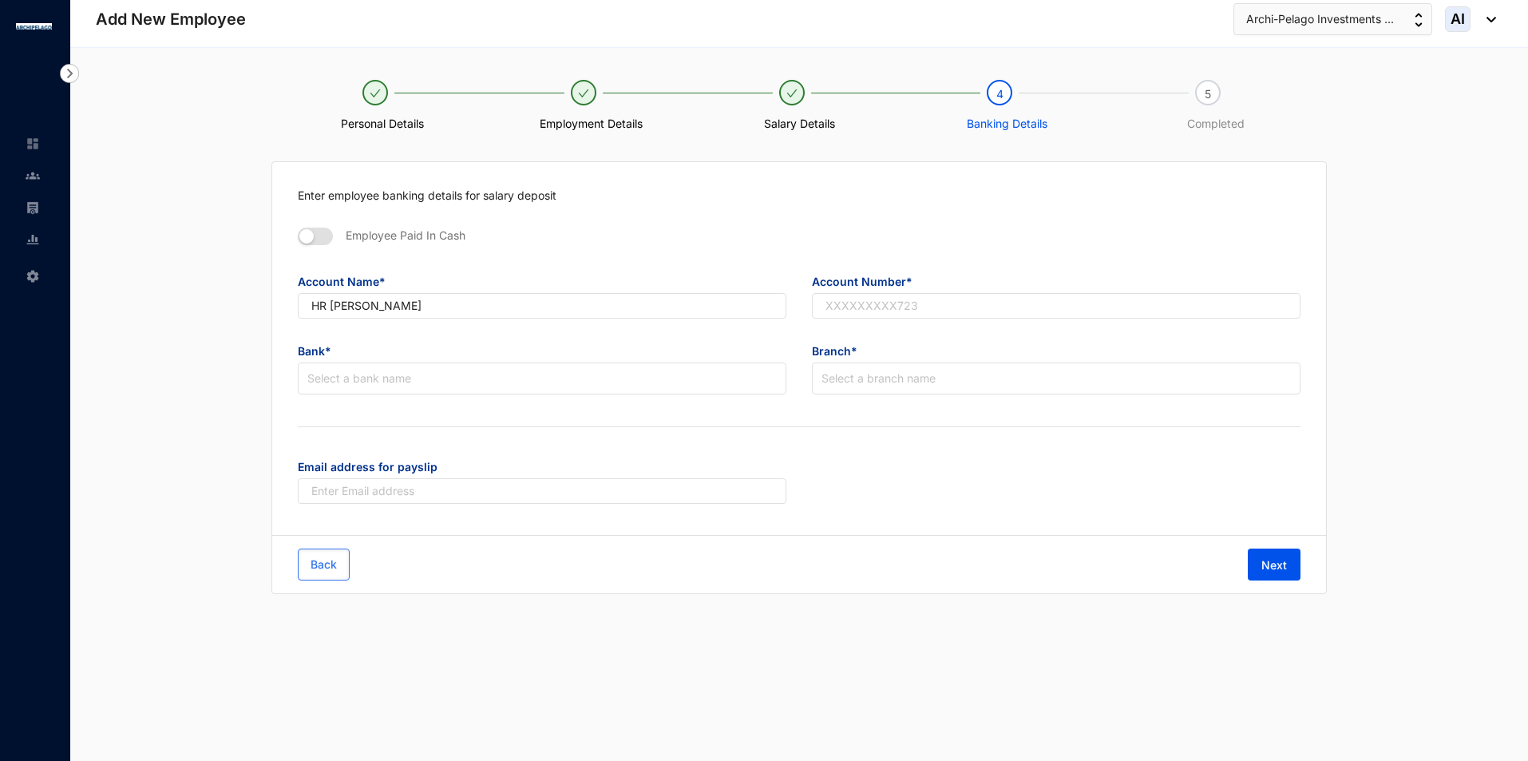
scroll to position [0, 0]
click at [932, 299] on input "text" at bounding box center [1059, 306] width 490 height 26
type input "01502850501"
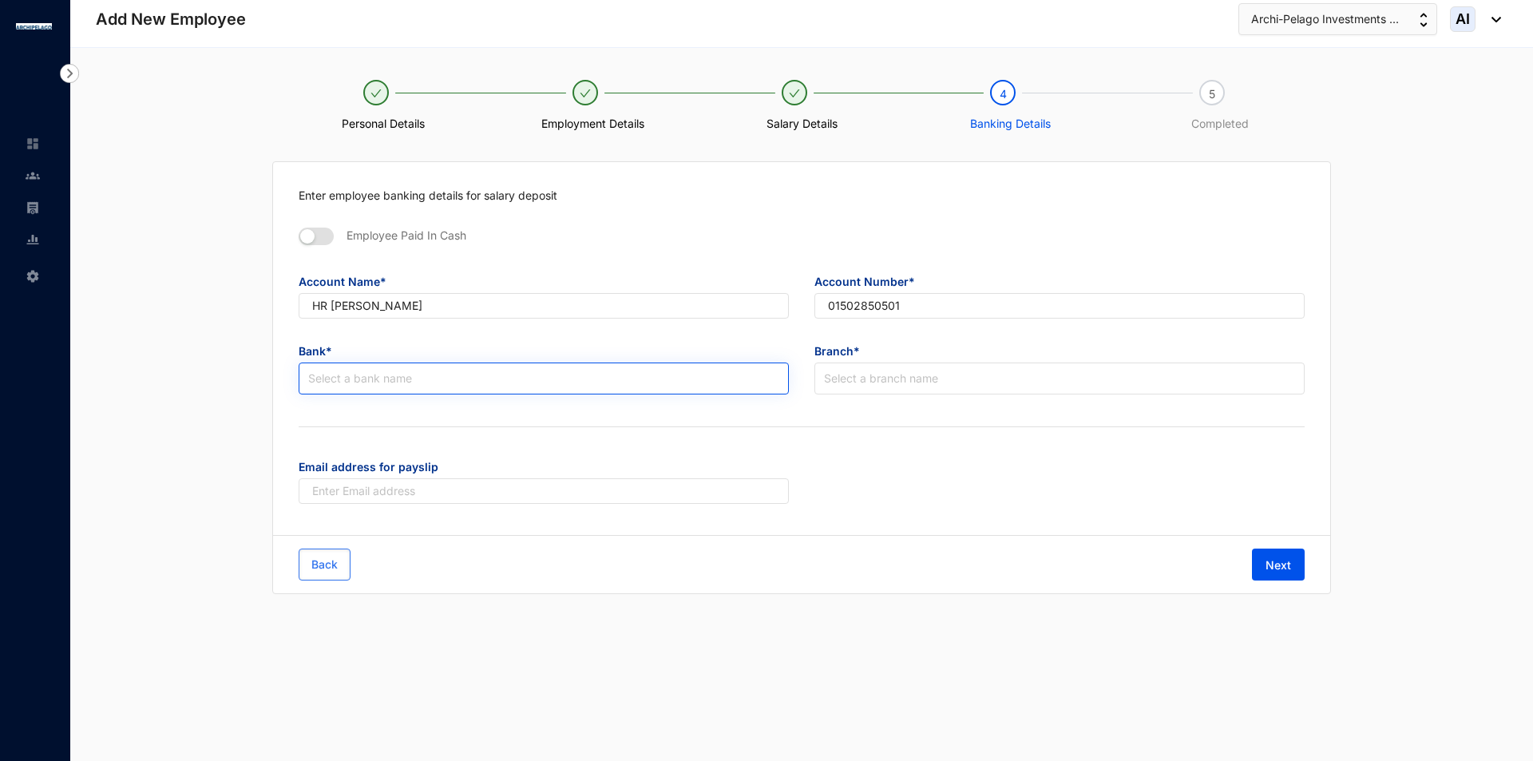
click at [468, 374] on input "search" at bounding box center [543, 378] width 471 height 30
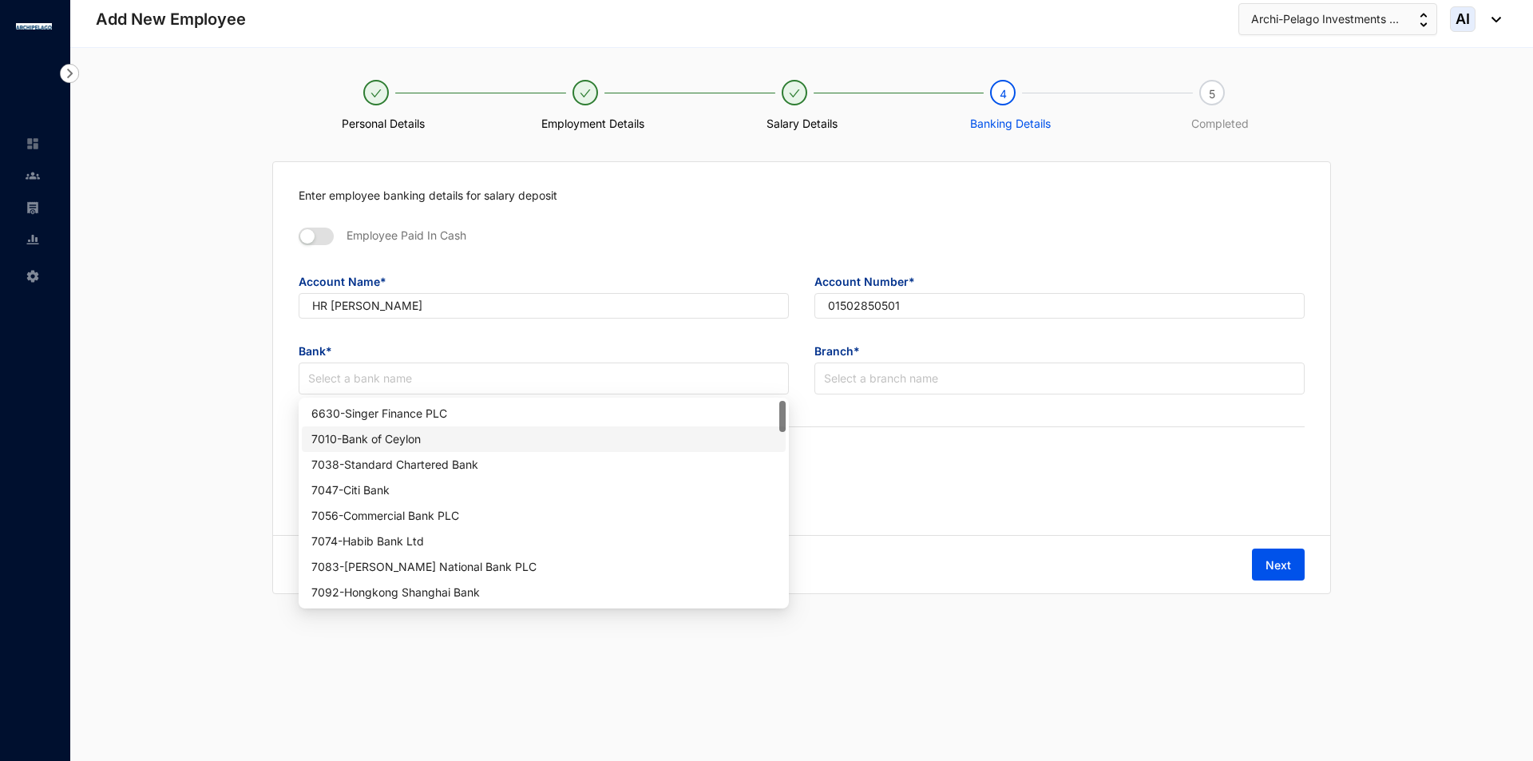
click at [418, 434] on div "7010 - Bank of [GEOGRAPHIC_DATA]" at bounding box center [543, 439] width 465 height 18
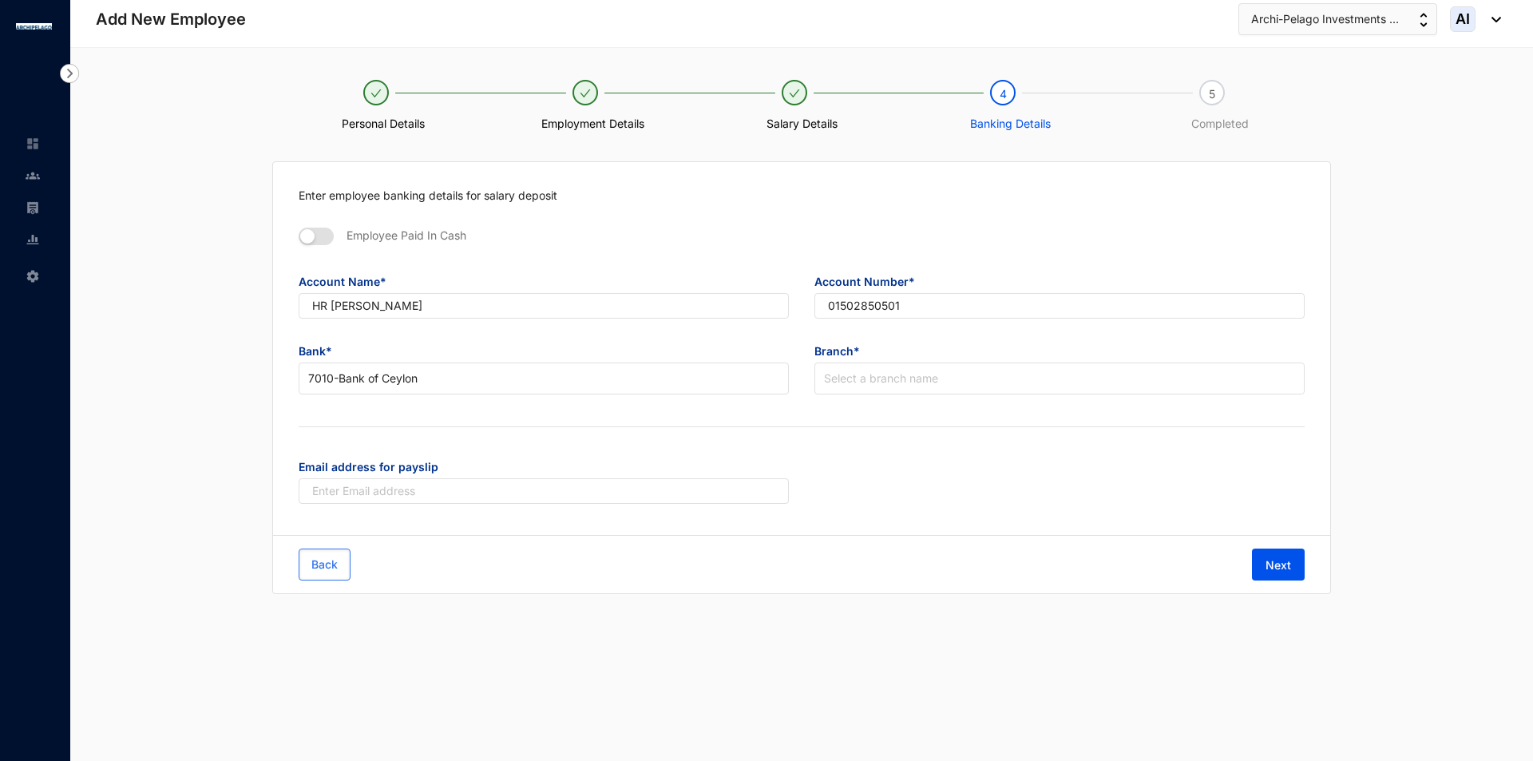
click at [921, 359] on span "Branch*" at bounding box center [1059, 351] width 490 height 26
click at [925, 380] on input "search" at bounding box center [1059, 378] width 471 height 30
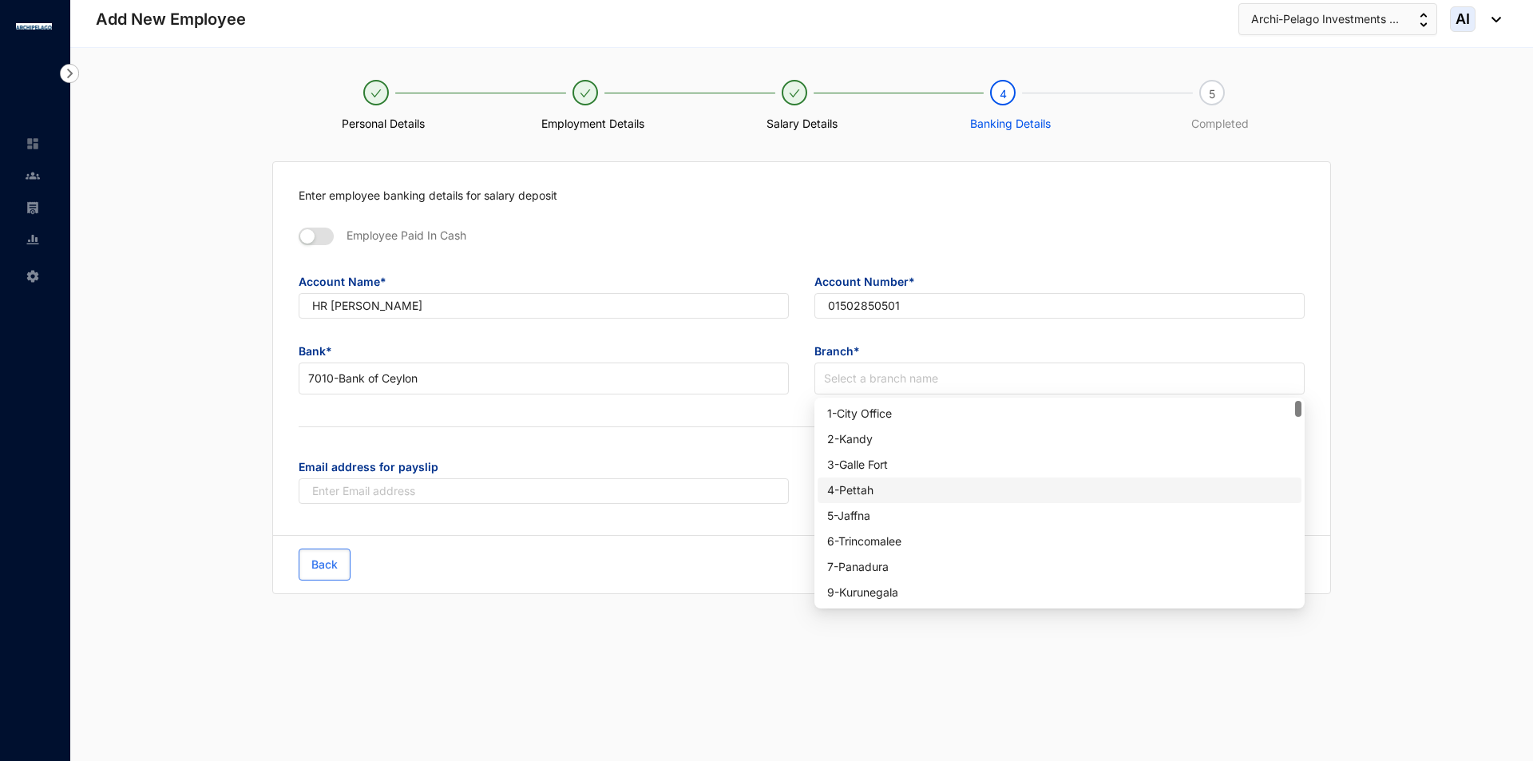
click at [888, 492] on div "4 - Pettah" at bounding box center [1059, 490] width 465 height 18
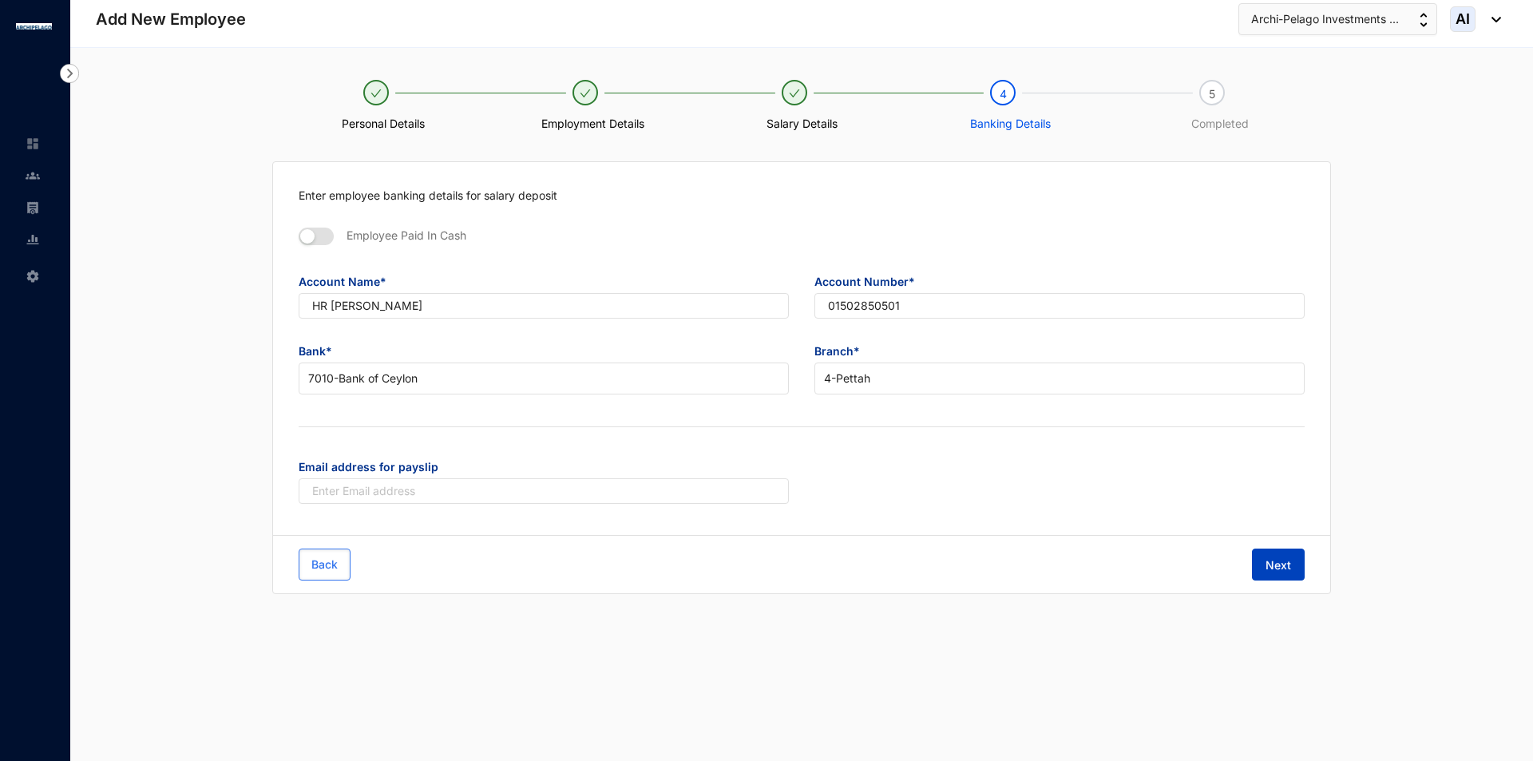
click at [1270, 559] on span "Next" at bounding box center [1279, 565] width 26 height 16
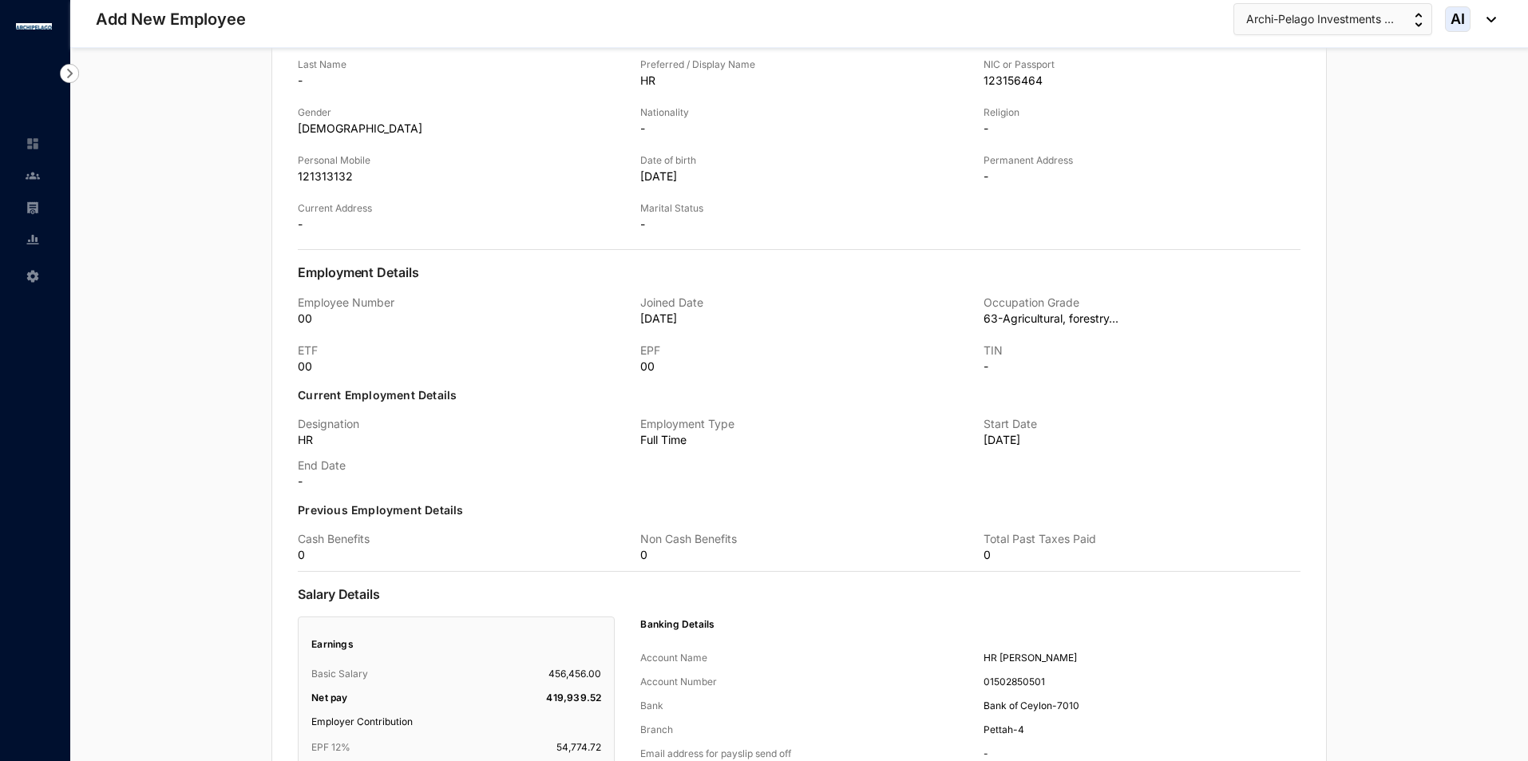
scroll to position [549, 0]
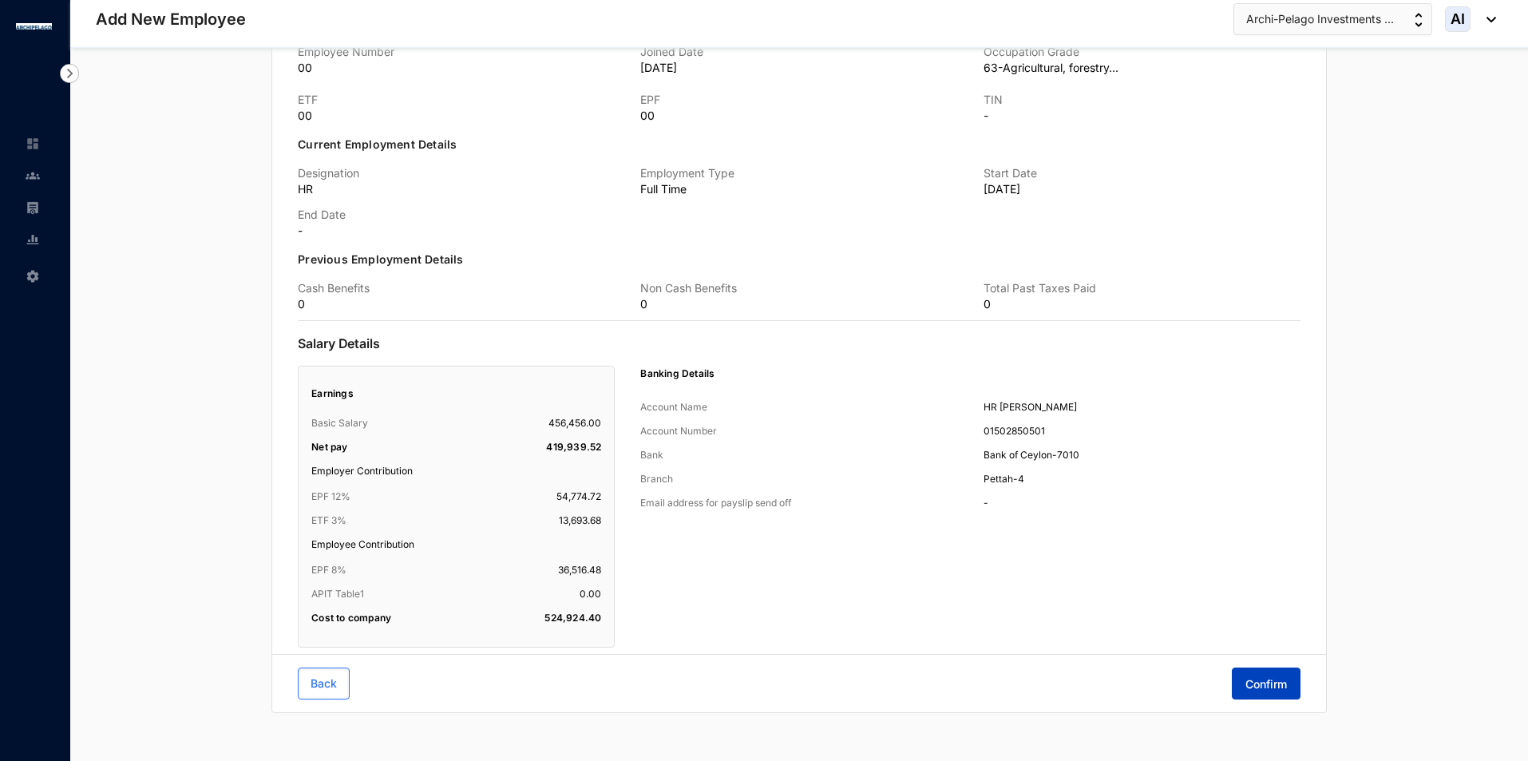
click at [1288, 683] on button "Confirm" at bounding box center [1266, 684] width 69 height 32
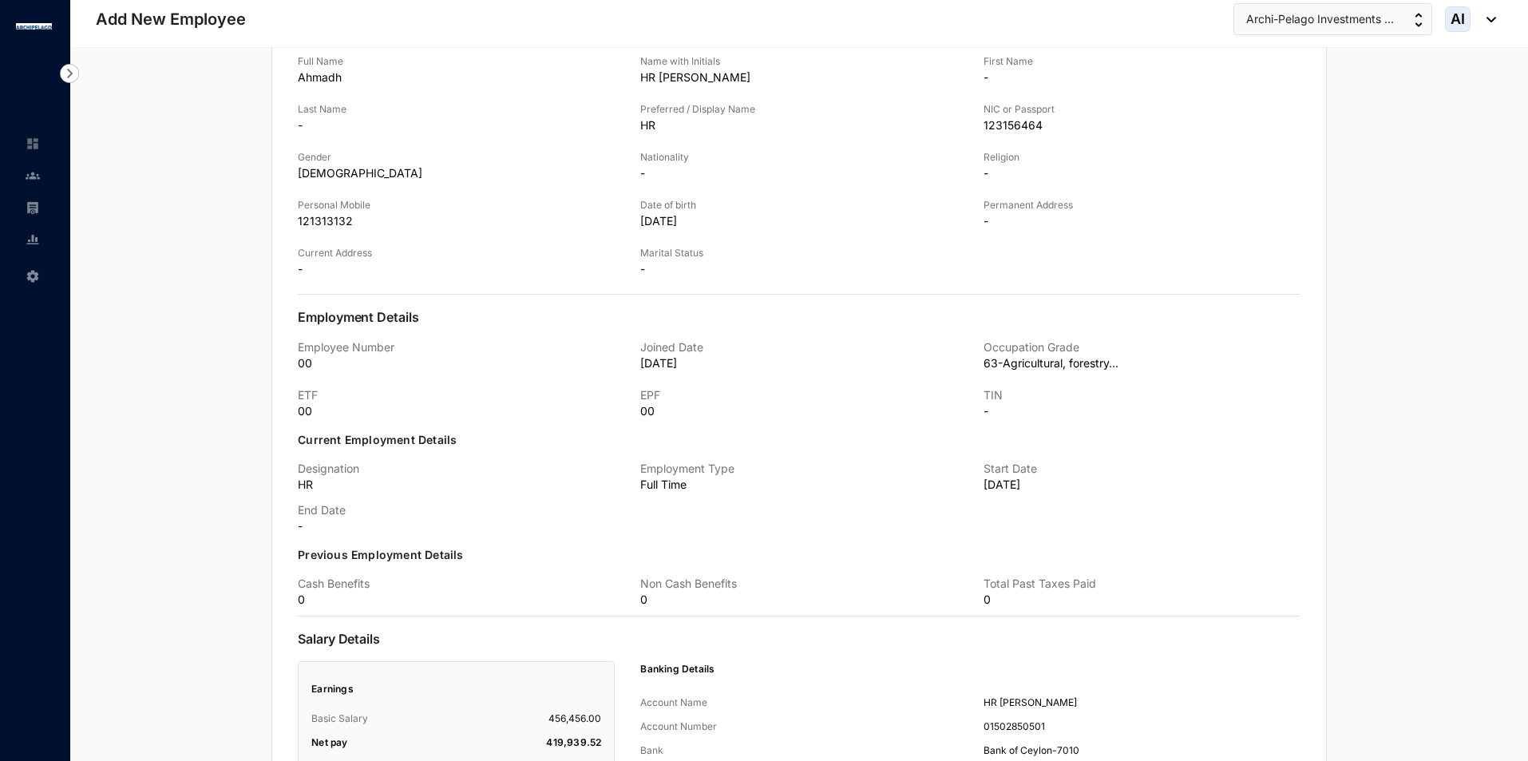
scroll to position [0, 0]
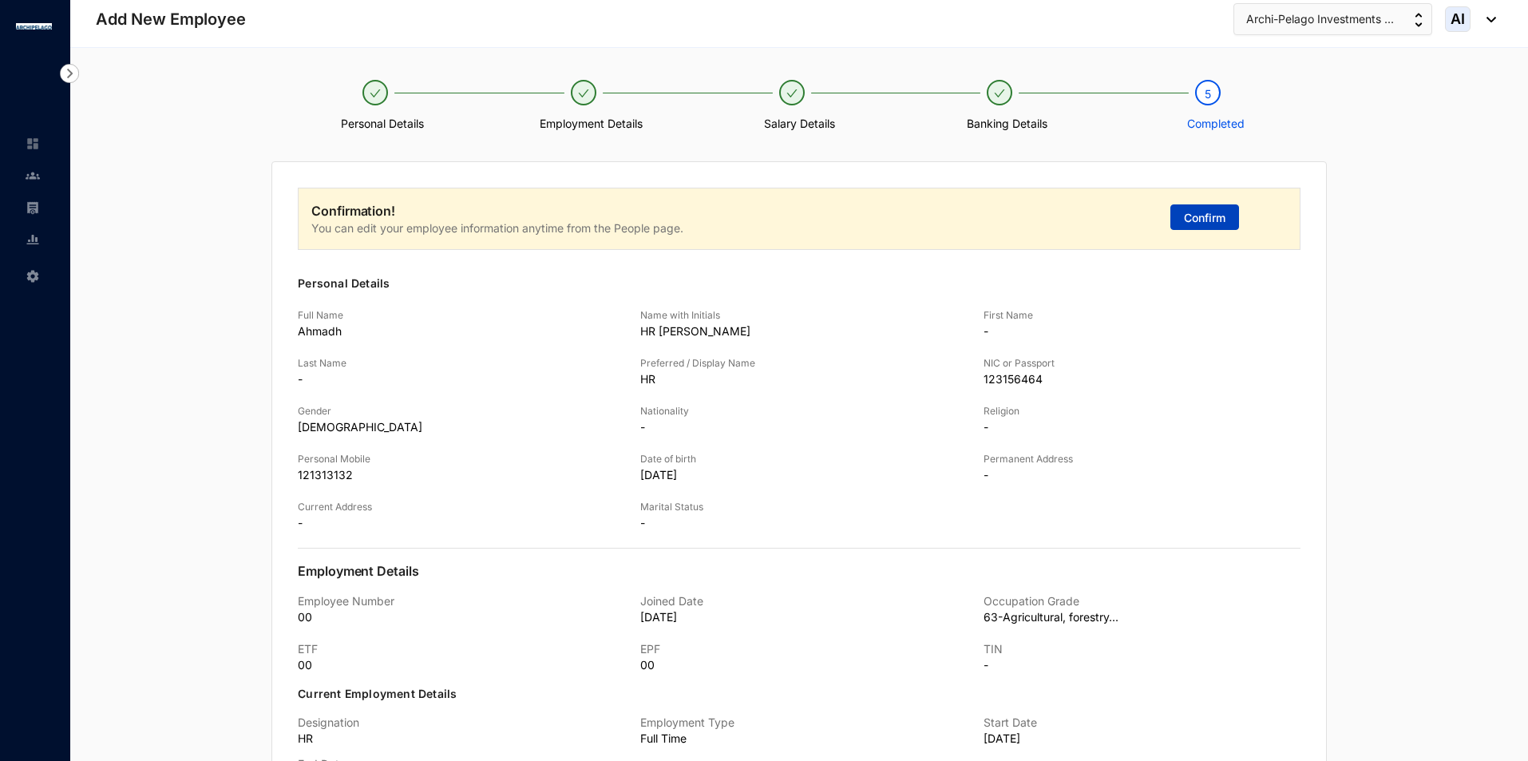
click at [1225, 222] on span "Confirm" at bounding box center [1205, 218] width 42 height 16
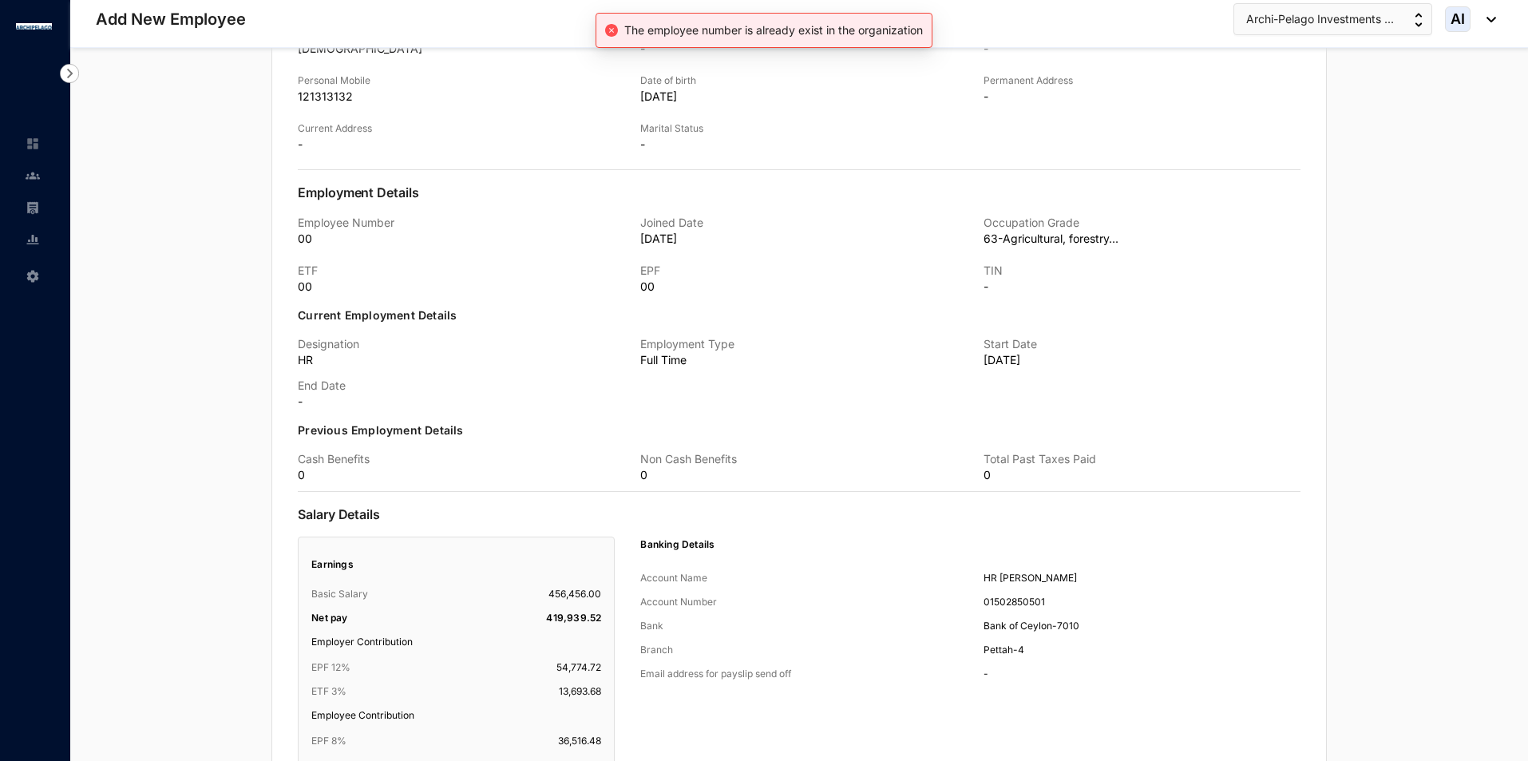
scroll to position [549, 0]
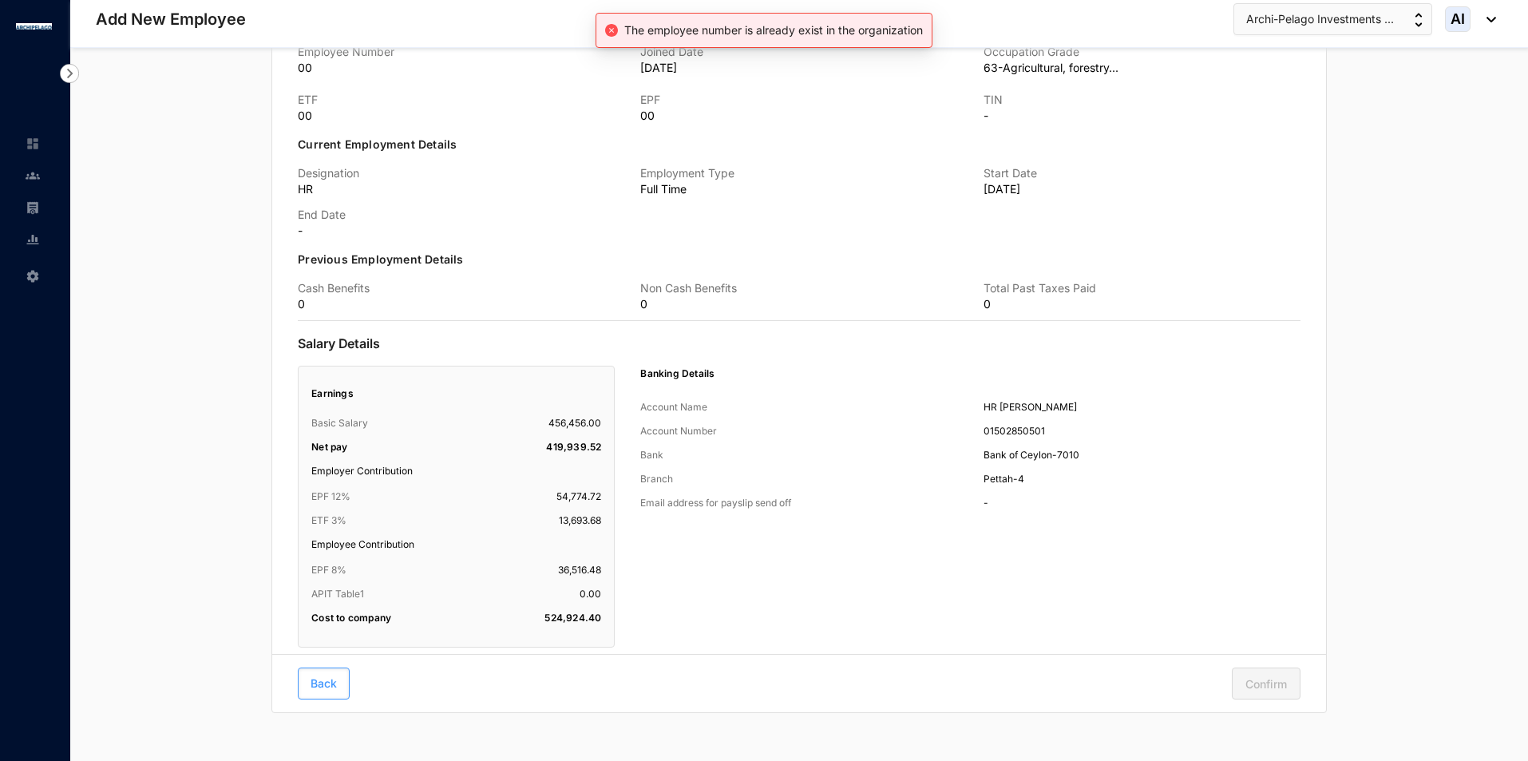
click at [311, 676] on span "Back" at bounding box center [324, 684] width 26 height 16
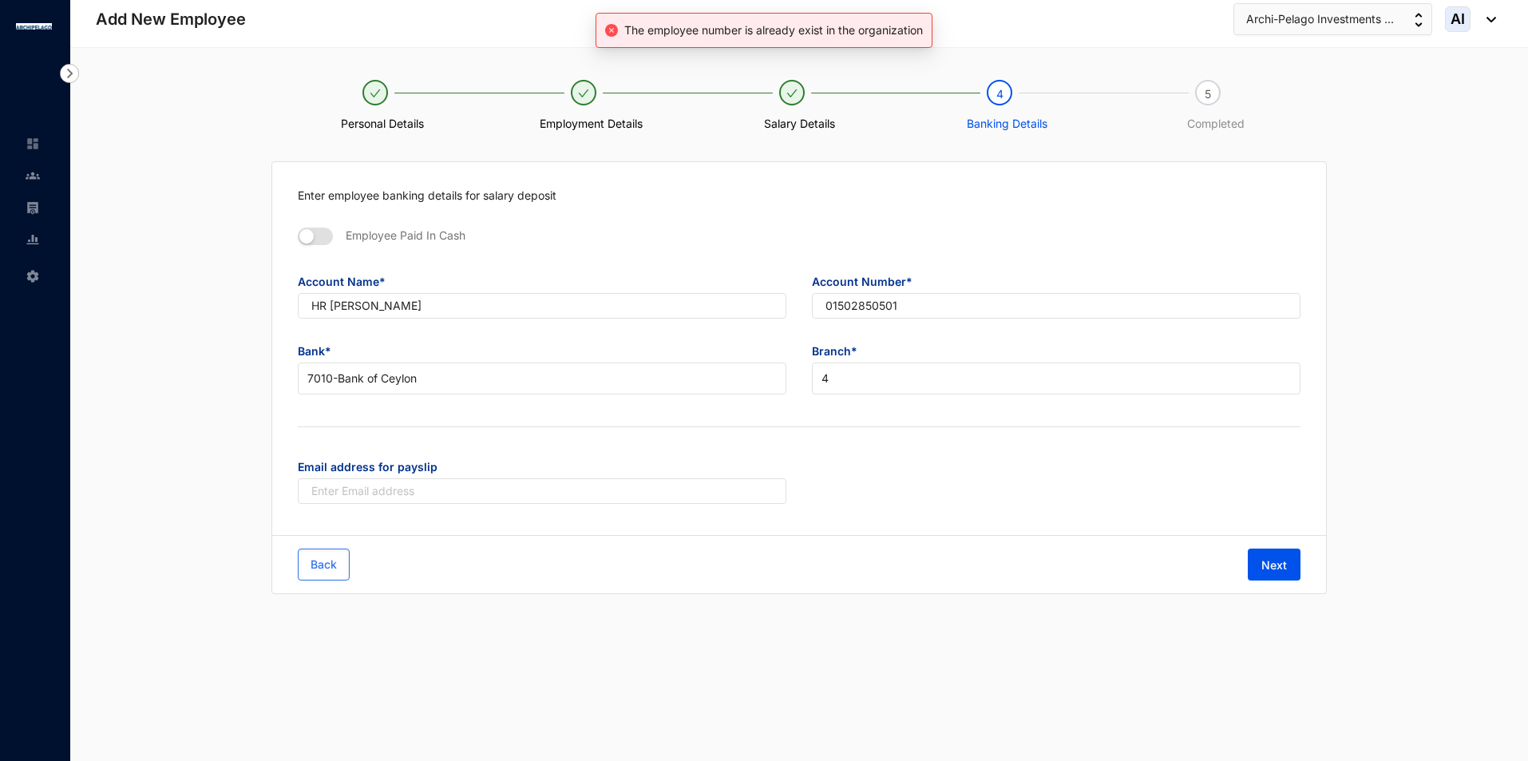
scroll to position [0, 0]
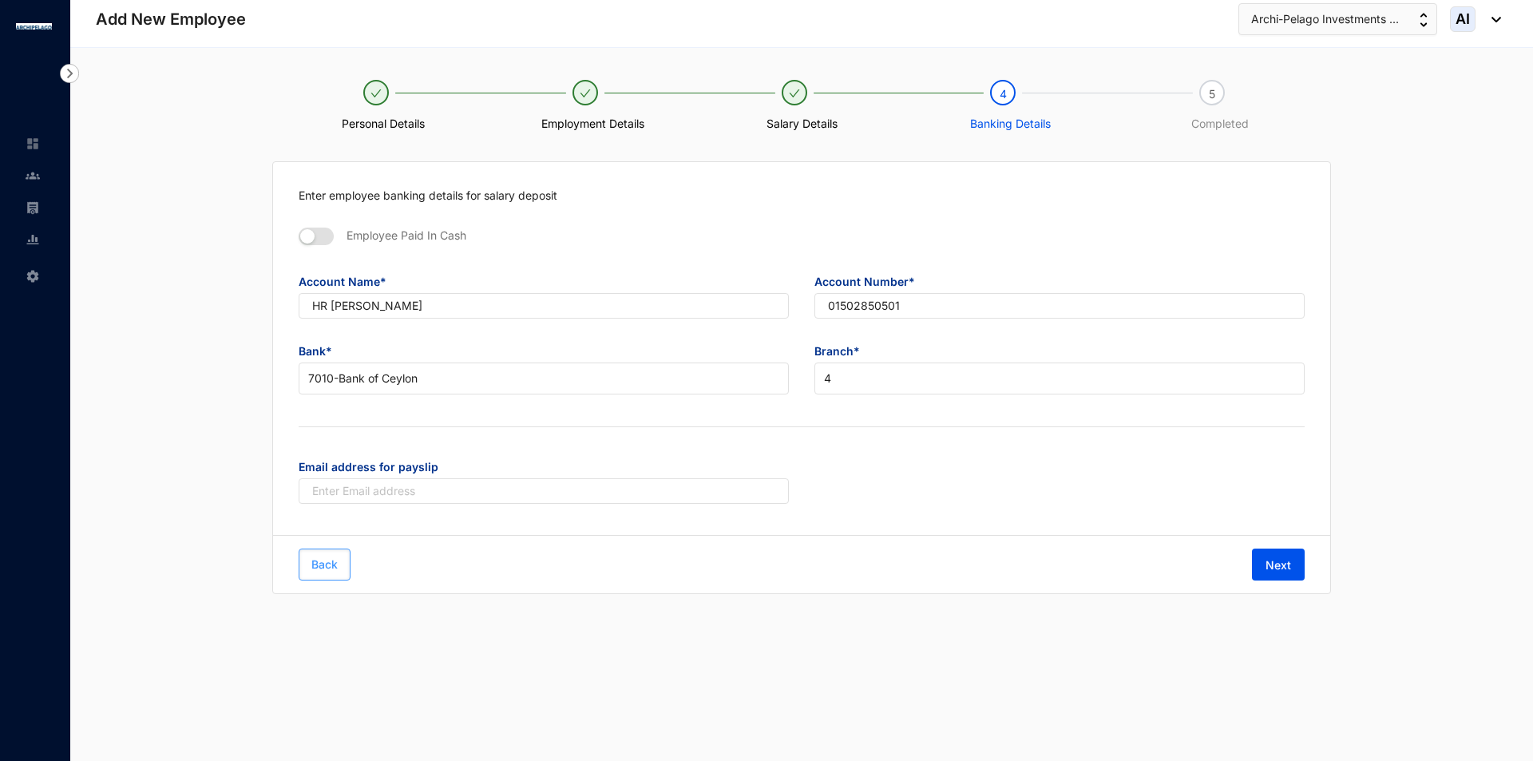
click at [314, 559] on span "Back" at bounding box center [324, 565] width 26 height 16
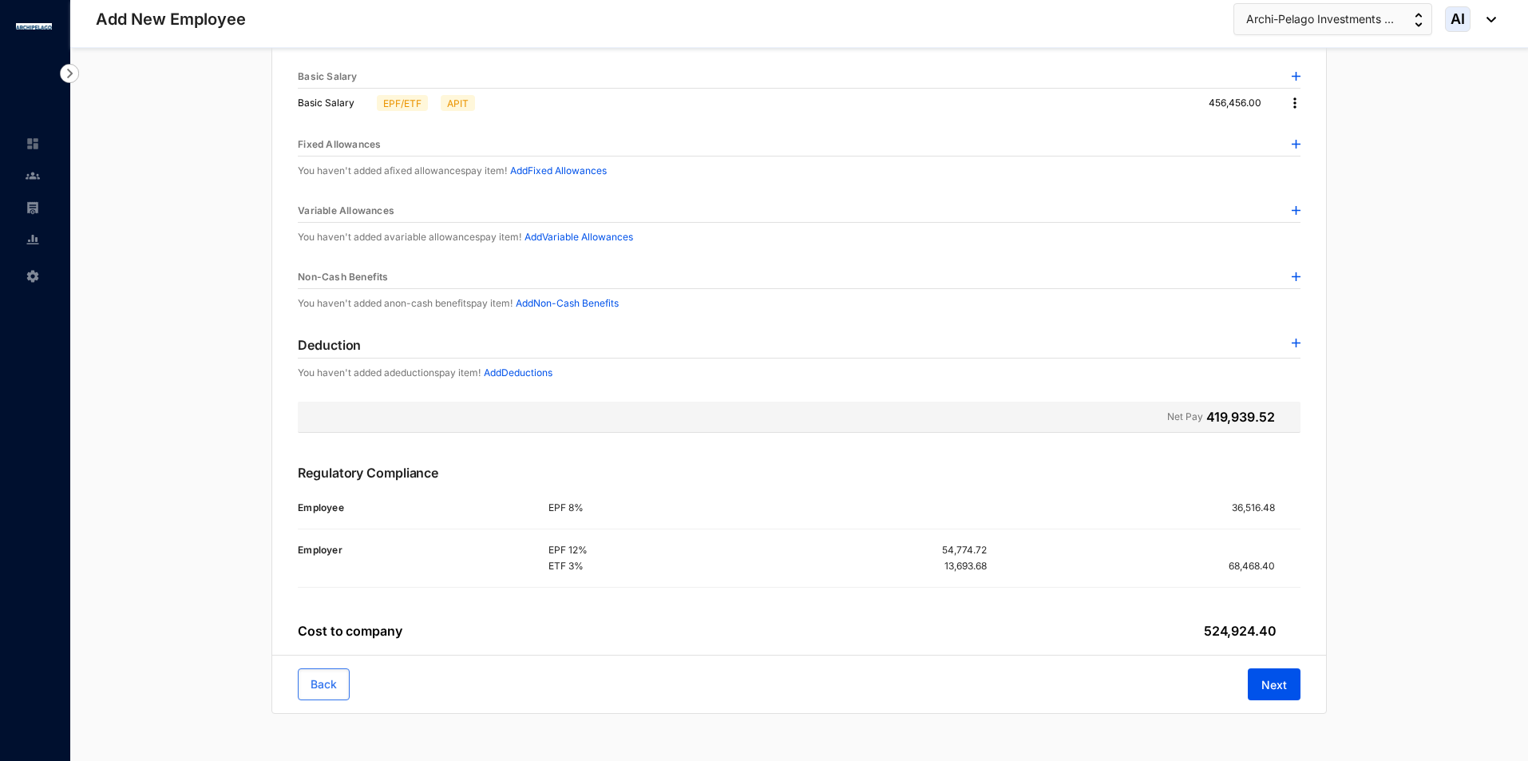
scroll to position [160, 0]
click at [303, 682] on button "Back" at bounding box center [324, 684] width 52 height 32
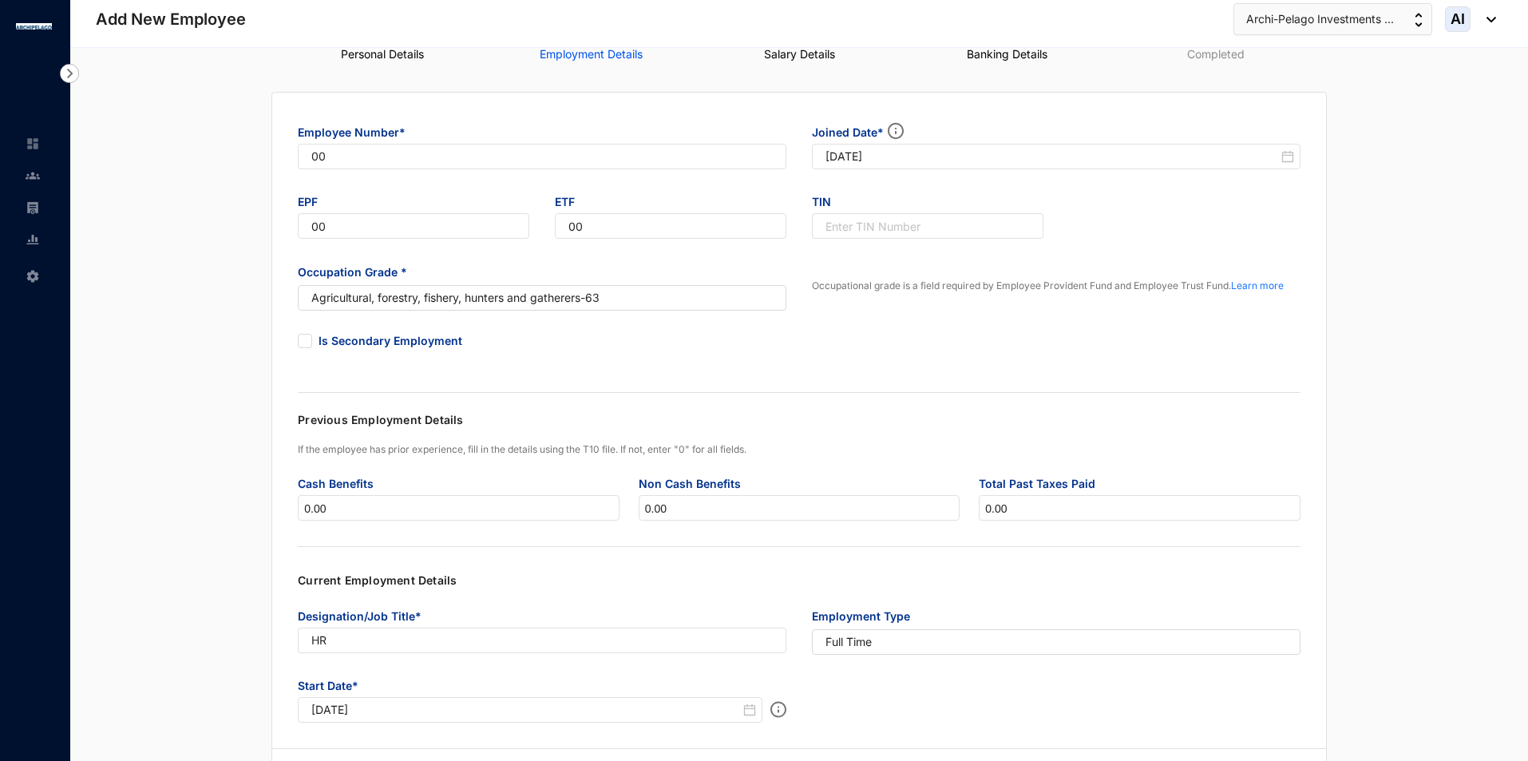
scroll to position [0, 0]
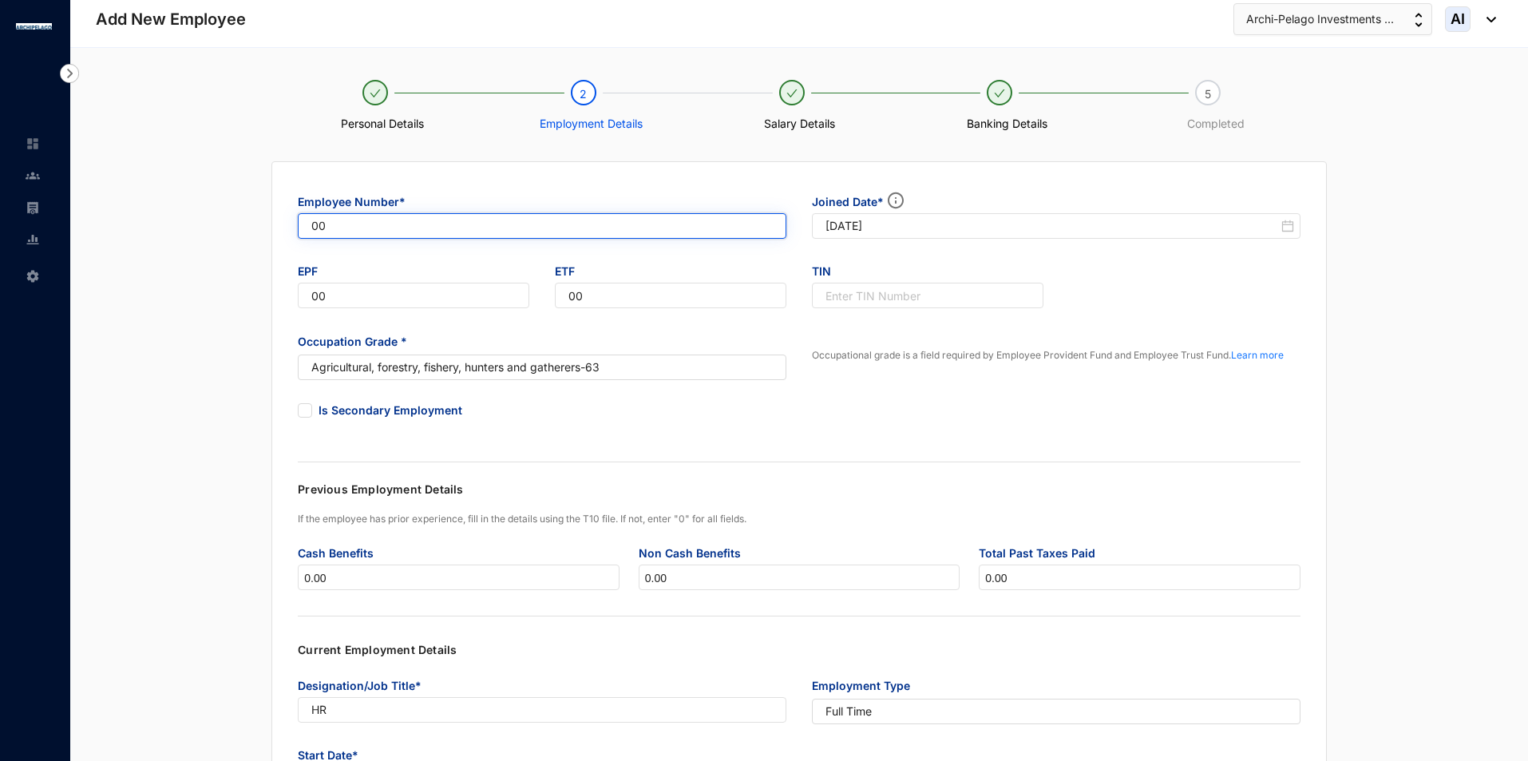
click at [402, 221] on input "00" at bounding box center [542, 226] width 489 height 26
drag, startPoint x: 402, startPoint y: 221, endPoint x: 277, endPoint y: 223, distance: 125.4
click at [277, 223] on div "Employee Number* 00 Joined Date* [DATE] EPF 00 ETF 00 TIN Occupation Grade * Ag…" at bounding box center [799, 490] width 1054 height 656
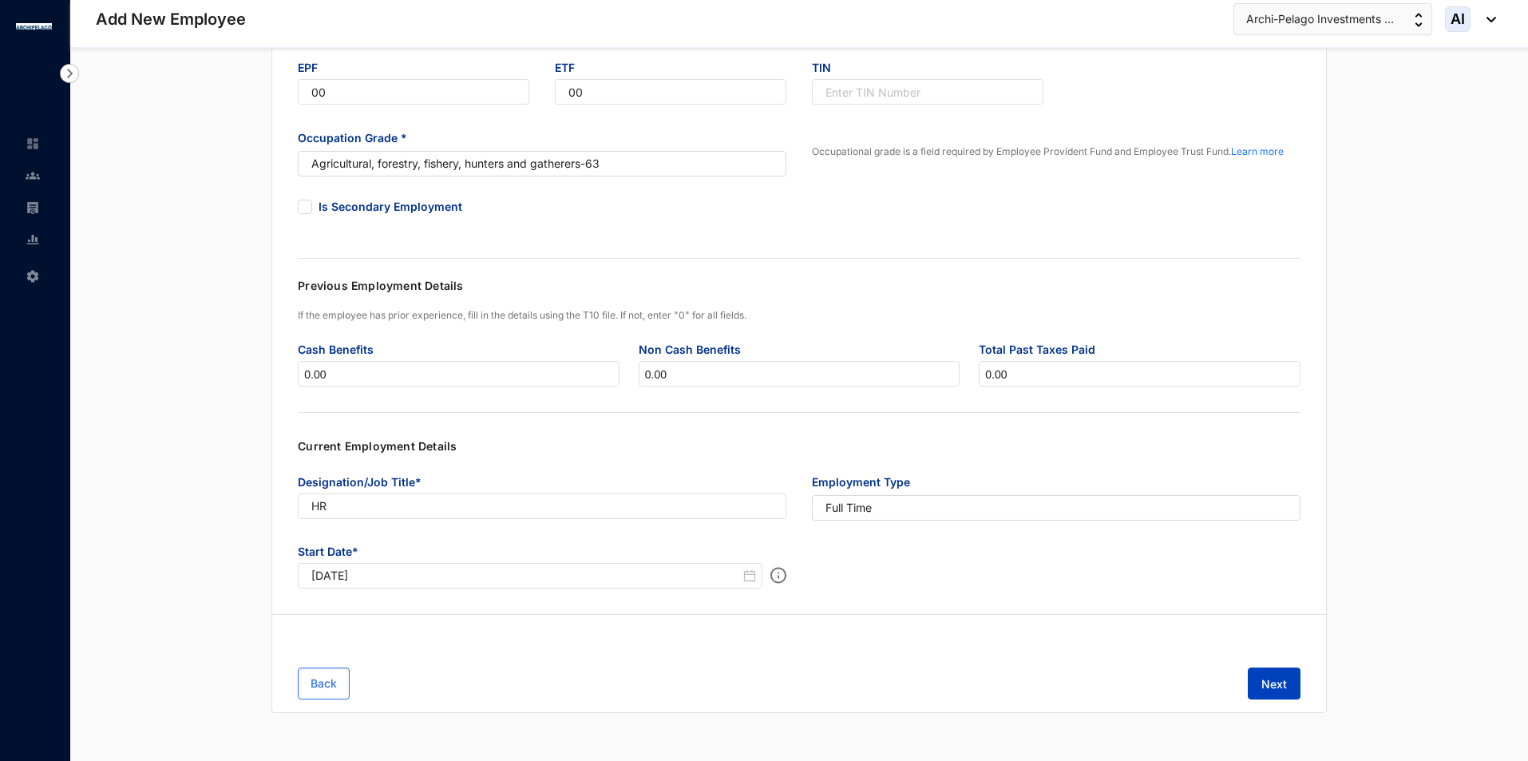
type input "100"
click at [1278, 691] on span "Next" at bounding box center [1275, 684] width 26 height 16
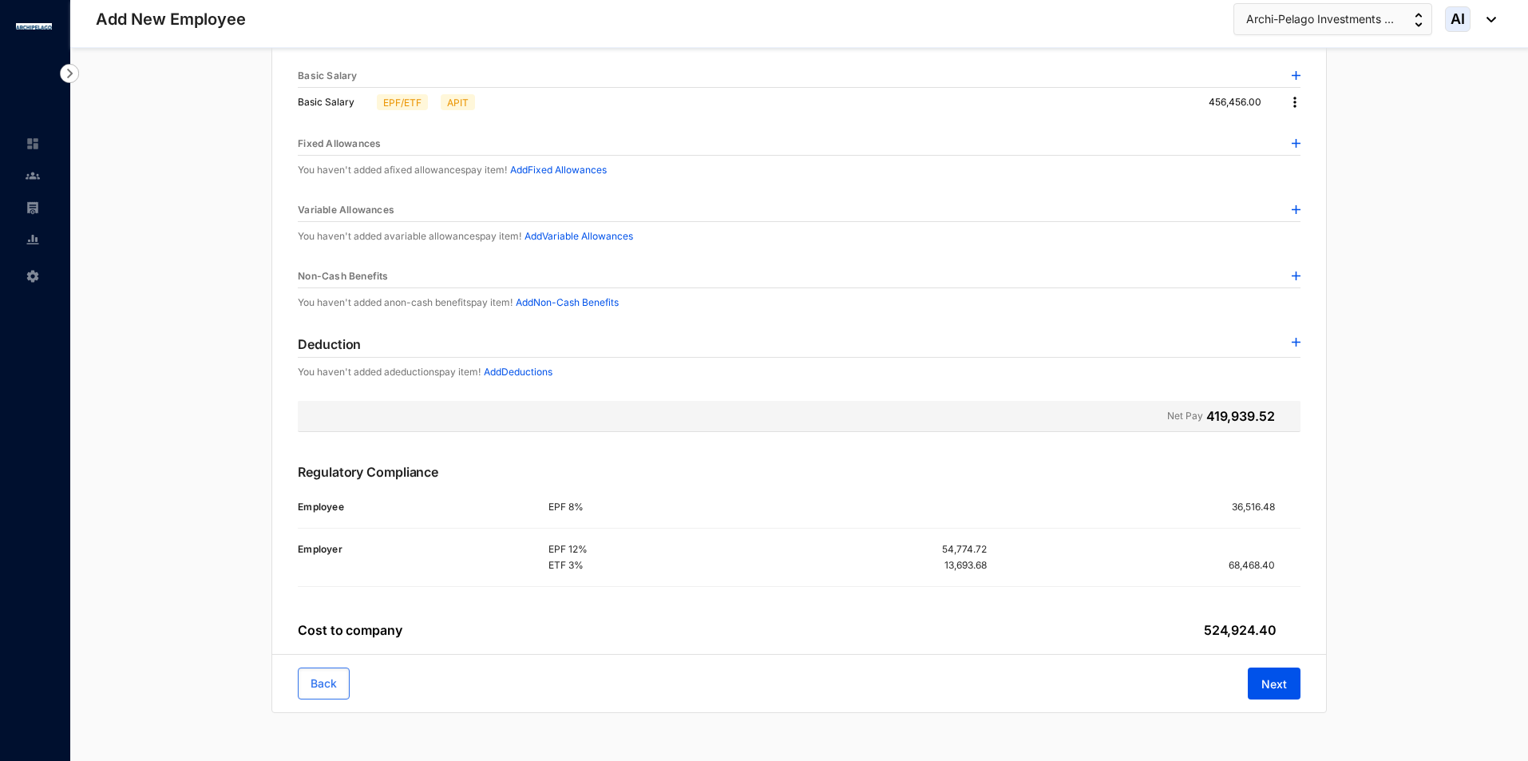
scroll to position [160, 0]
click at [1278, 691] on span "Next" at bounding box center [1275, 684] width 26 height 16
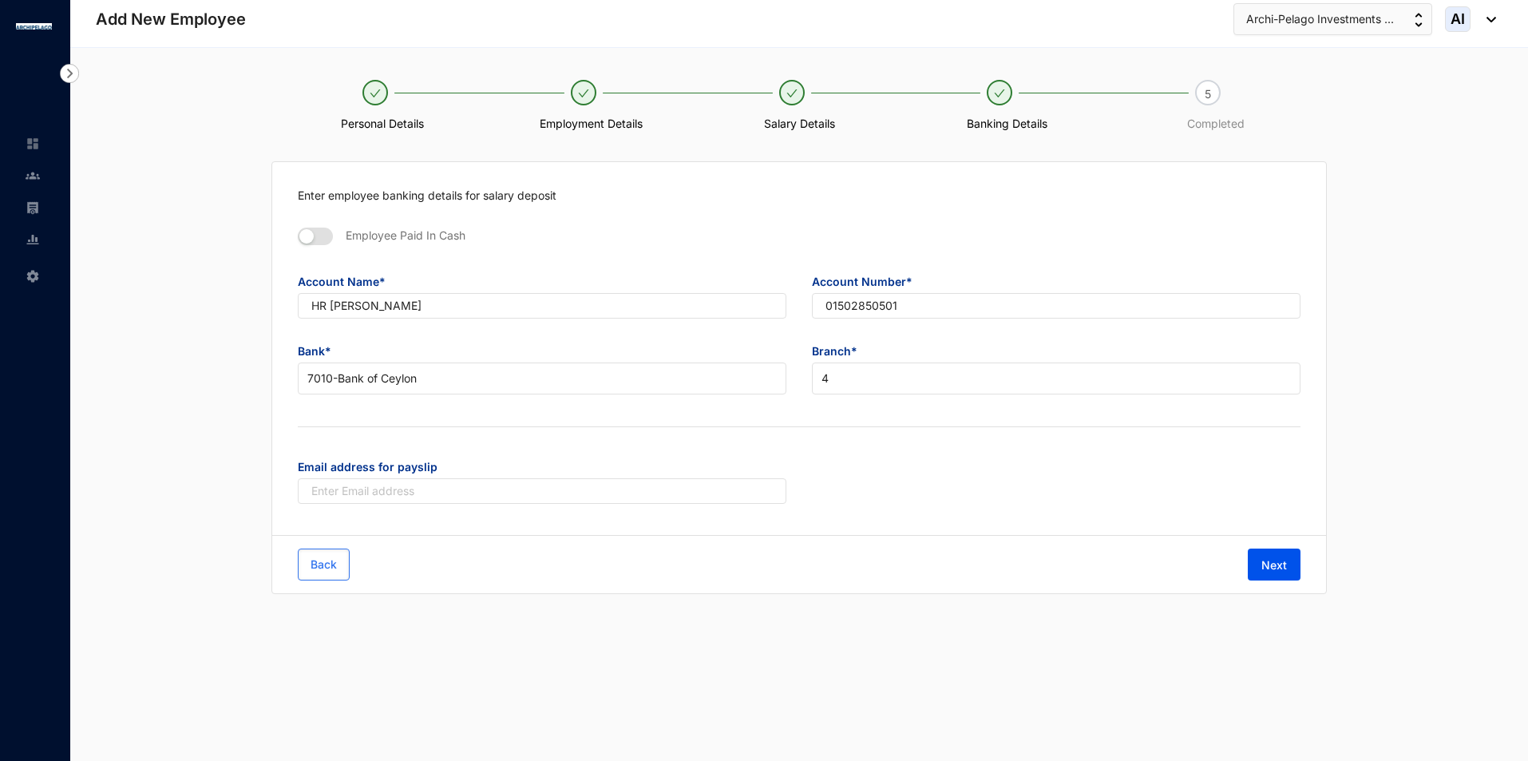
scroll to position [0, 0]
click at [1290, 573] on button "Next" at bounding box center [1278, 565] width 53 height 32
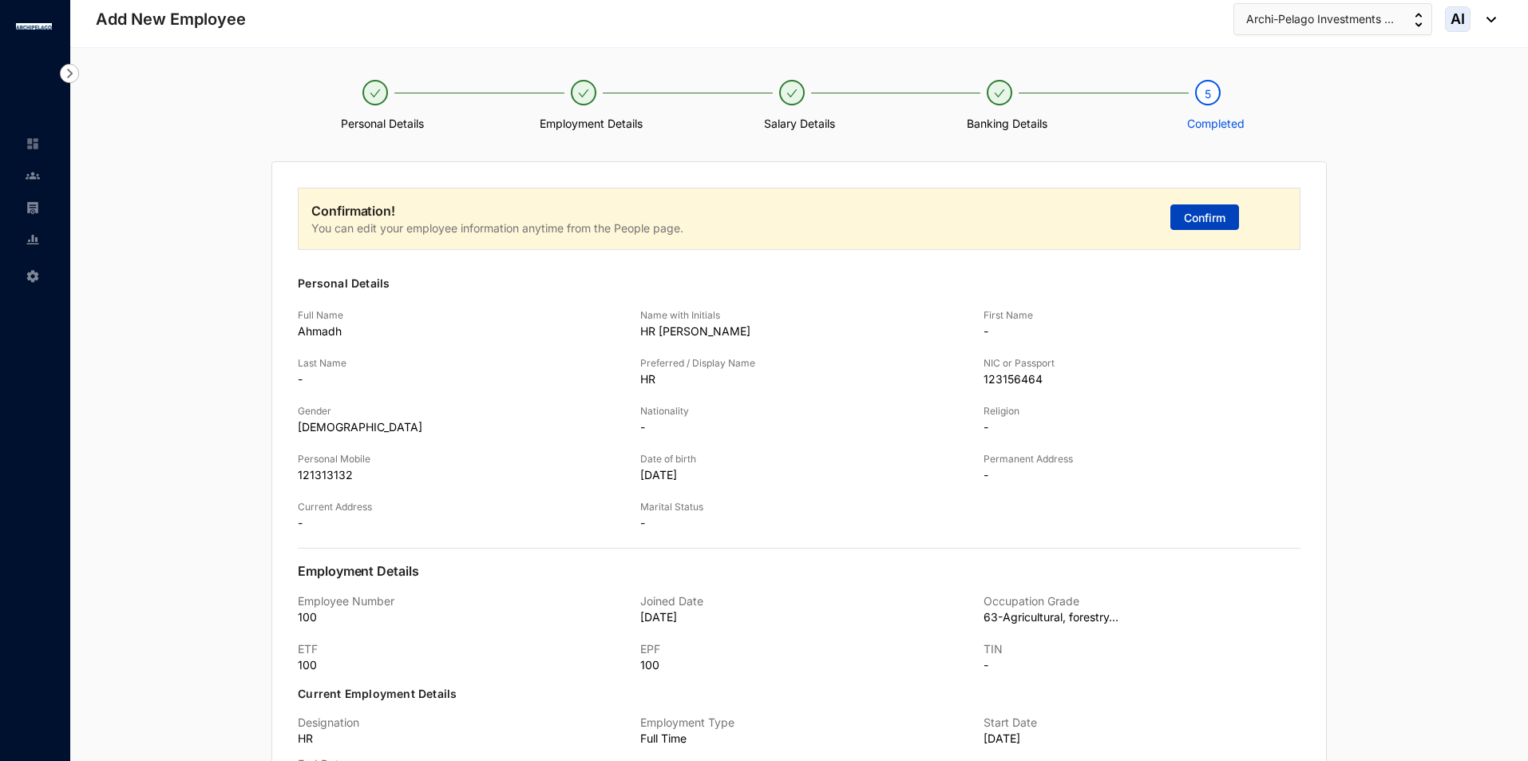
click at [1219, 222] on span "Confirm" at bounding box center [1205, 218] width 42 height 16
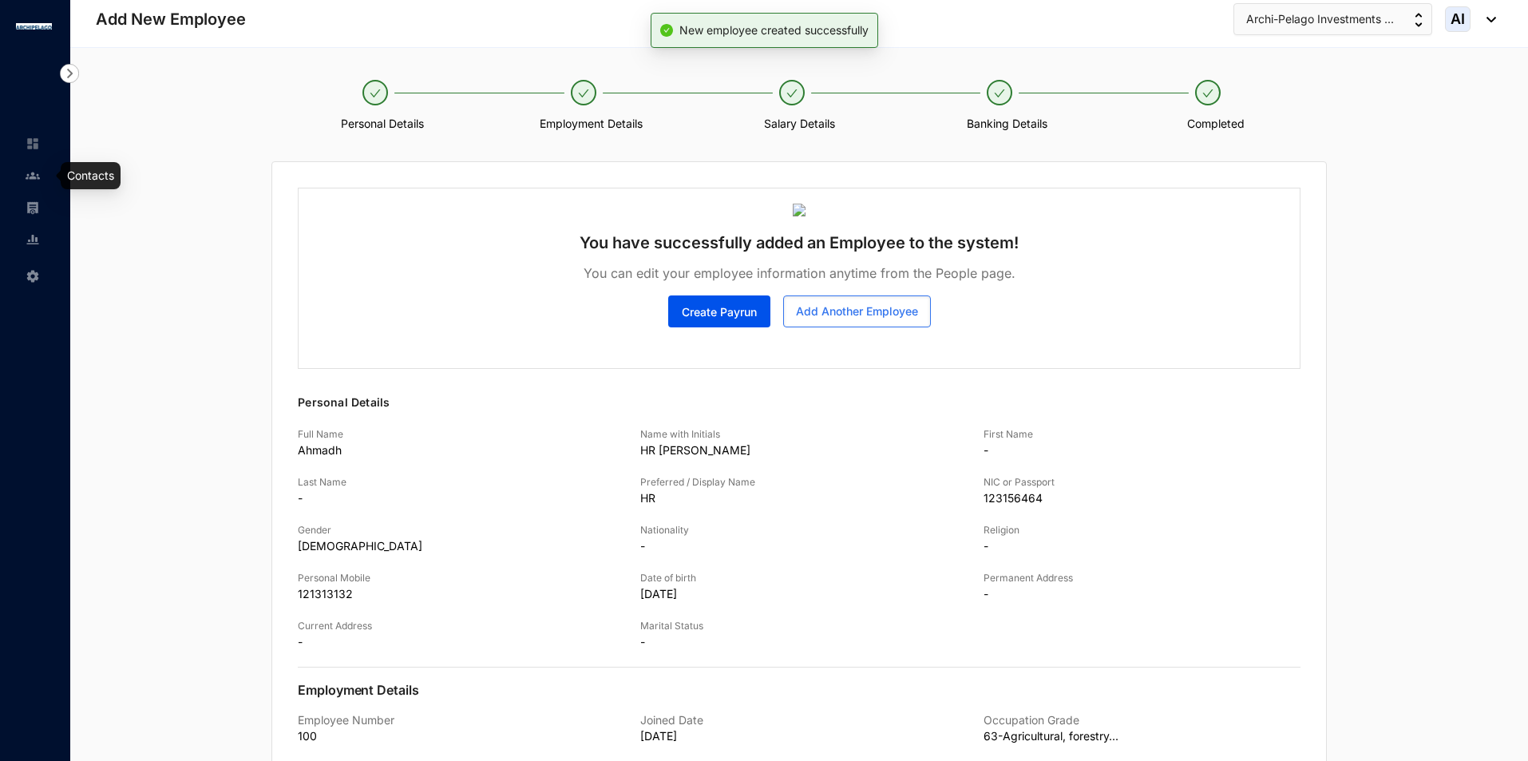
click at [38, 177] on img at bounding box center [33, 175] width 14 height 14
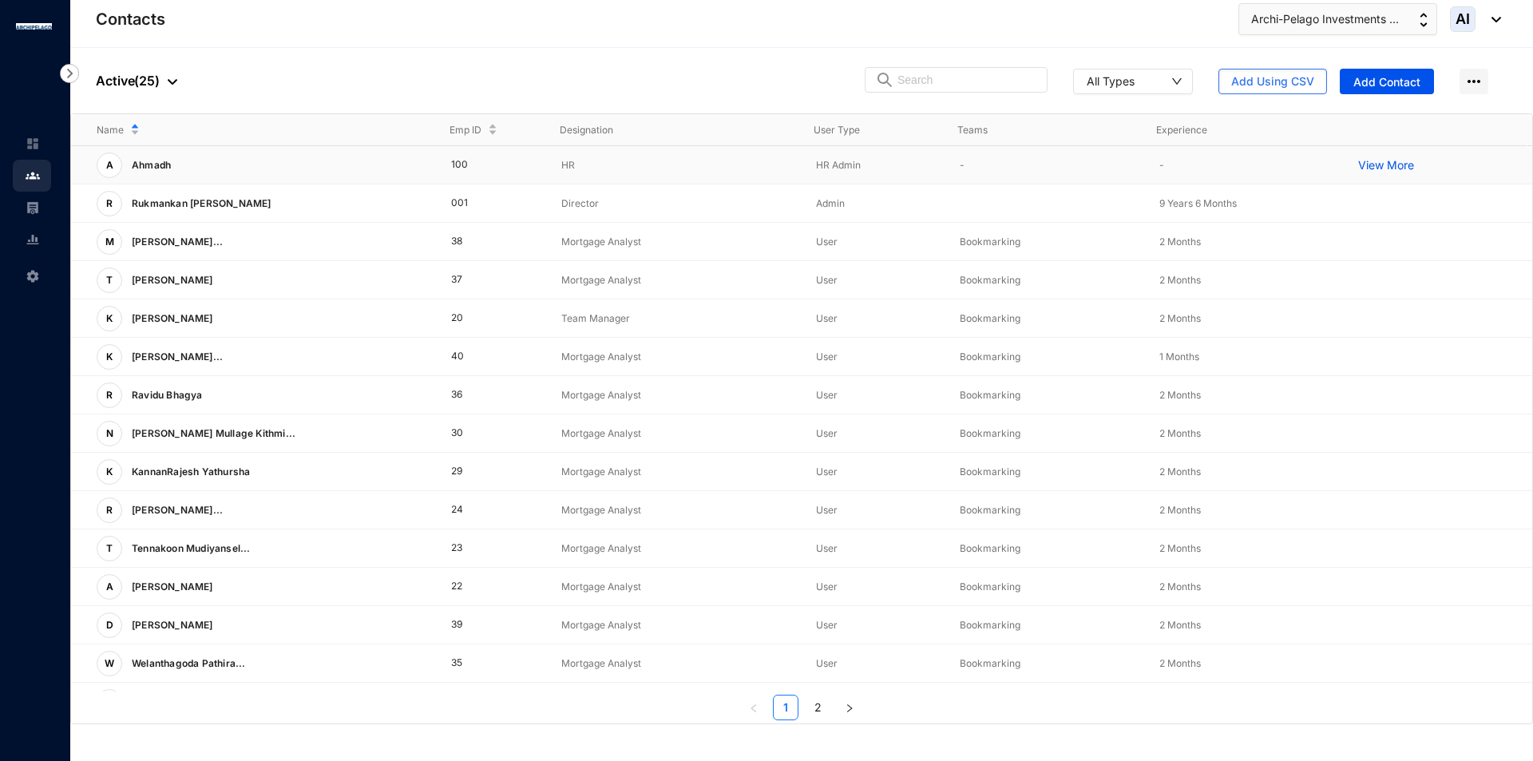
click at [1374, 166] on p "View More" at bounding box center [1390, 165] width 64 height 16
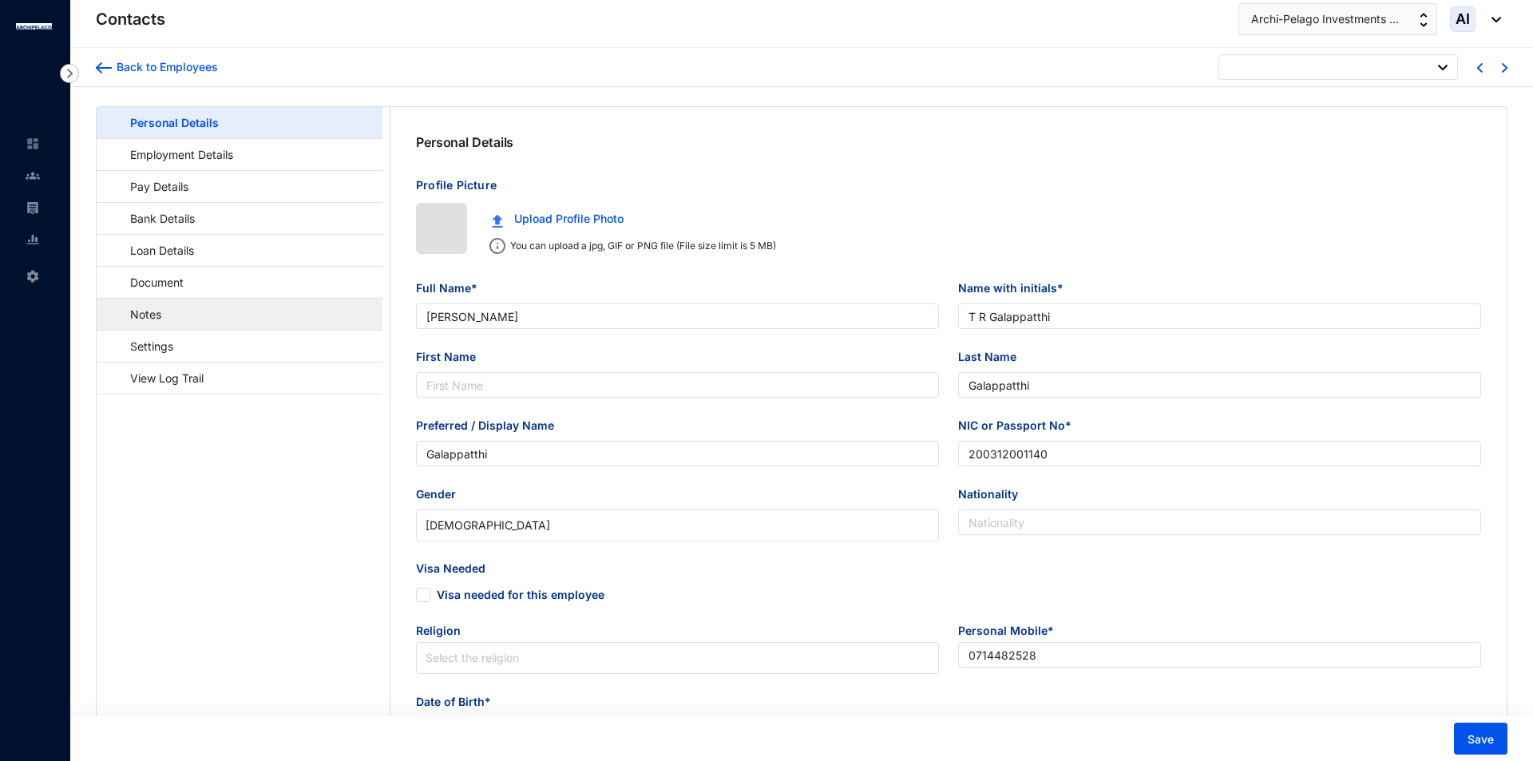
type input "[DATE]"
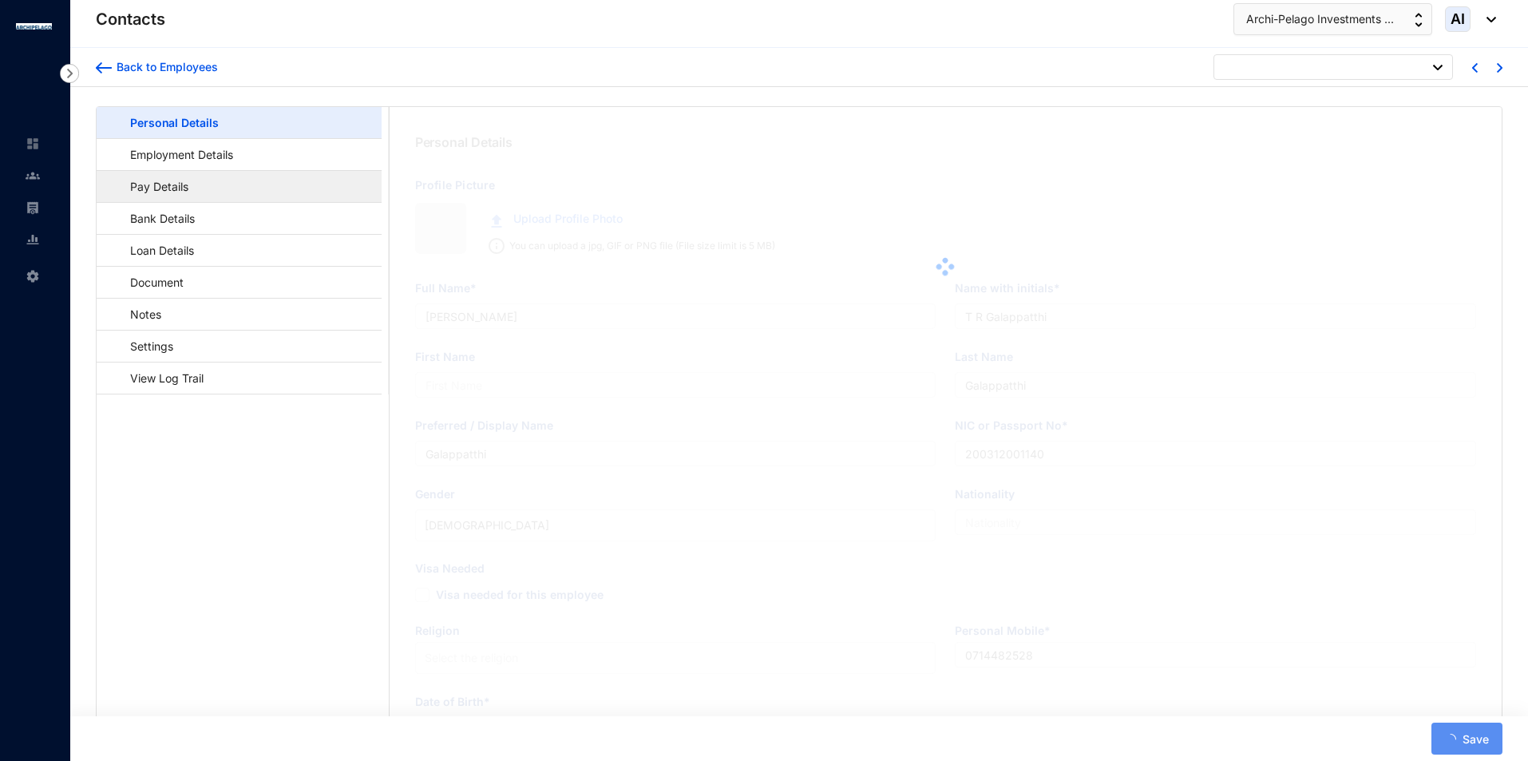
type input "Ahmadh"
type input "HR [PERSON_NAME]"
type input "HR"
type input "123156464"
type input "121313132"
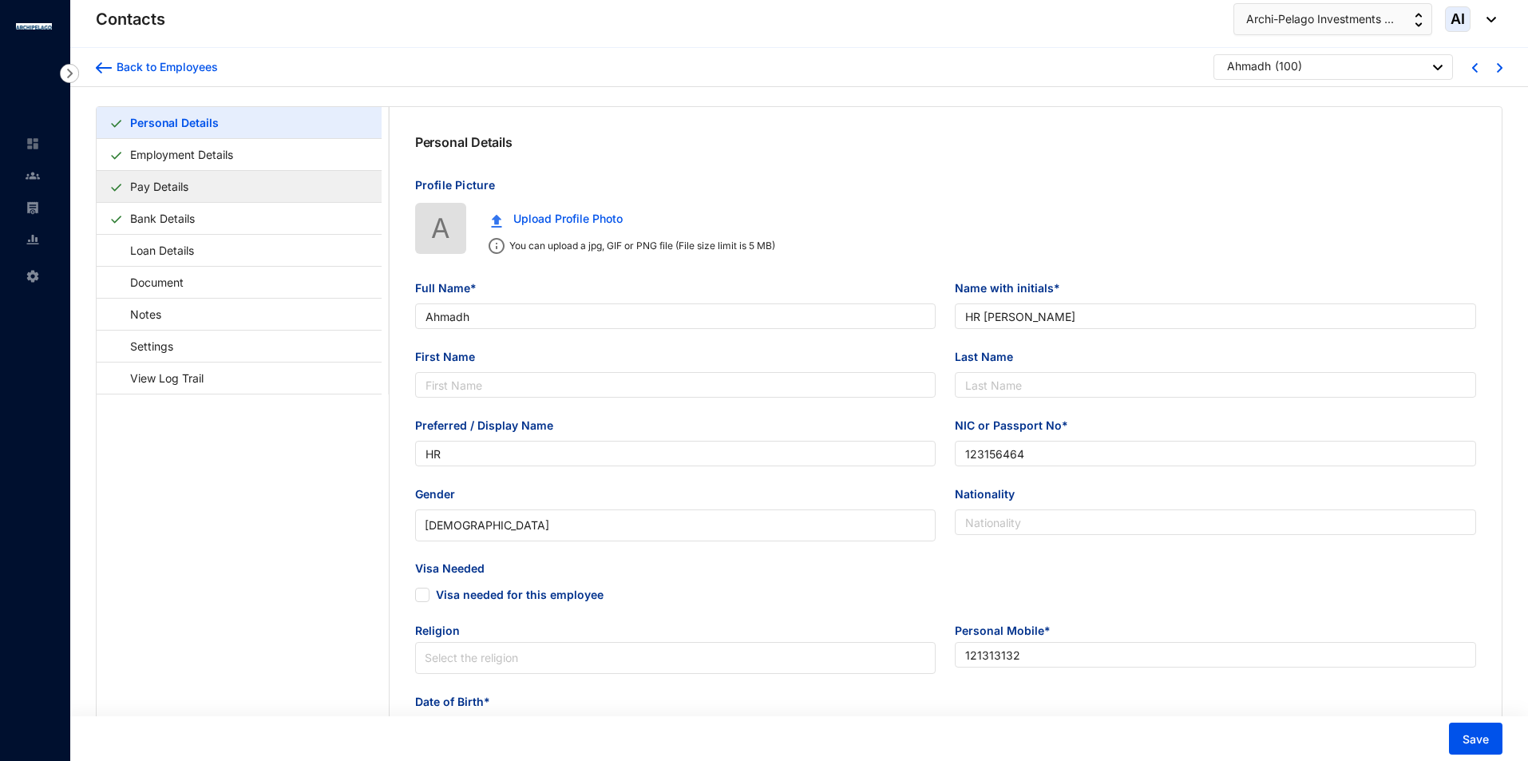
type input "[DATE]"
click at [192, 164] on link "Employment Details" at bounding box center [182, 154] width 116 height 33
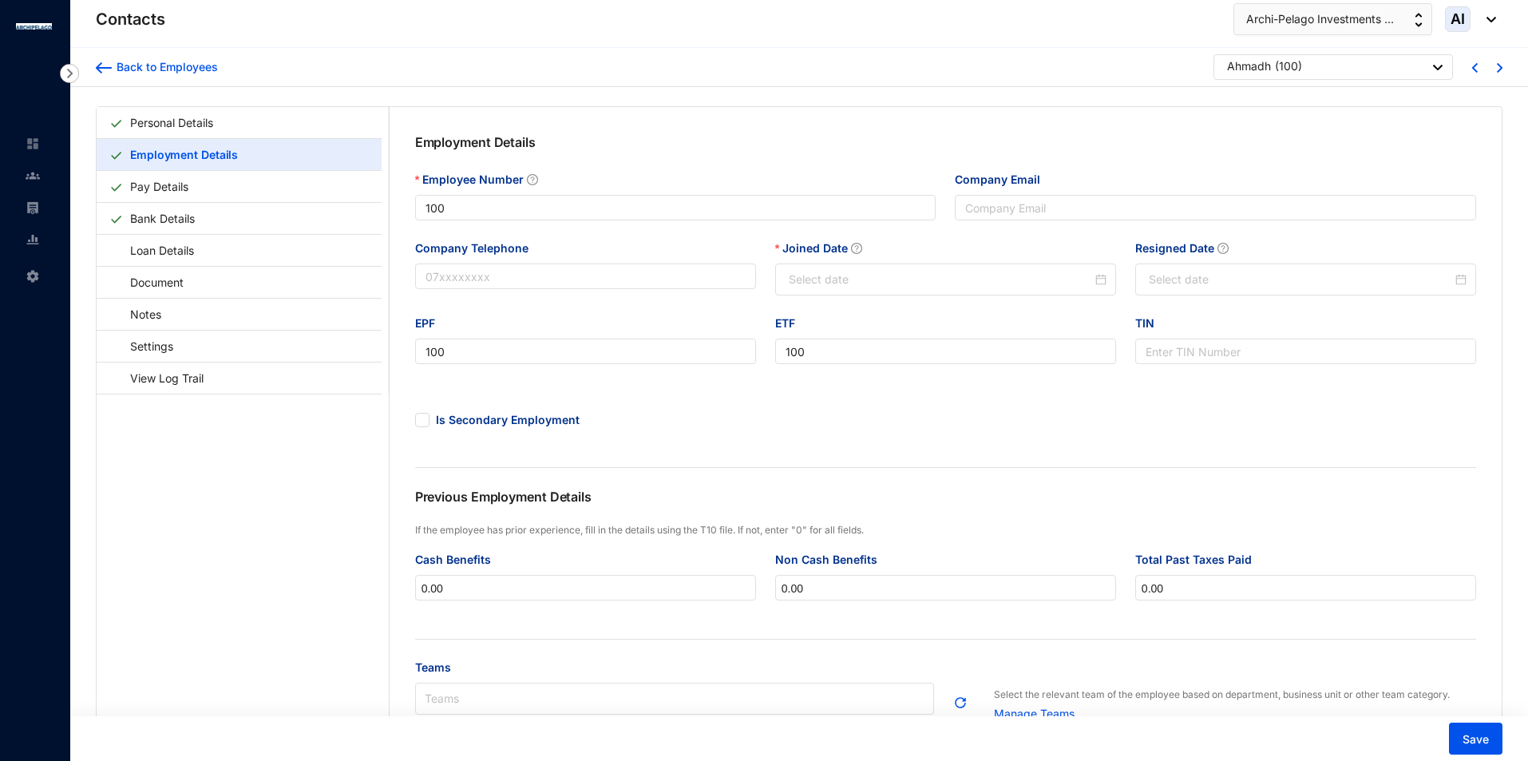
type input "[DATE]"
click at [201, 208] on link "Bank Details" at bounding box center [162, 218] width 77 height 33
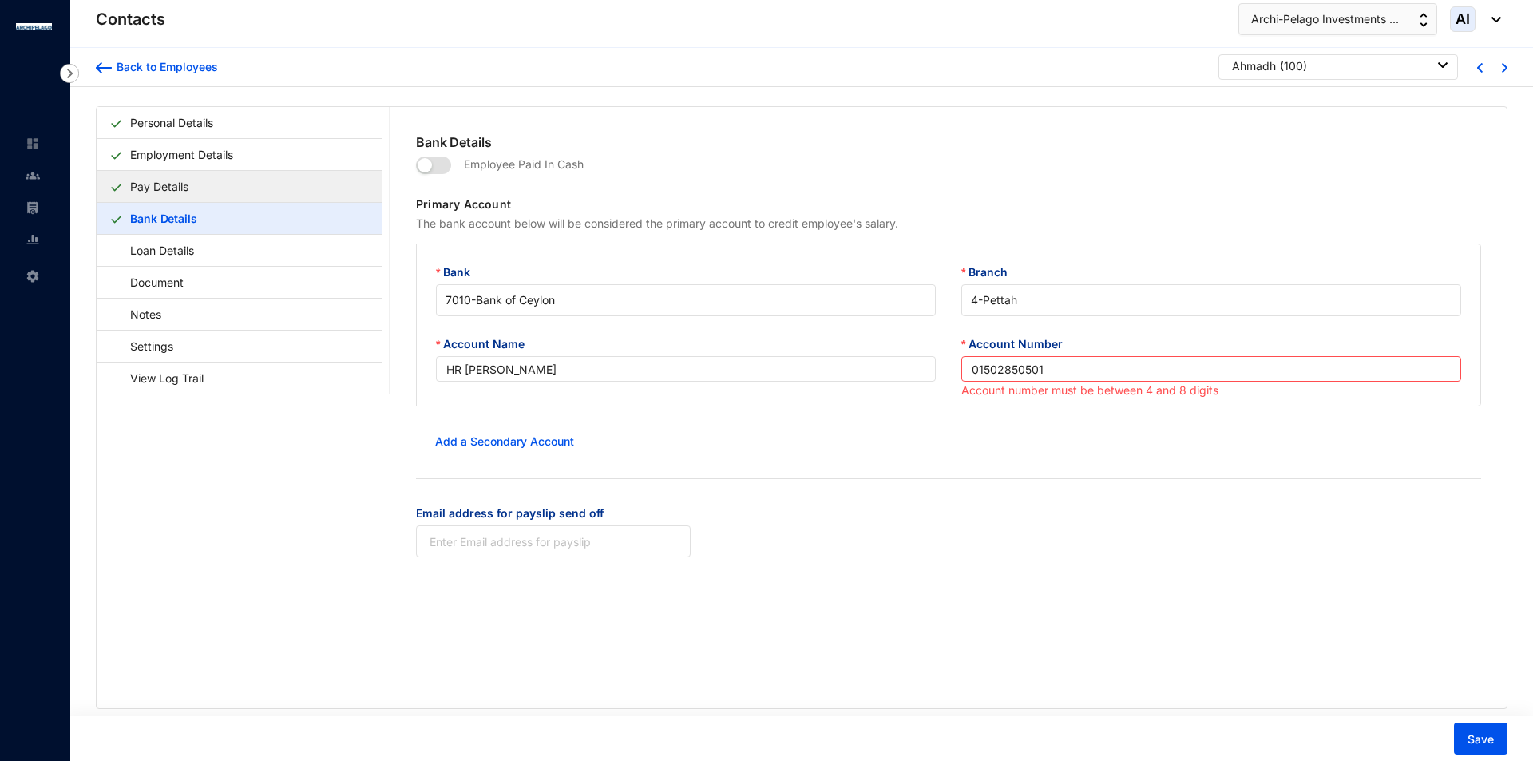
click at [195, 172] on link "Pay Details" at bounding box center [159, 186] width 71 height 33
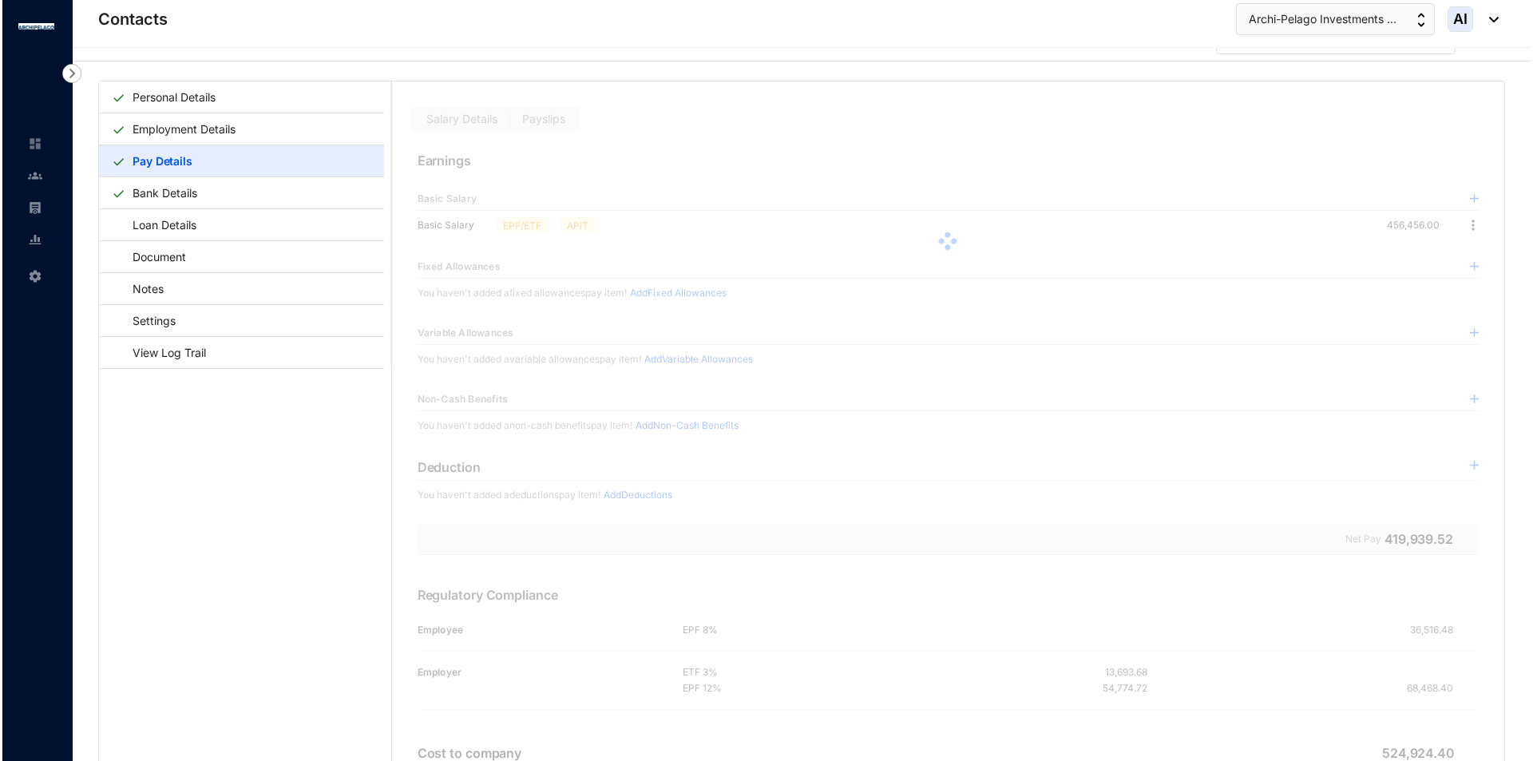
scroll to position [39, 0]
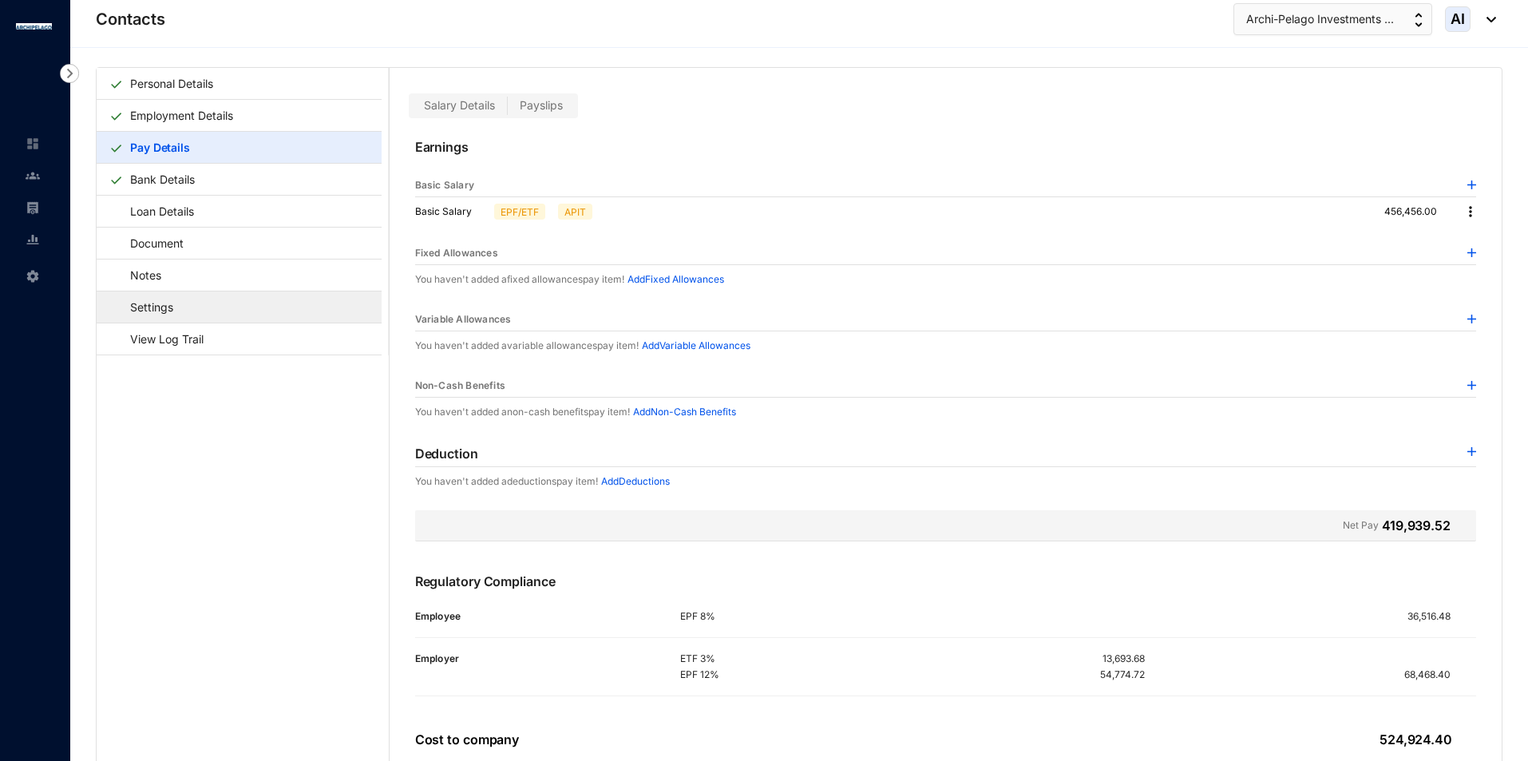
click at [179, 295] on link "Settings" at bounding box center [143, 307] width 69 height 33
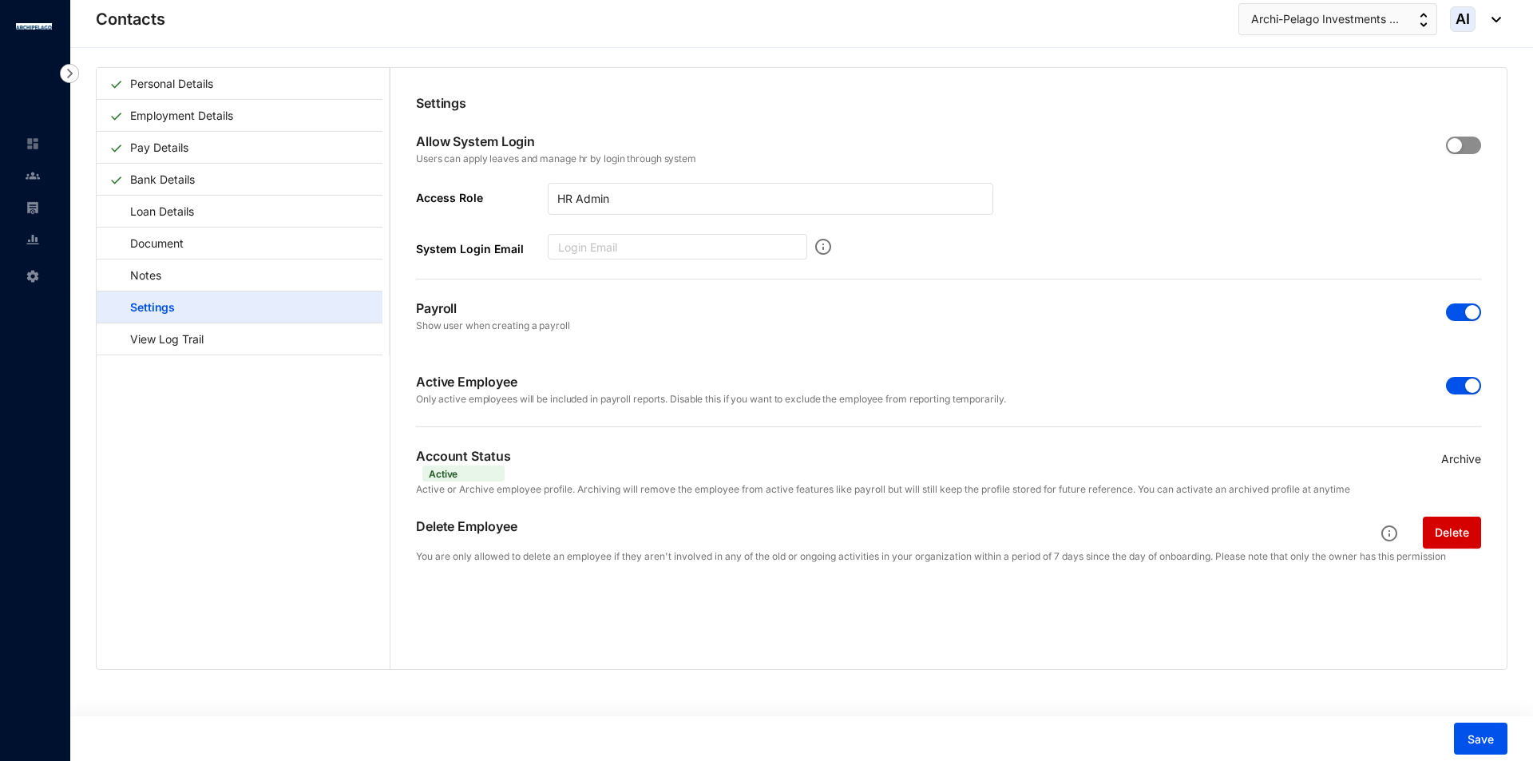
click at [1458, 143] on span "button" at bounding box center [1463, 146] width 35 height 18
click at [612, 243] on input "System Login Email" at bounding box center [678, 247] width 260 height 26
type input "[EMAIL_ADDRESS][DOMAIN_NAME]"
click at [1030, 276] on div "Allow System Login Users can apply leaves and manage hr by login through system…" at bounding box center [948, 196] width 1065 height 167
click at [1463, 733] on button "Save" at bounding box center [1480, 739] width 53 height 32
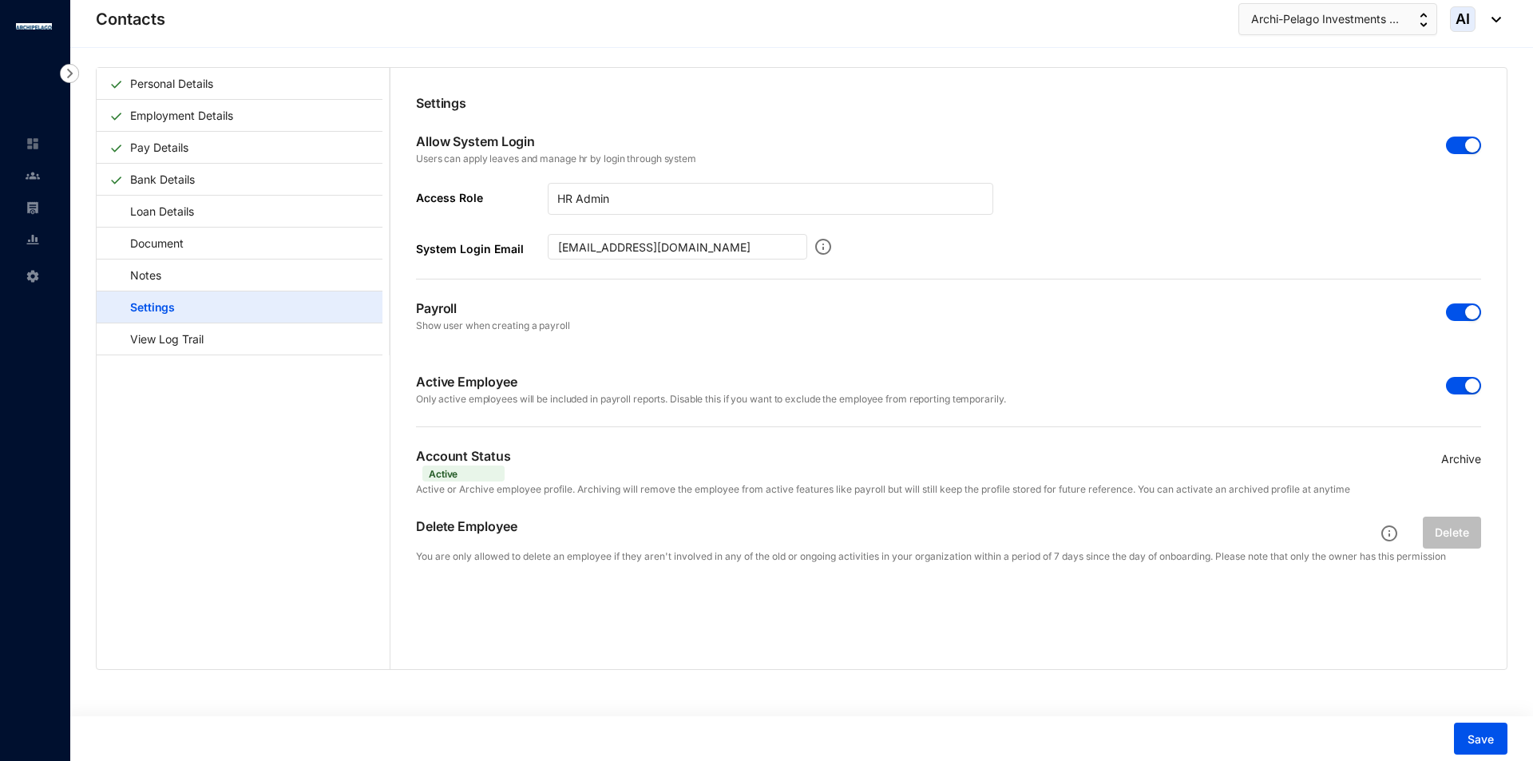
click at [1502, 18] on header "Contacts Archi-Pelago Investments ... AI" at bounding box center [801, 24] width 1463 height 48
click at [1393, 18] on span "Archi-Pelago Investments ..." at bounding box center [1325, 19] width 148 height 18
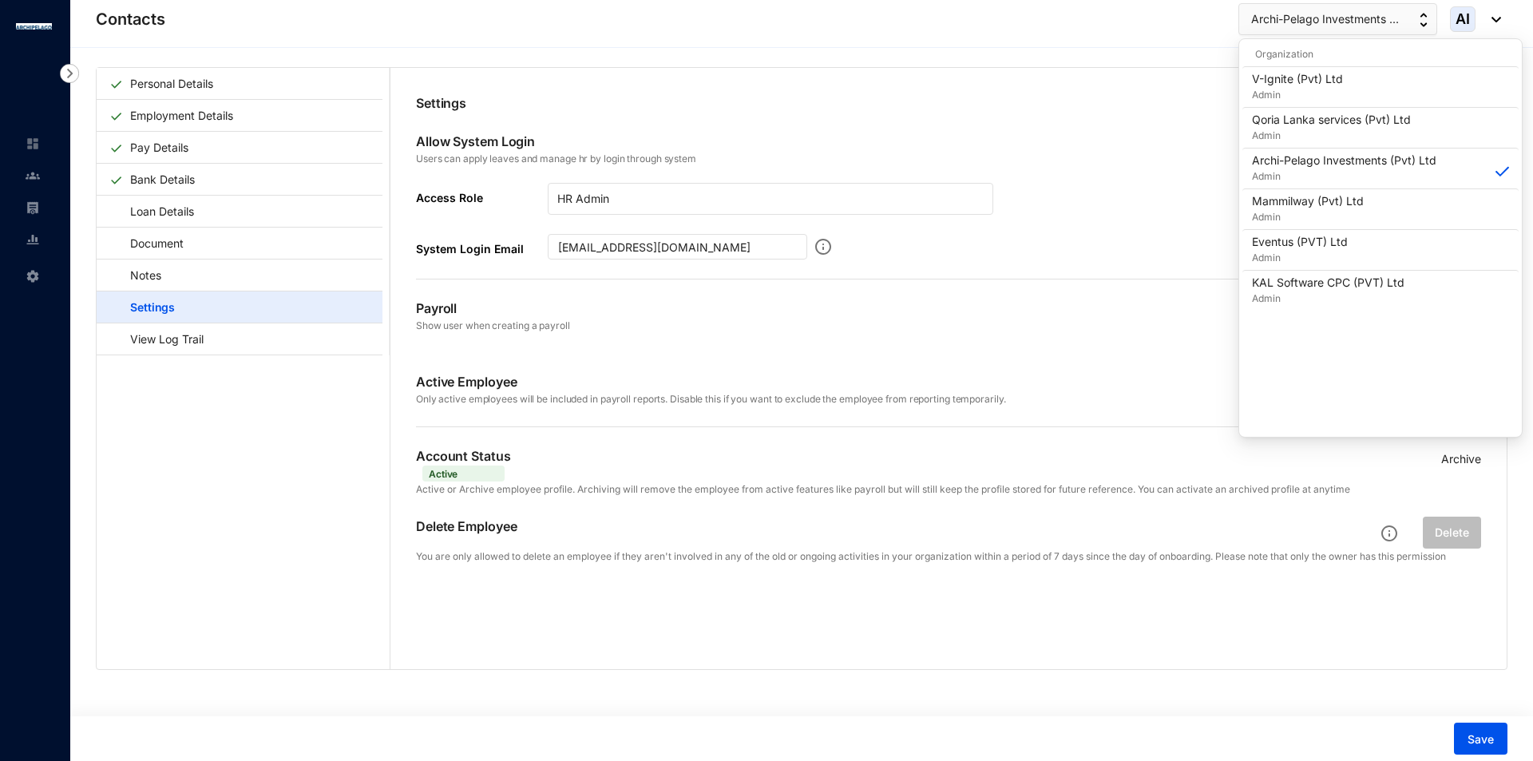
click at [1040, 72] on div "Settings Allow System Login Users can apply leaves and manage hr by login throu…" at bounding box center [948, 329] width 1116 height 522
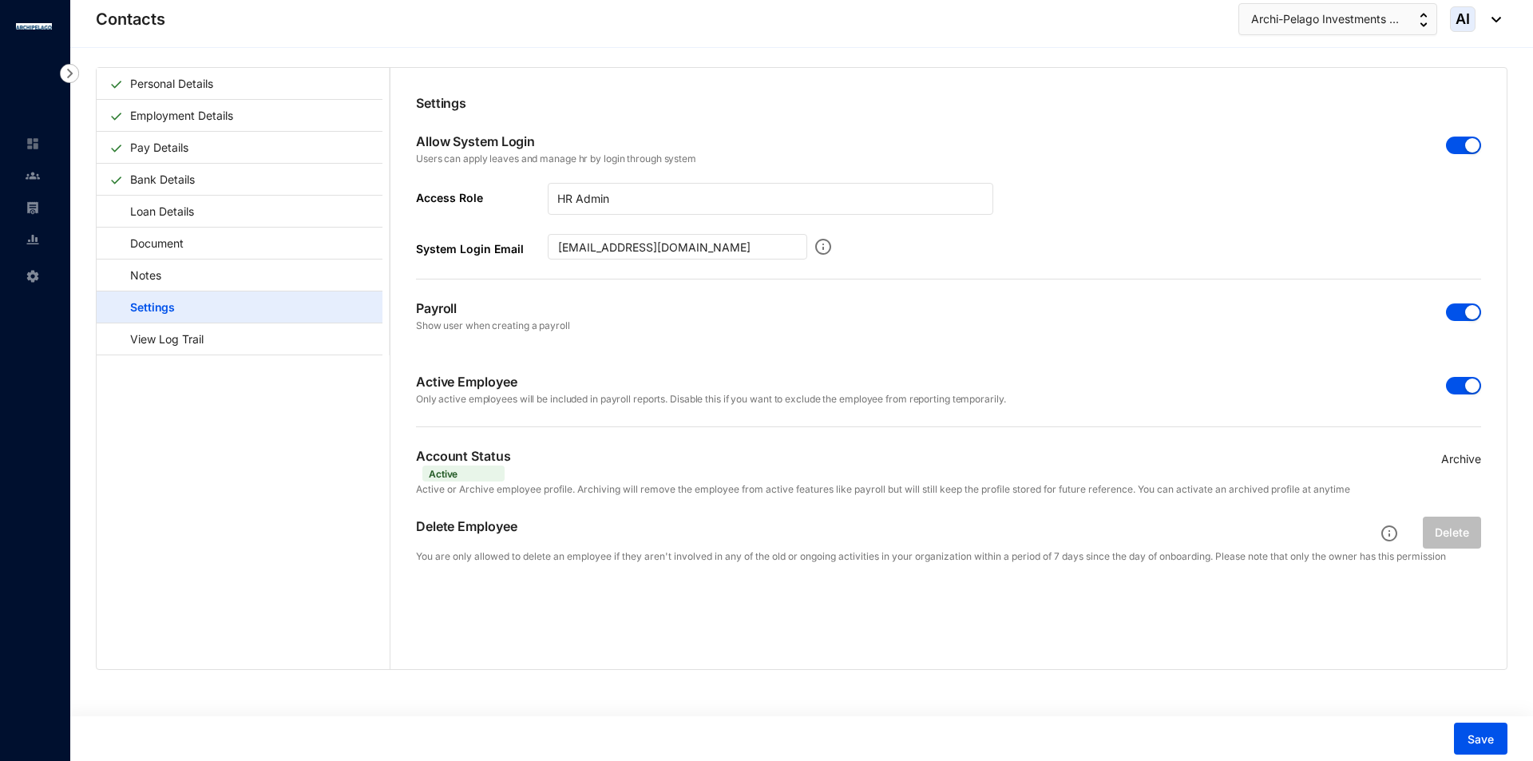
click at [1502, 21] on header "Contacts Archi-Pelago Investments ... AI" at bounding box center [801, 24] width 1463 height 48
click at [1500, 17] on img at bounding box center [1493, 20] width 18 height 6
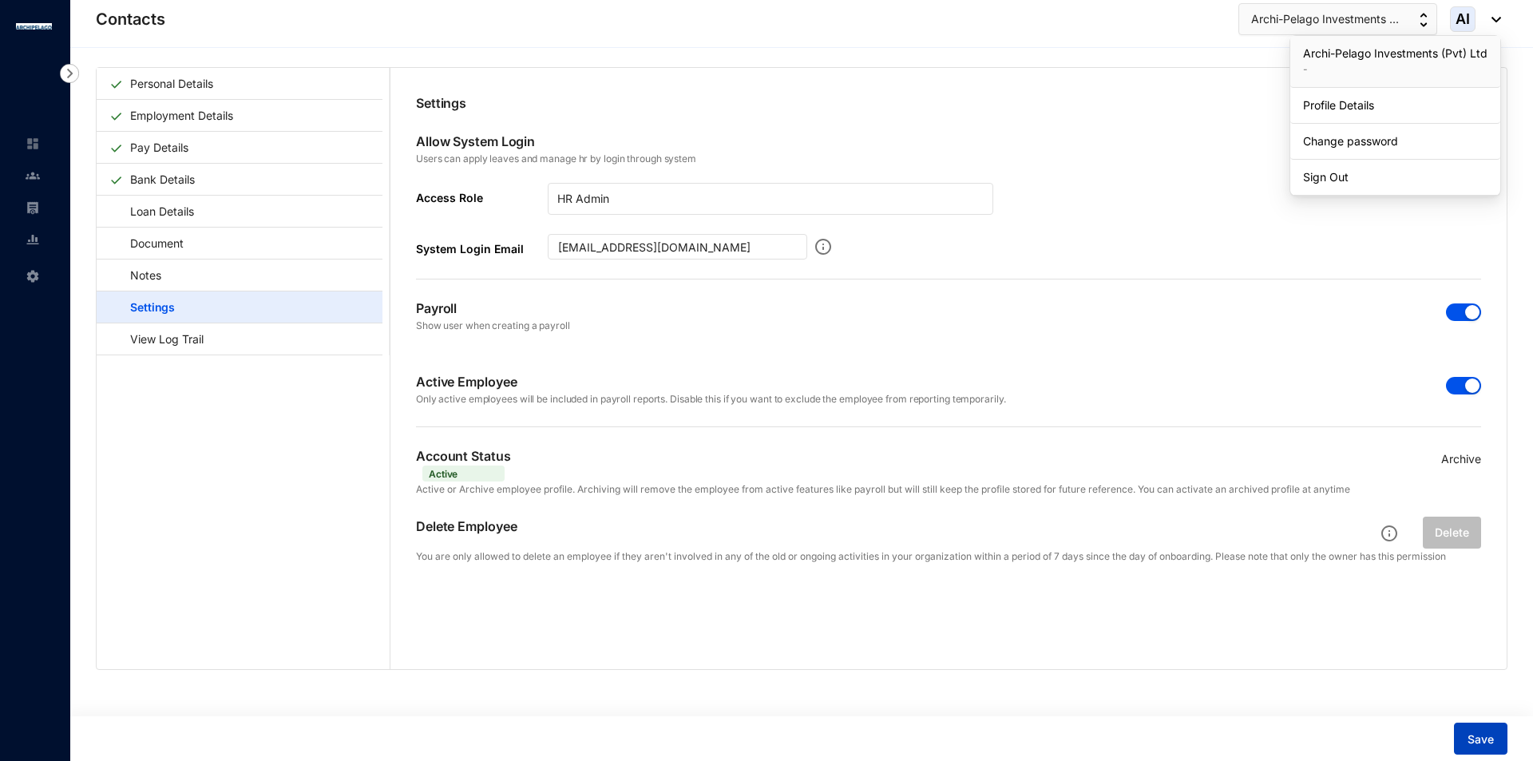
click at [1497, 747] on button "Save" at bounding box center [1480, 739] width 53 height 32
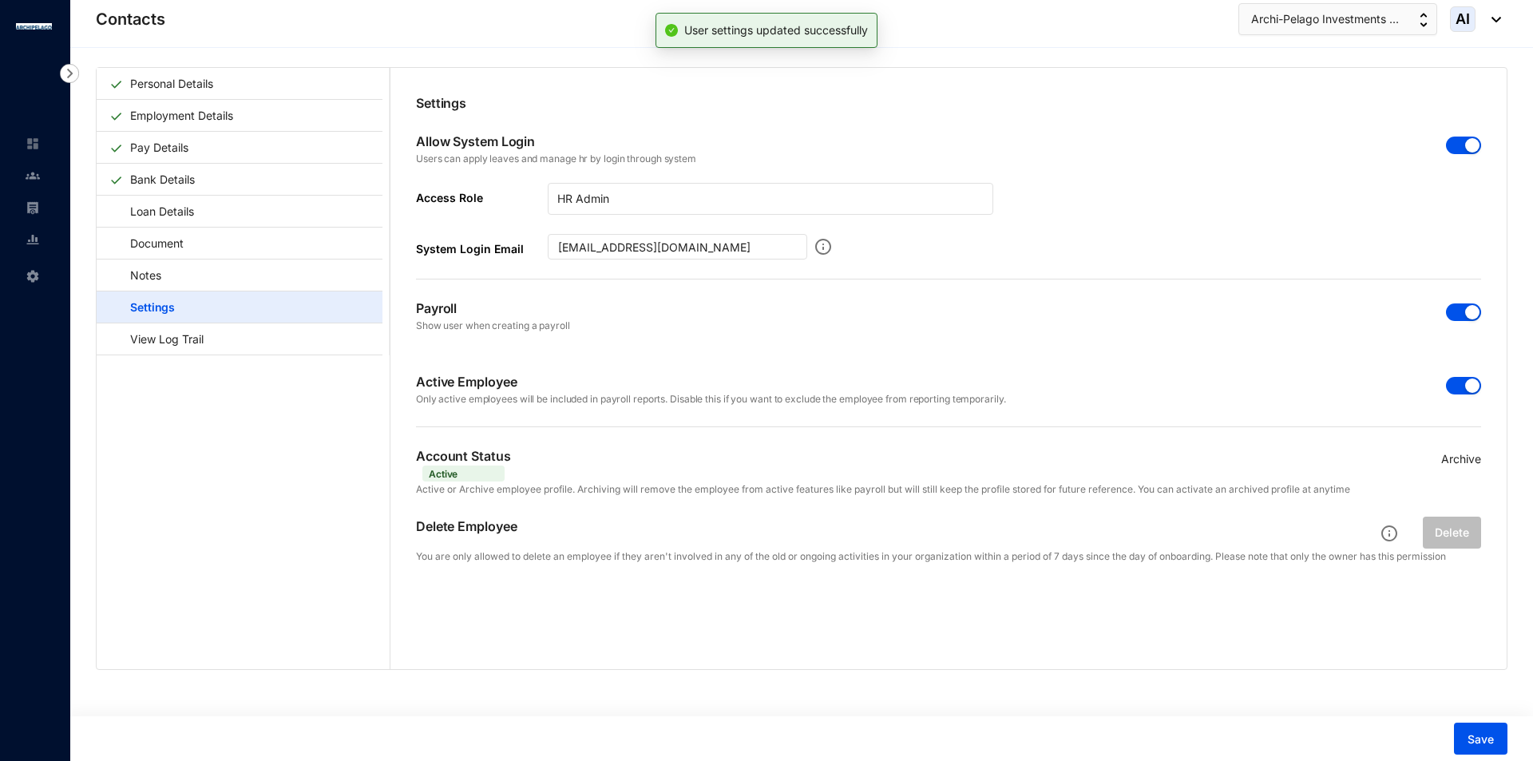
click at [1500, 14] on div "AI" at bounding box center [1475, 19] width 51 height 26
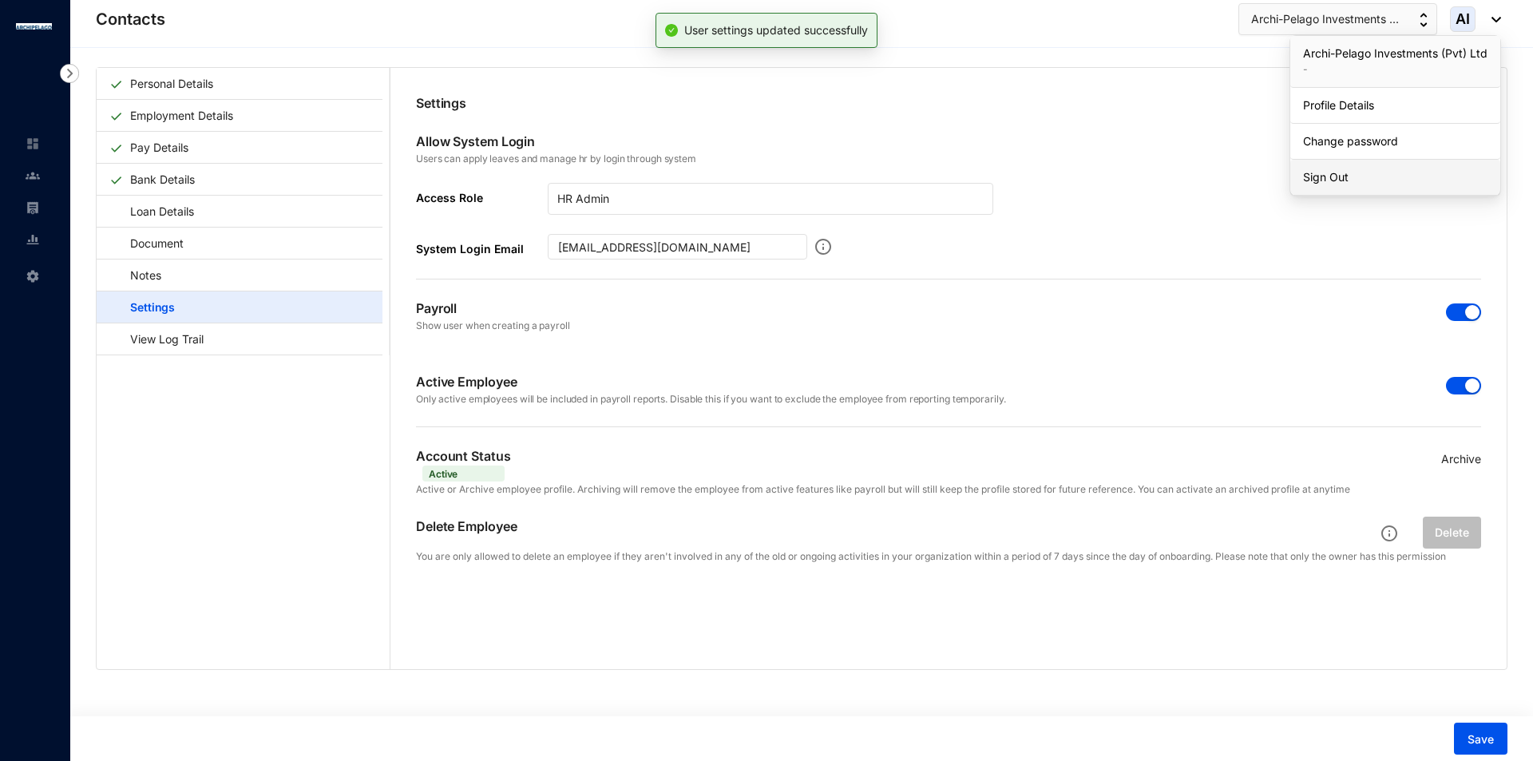
click at [1333, 182] on link "Sign Out" at bounding box center [1395, 177] width 184 height 16
